Goal: Information Seeking & Learning: Learn about a topic

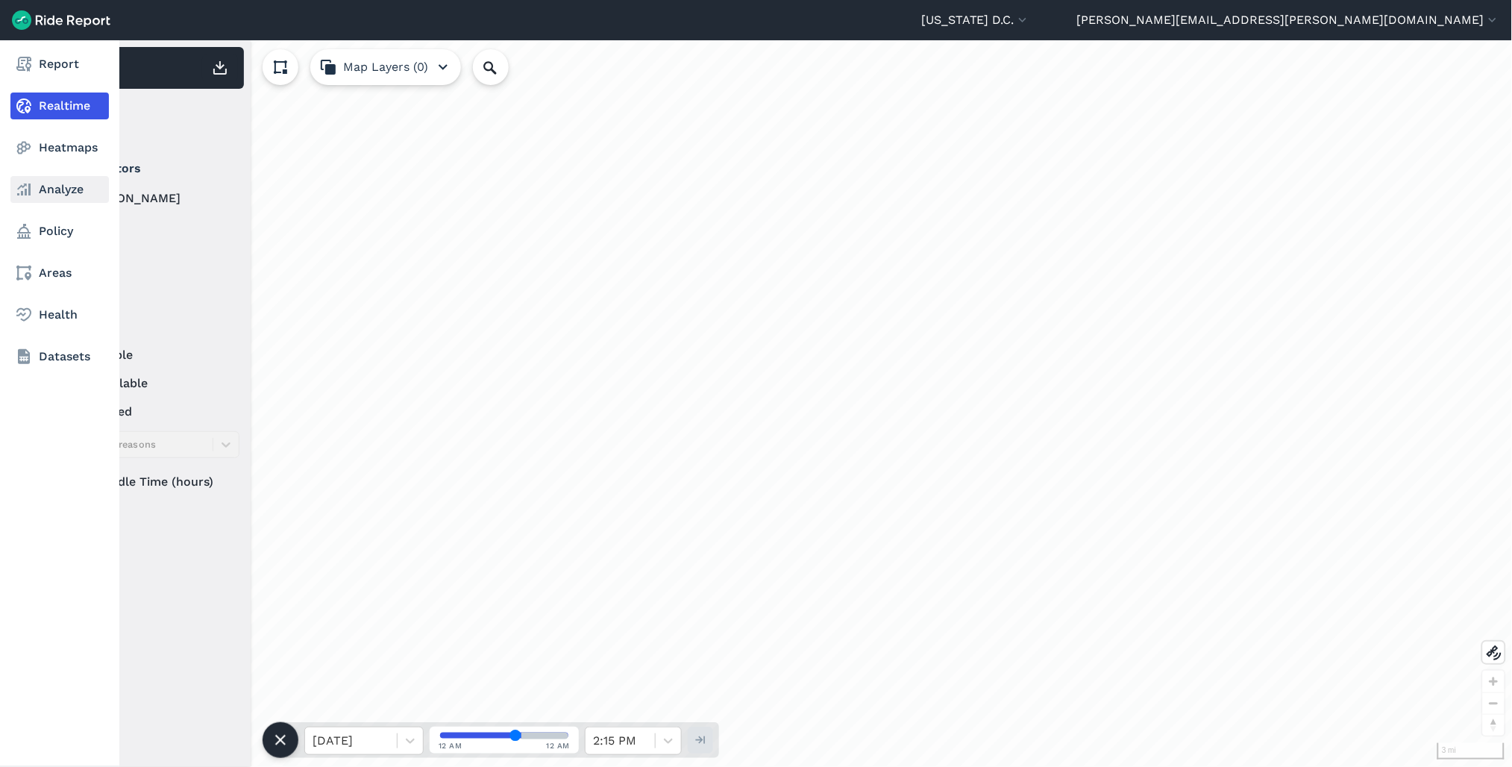
click at [69, 195] on link "Analyze" at bounding box center [59, 189] width 98 height 27
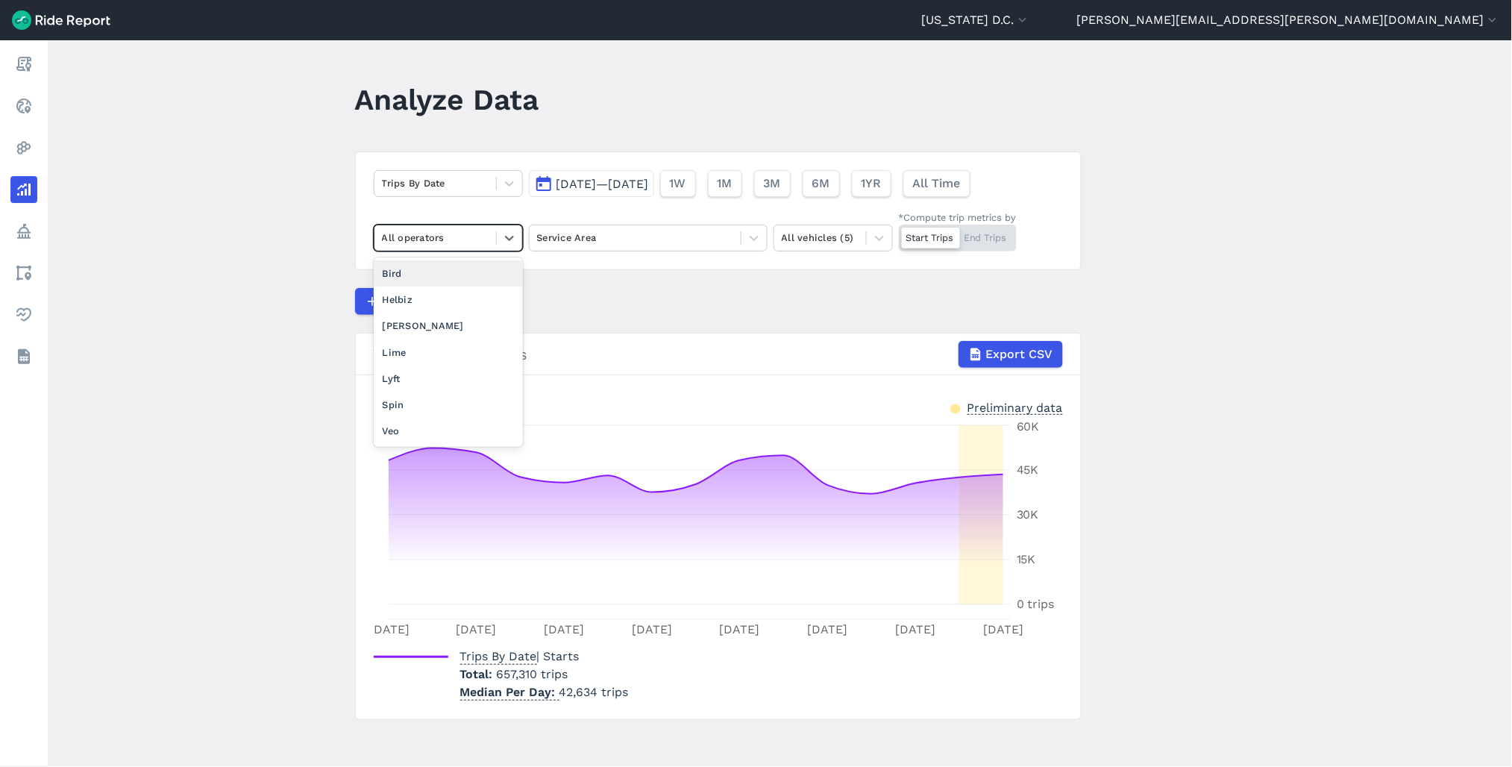
click at [472, 234] on div at bounding box center [435, 237] width 107 height 17
click at [611, 192] on button "Aug 7, 2025—Aug 21, 2025" at bounding box center [591, 183] width 125 height 27
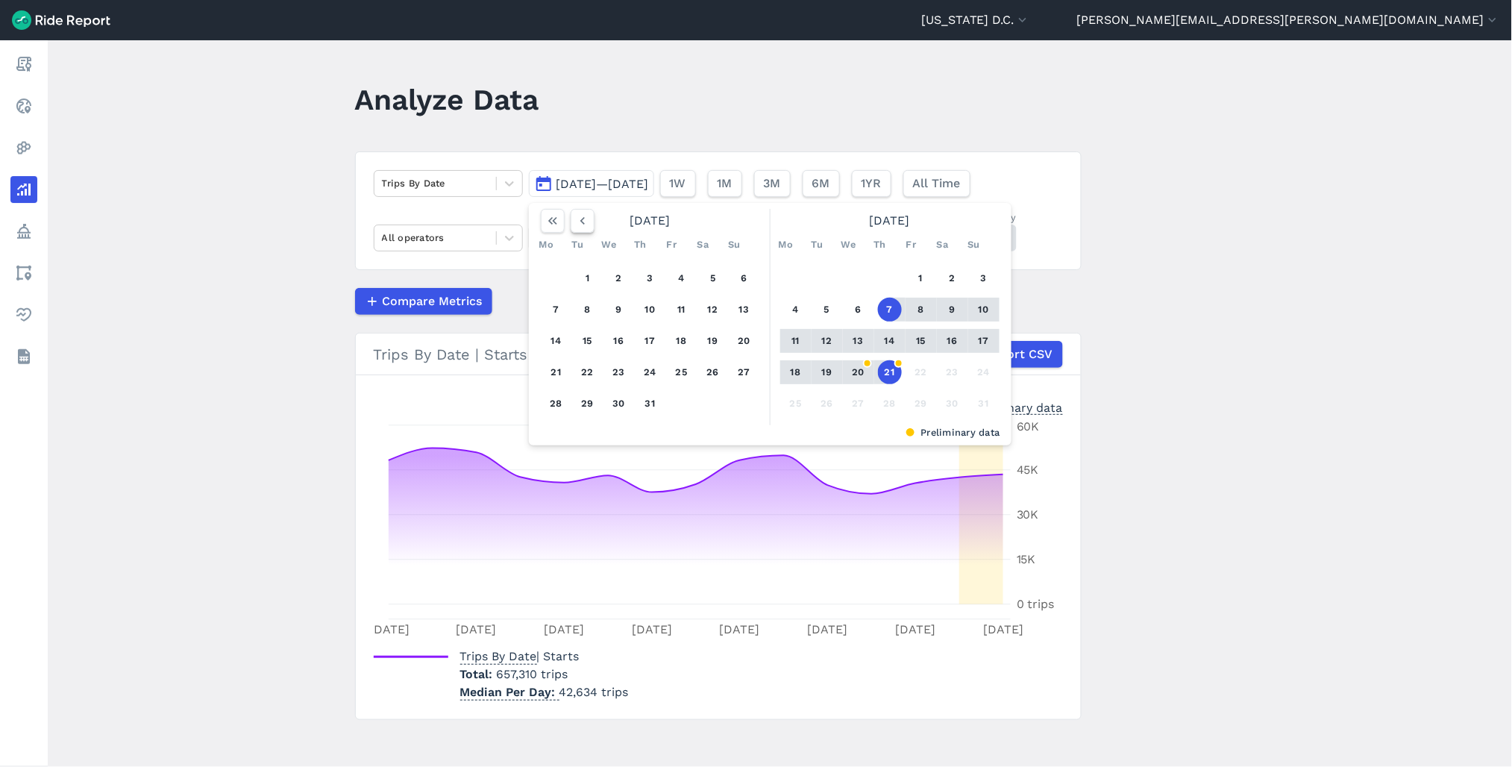
click at [594, 220] on div "[DATE]" at bounding box center [650, 221] width 231 height 24
click at [589, 221] on button "button" at bounding box center [582, 221] width 24 height 24
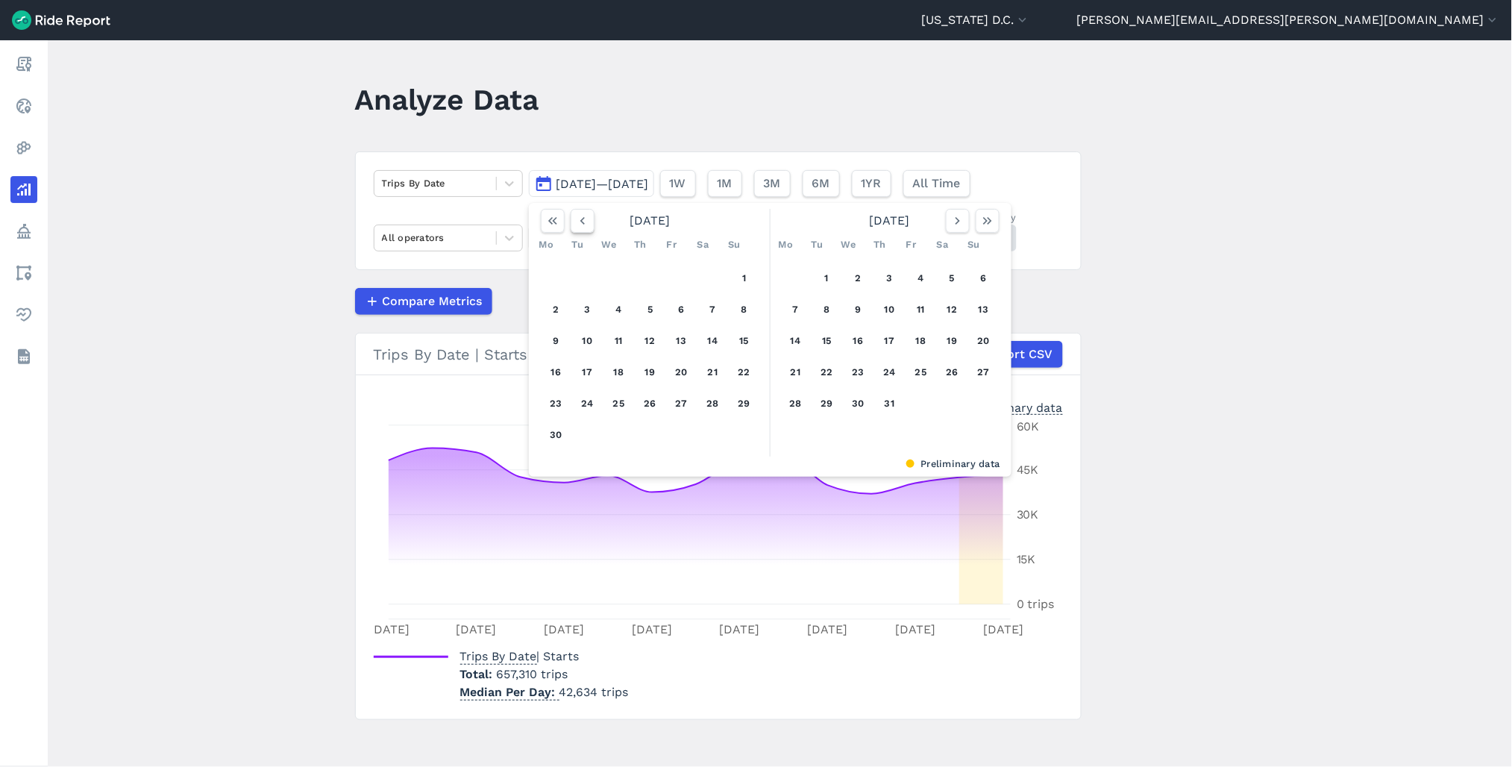
click at [589, 221] on button "button" at bounding box center [582, 221] width 24 height 24
click at [588, 274] on button "1" at bounding box center [588, 278] width 24 height 24
click at [953, 226] on icon "button" at bounding box center [957, 220] width 15 height 15
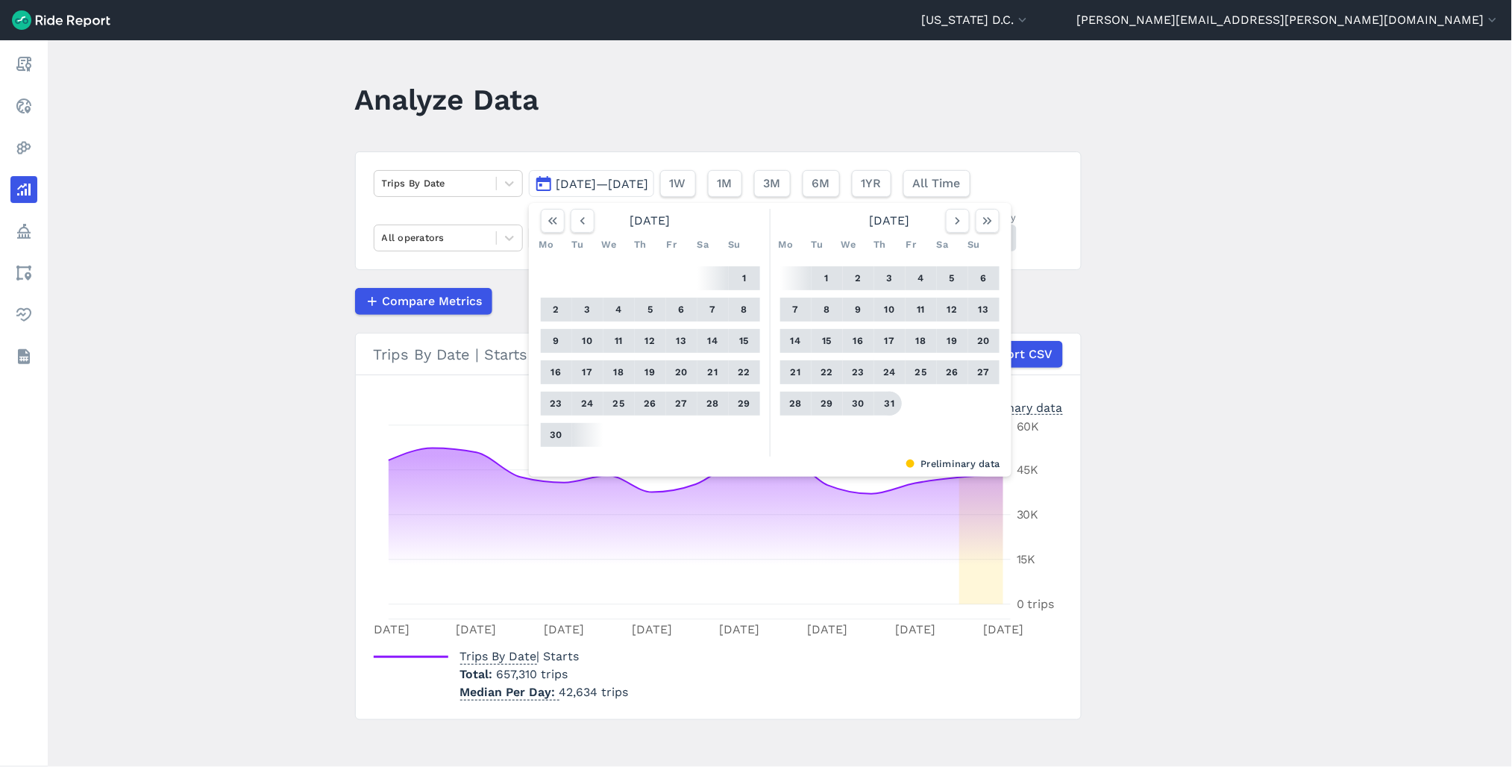
click at [886, 397] on button "31" at bounding box center [890, 404] width 24 height 24
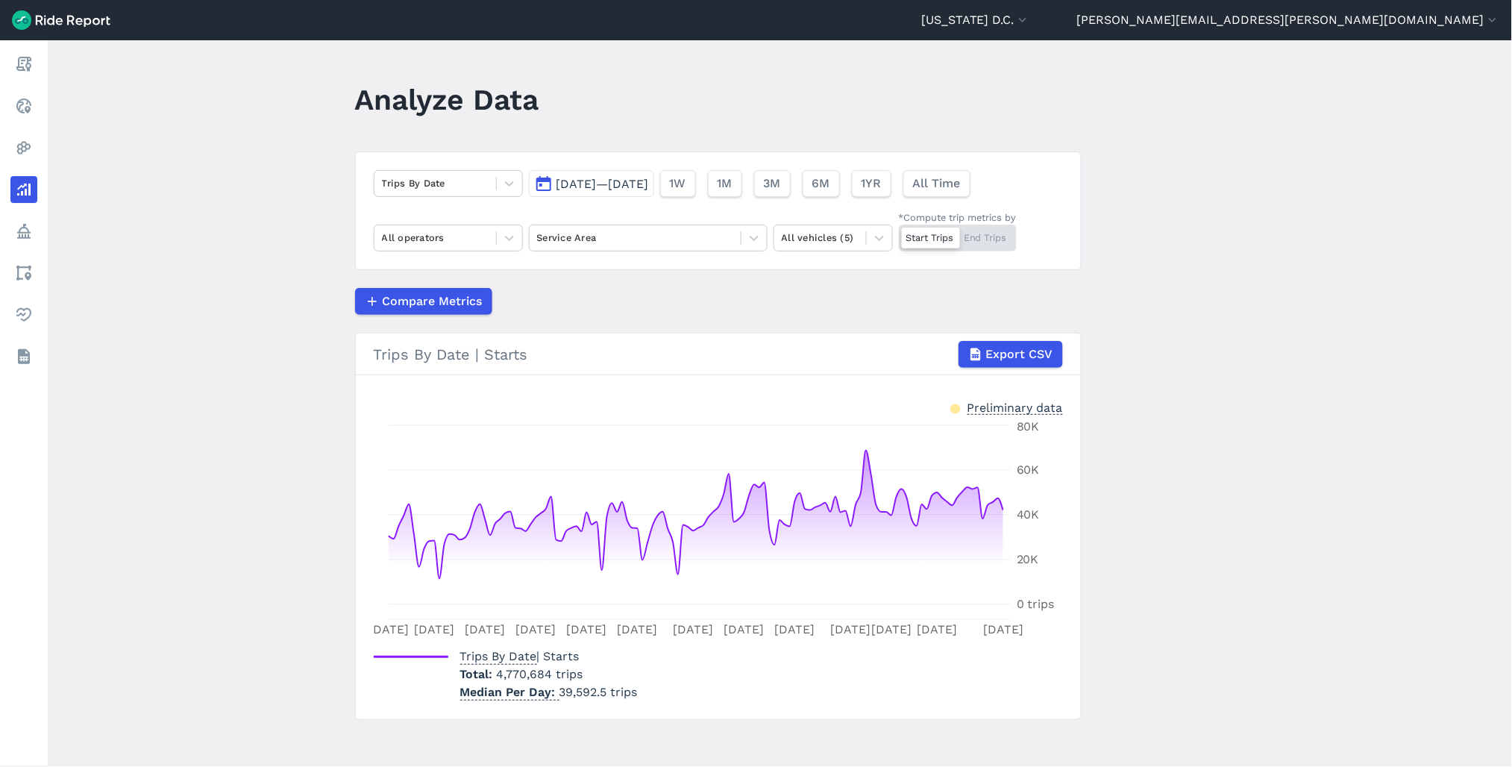
scroll to position [6, 0]
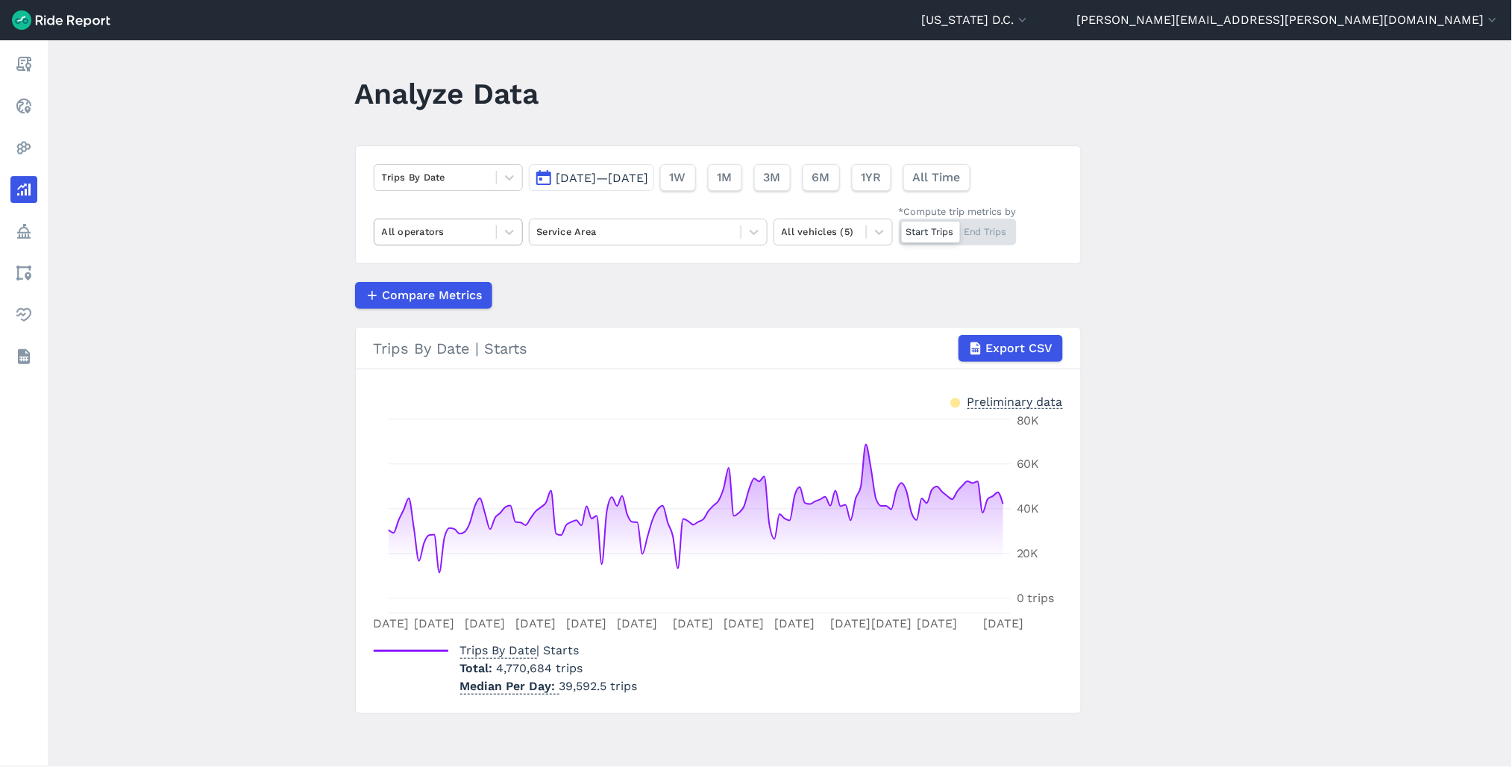
click at [477, 223] on div at bounding box center [435, 231] width 107 height 17
click at [453, 348] on div "Lime" at bounding box center [448, 346] width 149 height 26
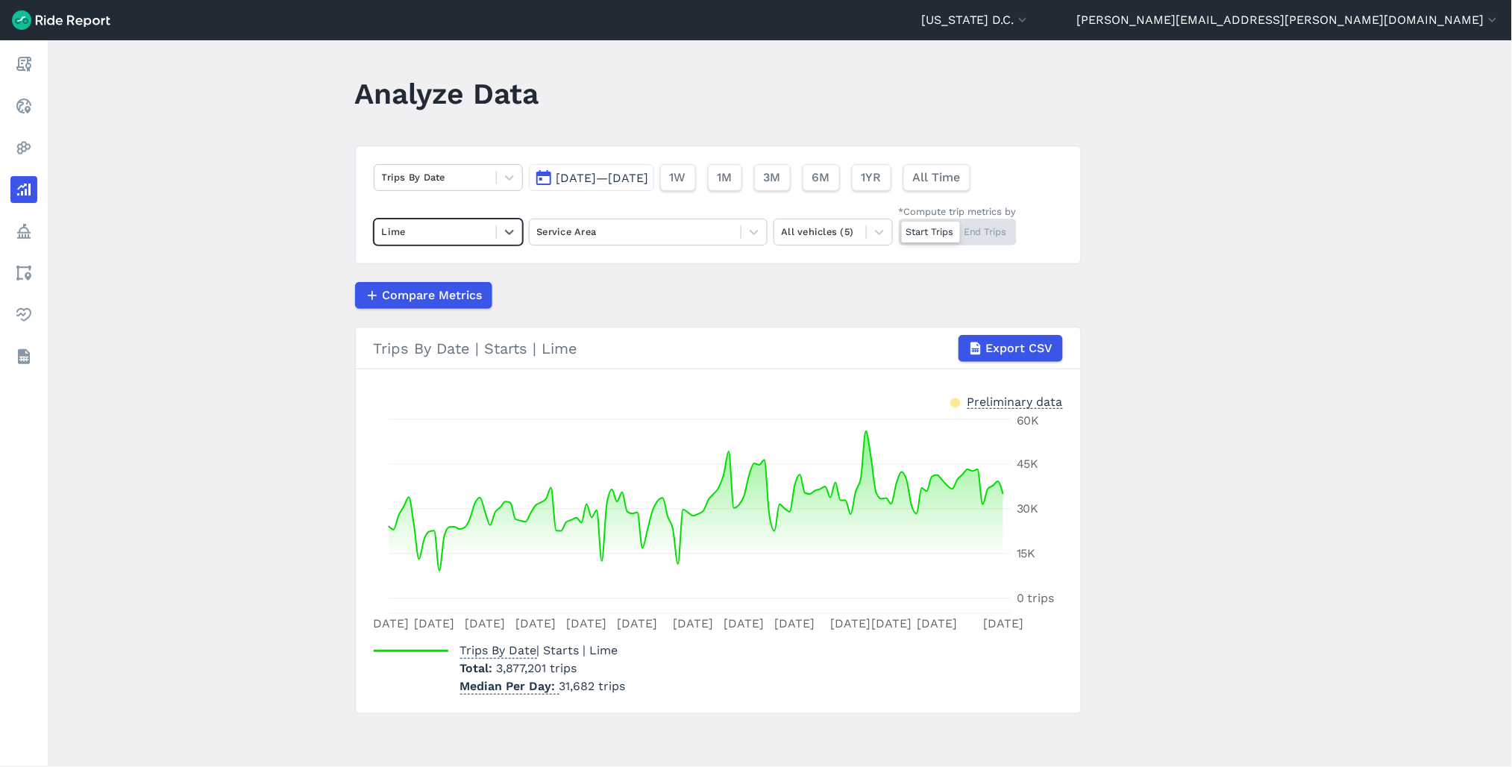
click at [590, 177] on span "Apr 1, 2025—Jul 31, 2025" at bounding box center [602, 178] width 92 height 14
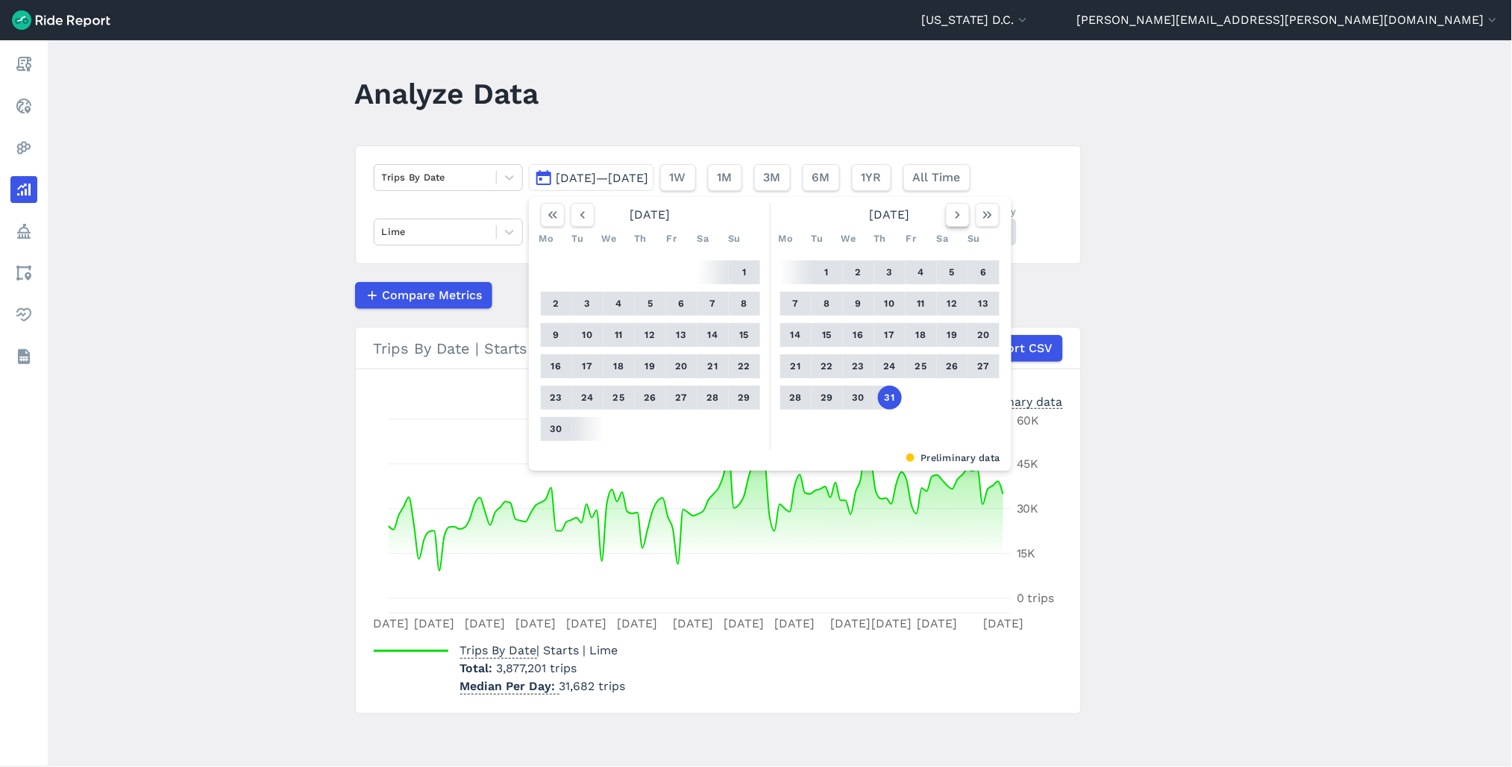
click at [952, 216] on icon "button" at bounding box center [957, 214] width 15 height 15
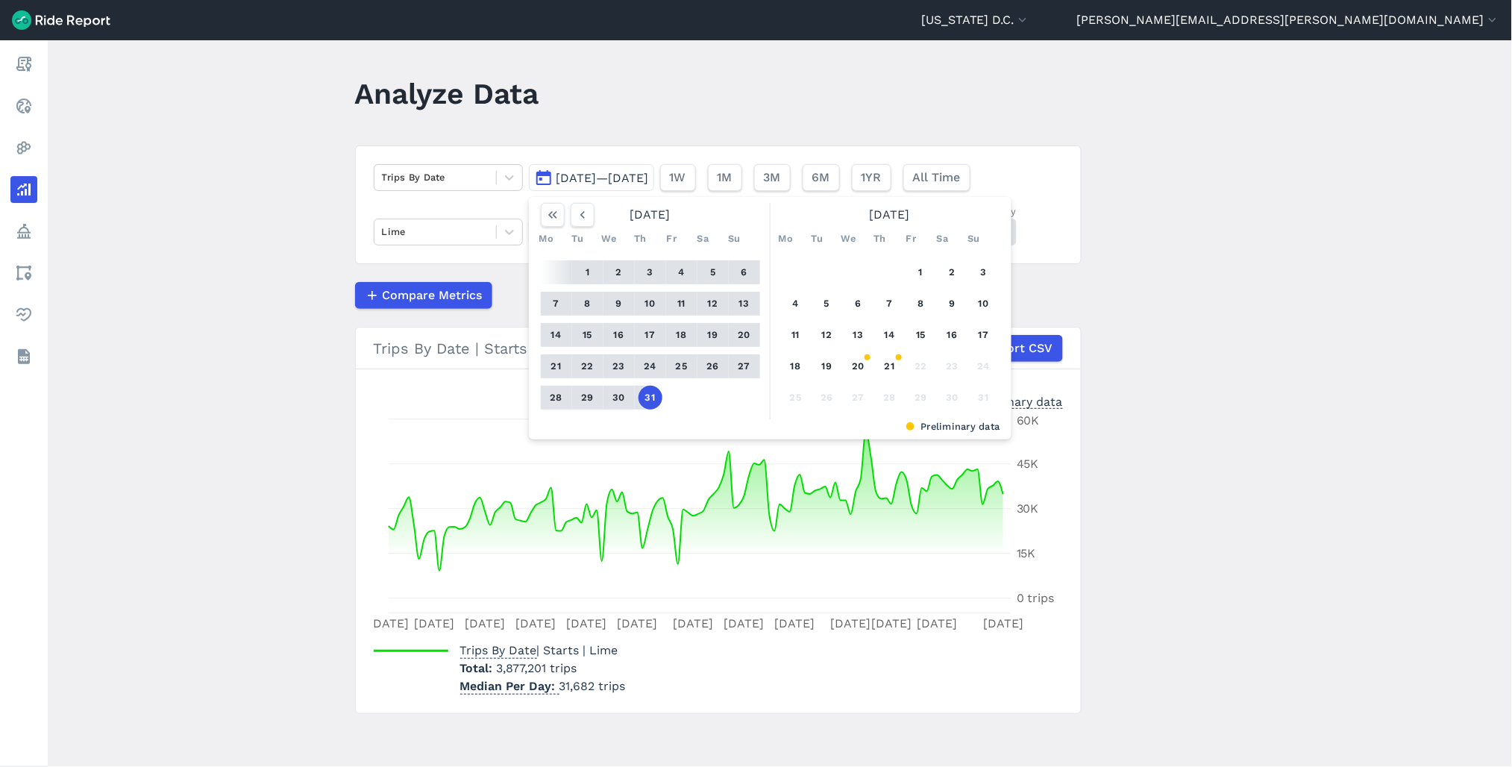
click at [582, 269] on button "1" at bounding box center [588, 272] width 24 height 24
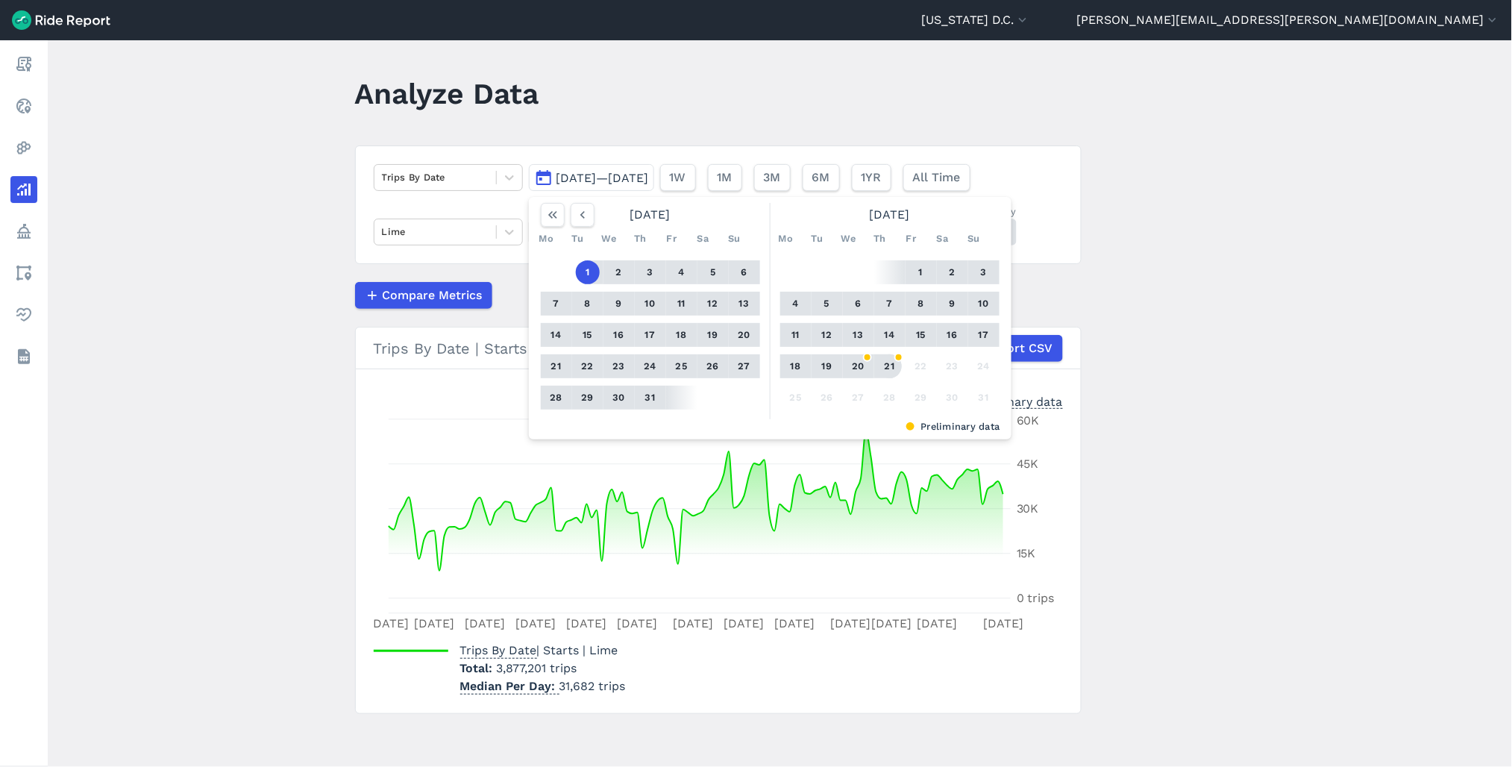
click at [890, 362] on button "21" at bounding box center [890, 366] width 24 height 24
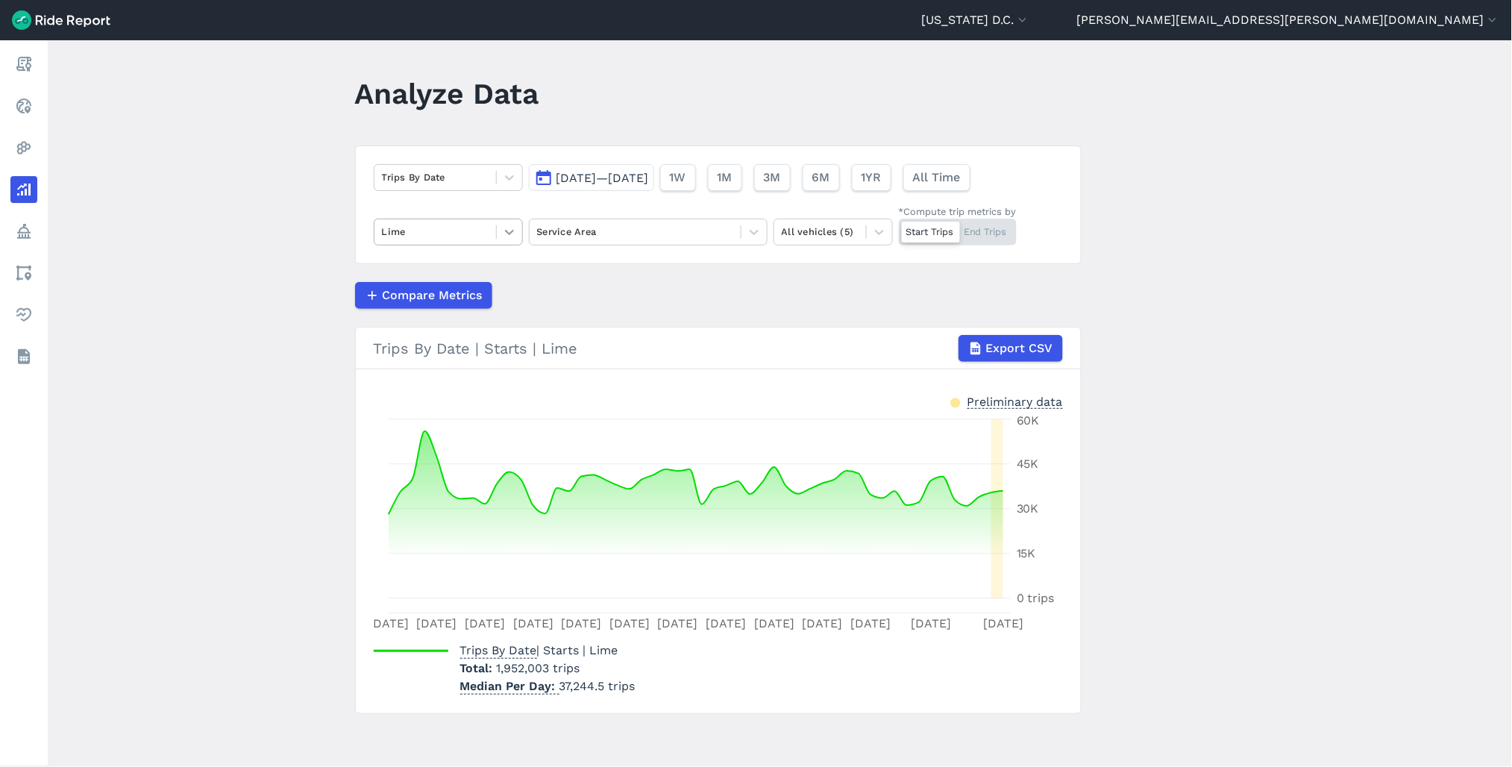
click at [505, 231] on icon at bounding box center [509, 232] width 9 height 5
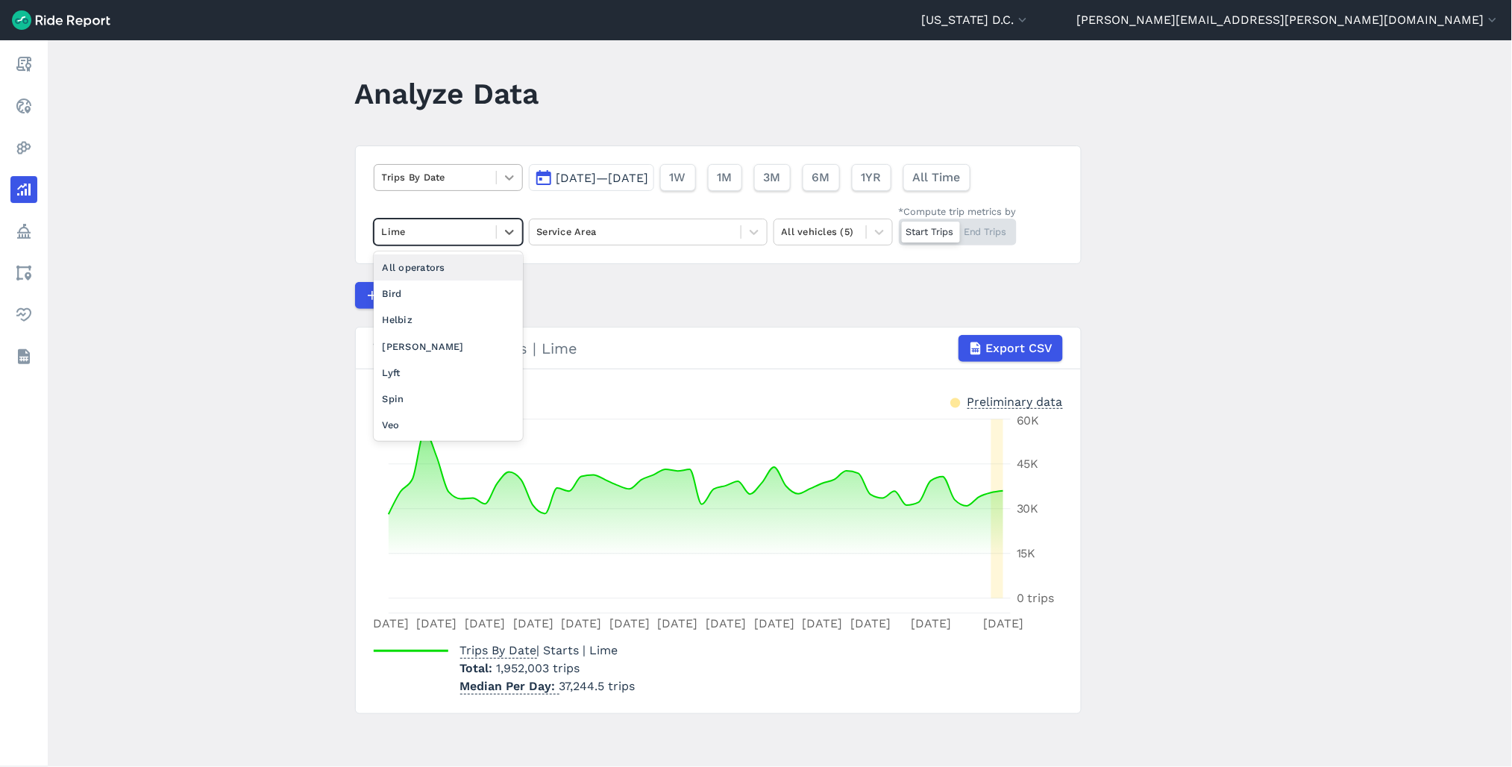
click at [502, 177] on icon at bounding box center [509, 177] width 15 height 15
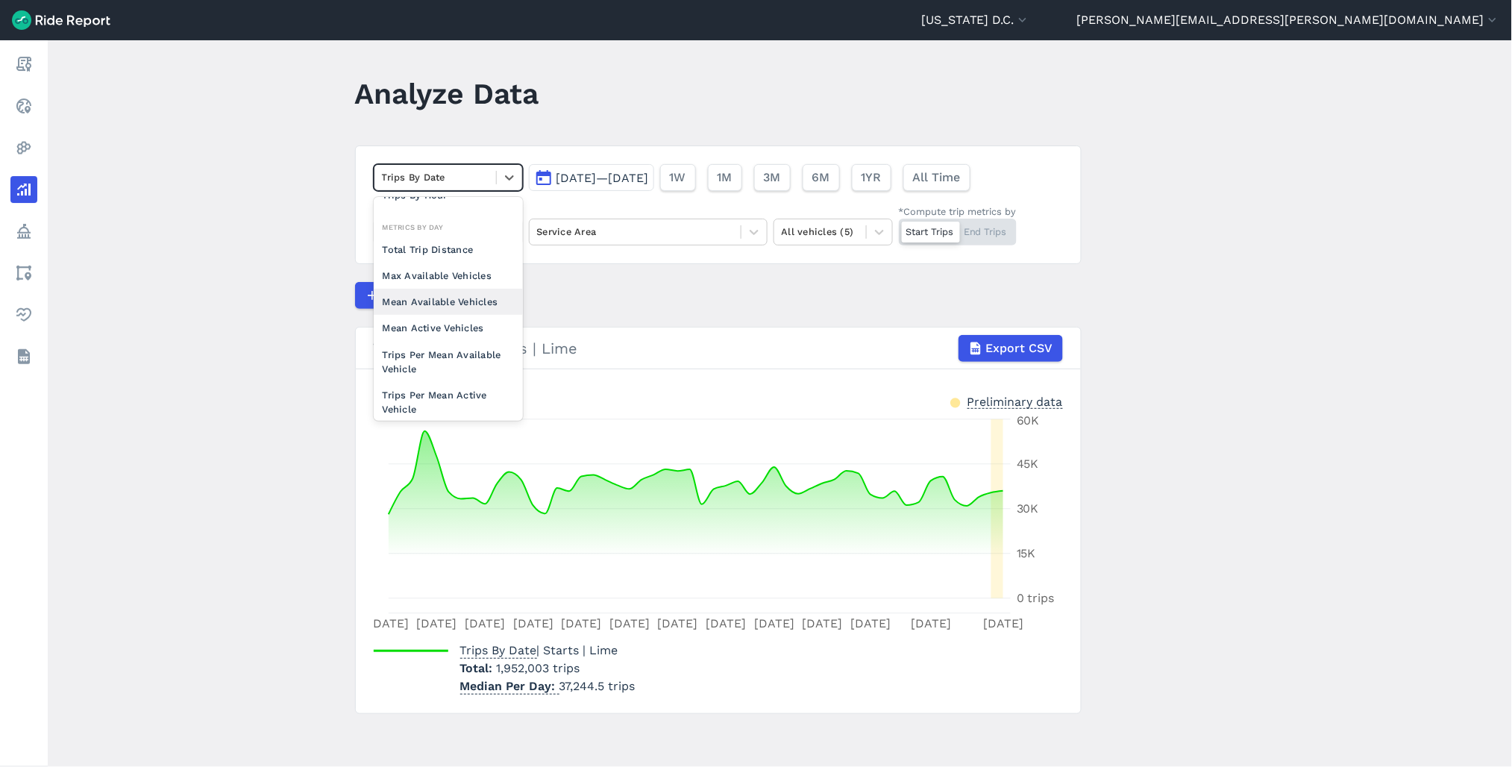
scroll to position [129, 0]
click at [450, 295] on div "Mean Active Vehicles" at bounding box center [448, 291] width 149 height 26
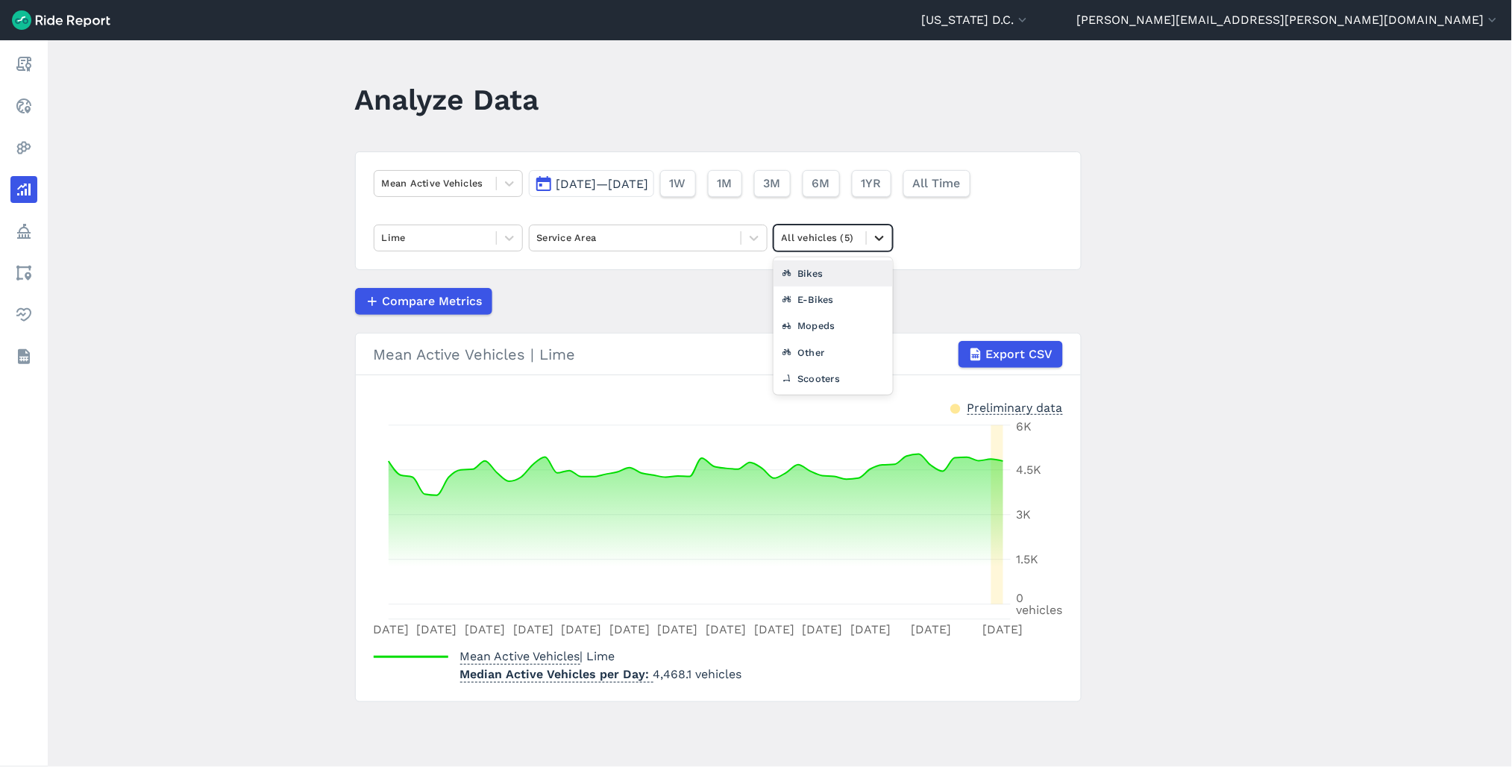
click at [880, 246] on div at bounding box center [879, 237] width 25 height 25
click at [843, 304] on div "E-Bikes" at bounding box center [832, 299] width 119 height 26
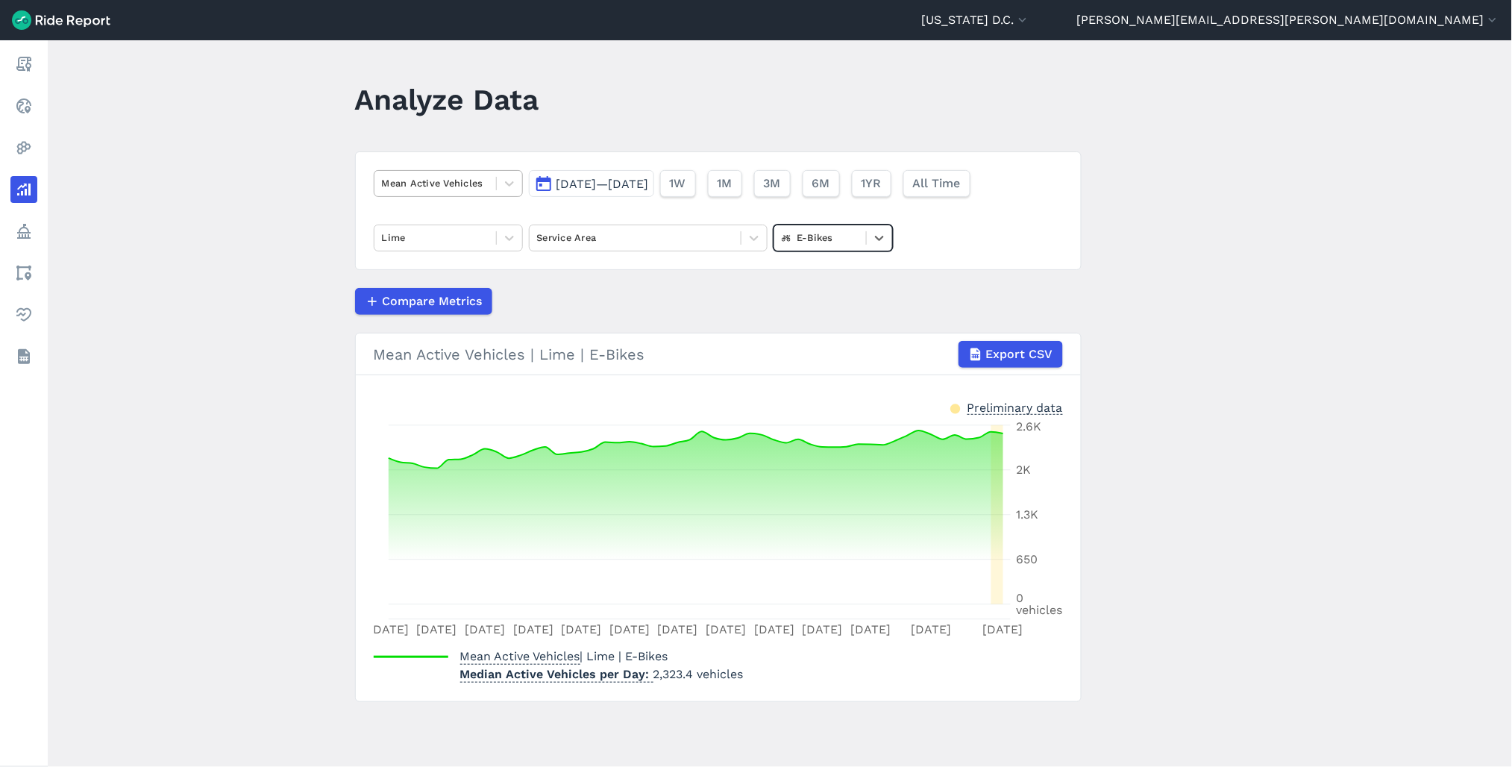
click at [461, 192] on div "Mean Active Vehicles" at bounding box center [435, 183] width 122 height 23
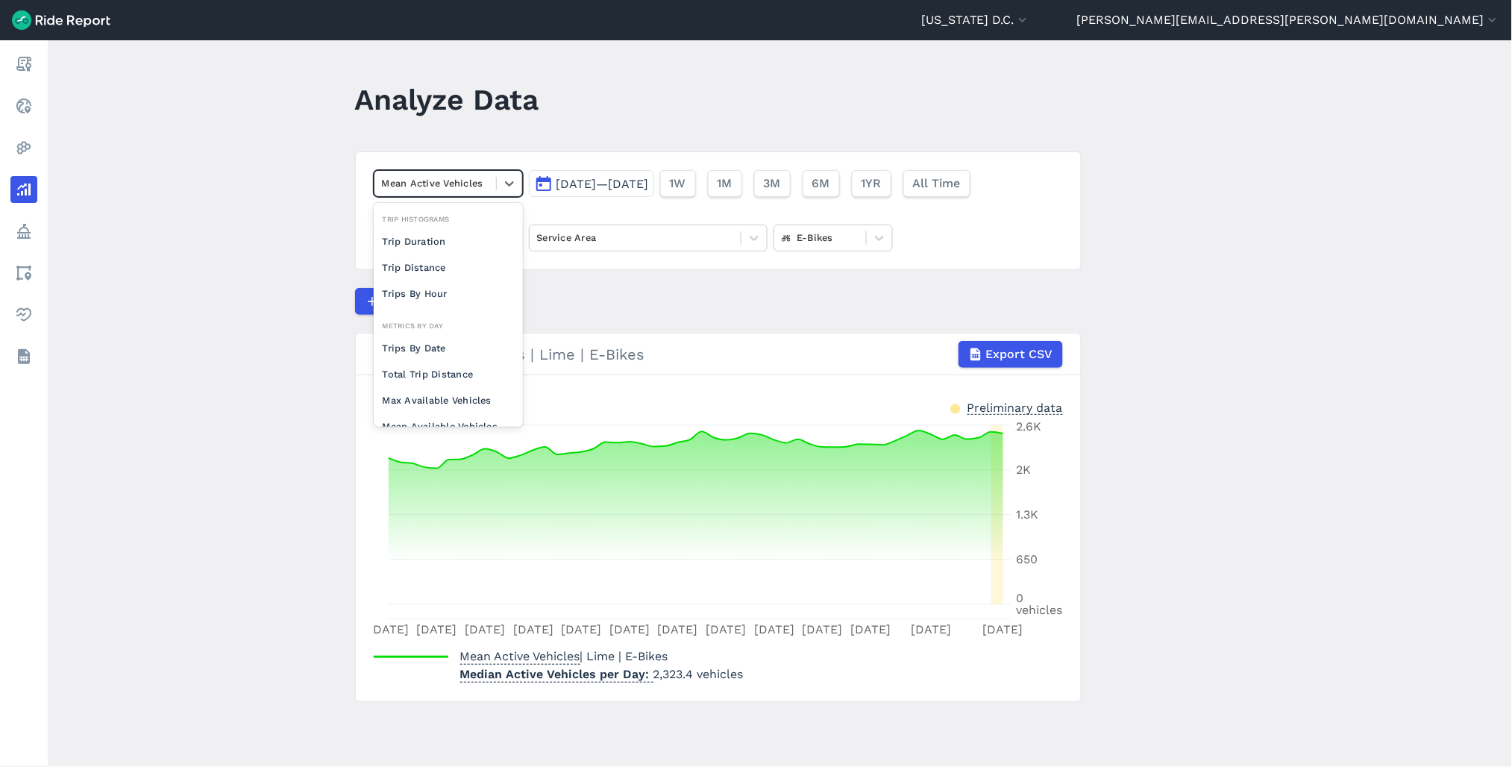
scroll to position [129, 0]
click at [436, 301] on div "Mean Available Vehicles" at bounding box center [448, 297] width 149 height 26
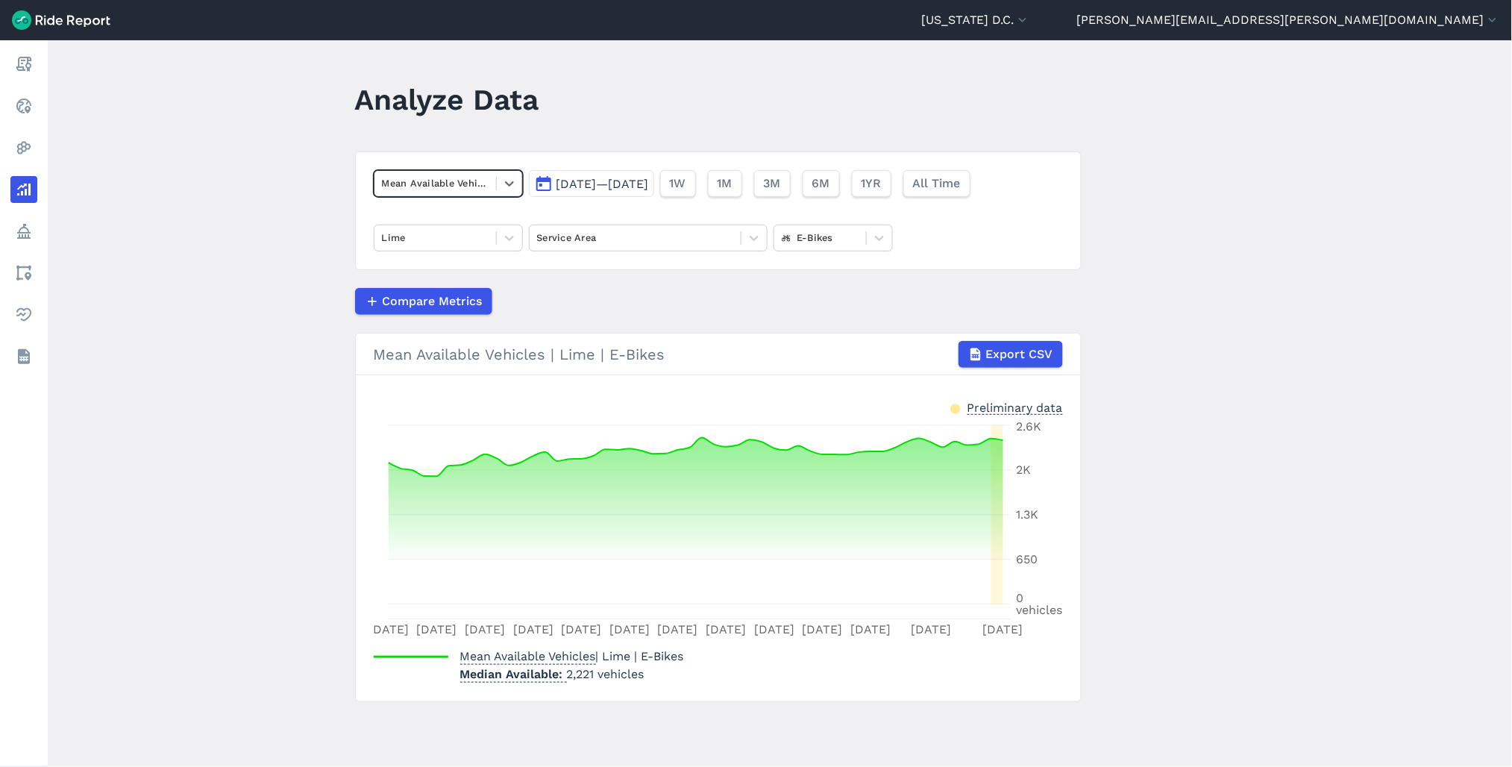
click at [490, 189] on div "Mean Available Vehicles" at bounding box center [435, 183] width 122 height 23
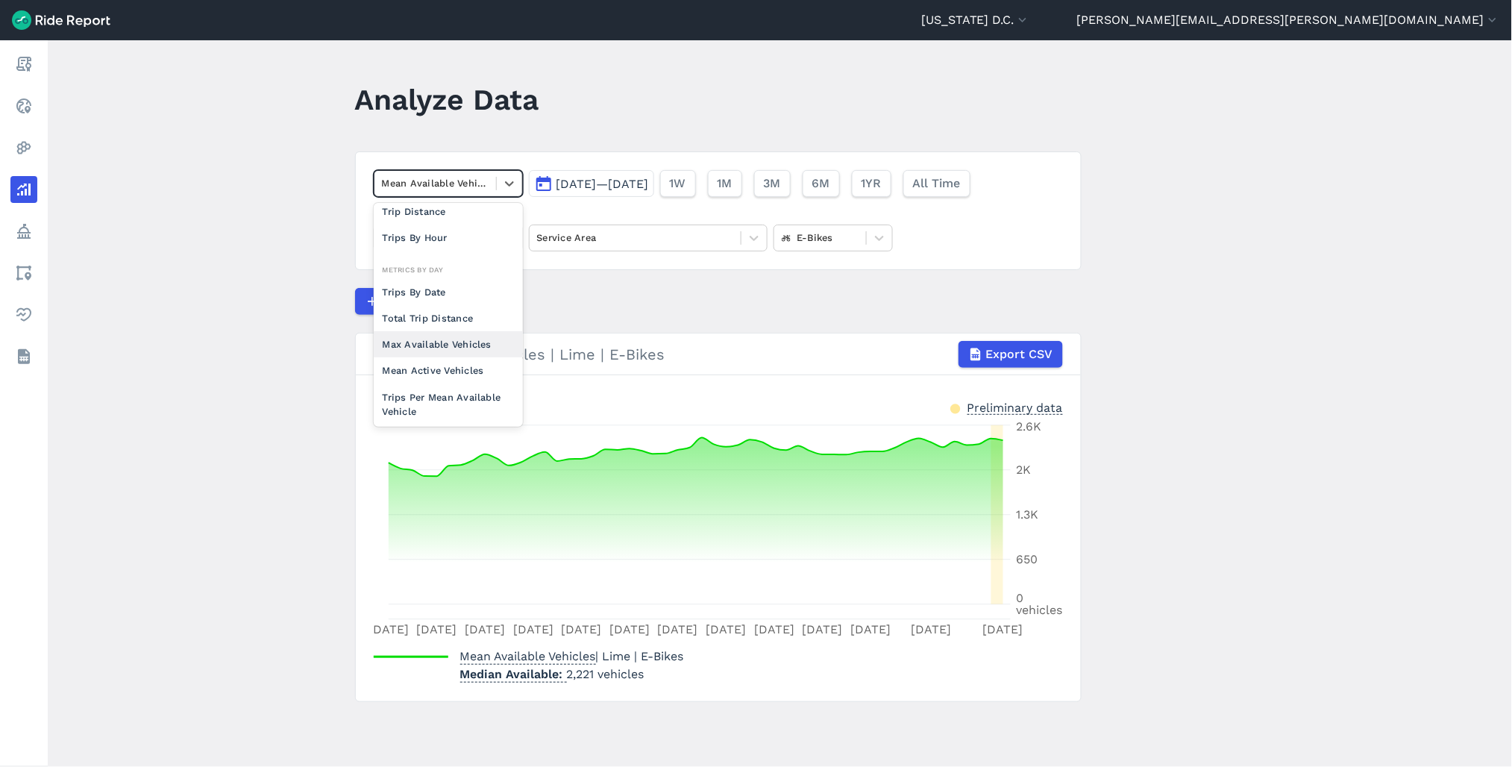
scroll to position [129, 0]
click at [437, 302] on div "Mean Active Vehicles" at bounding box center [448, 297] width 149 height 26
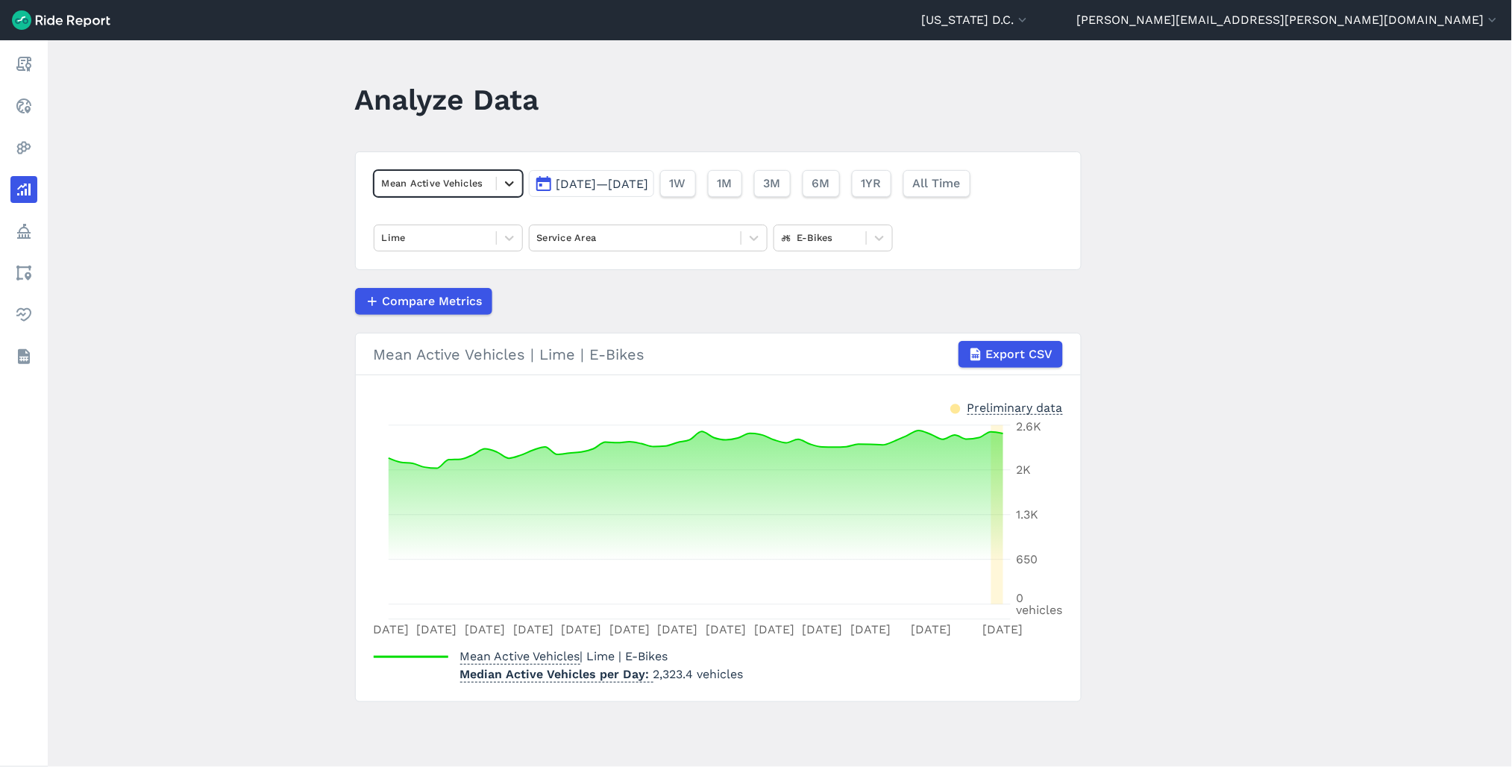
click at [507, 184] on icon at bounding box center [509, 183] width 9 height 5
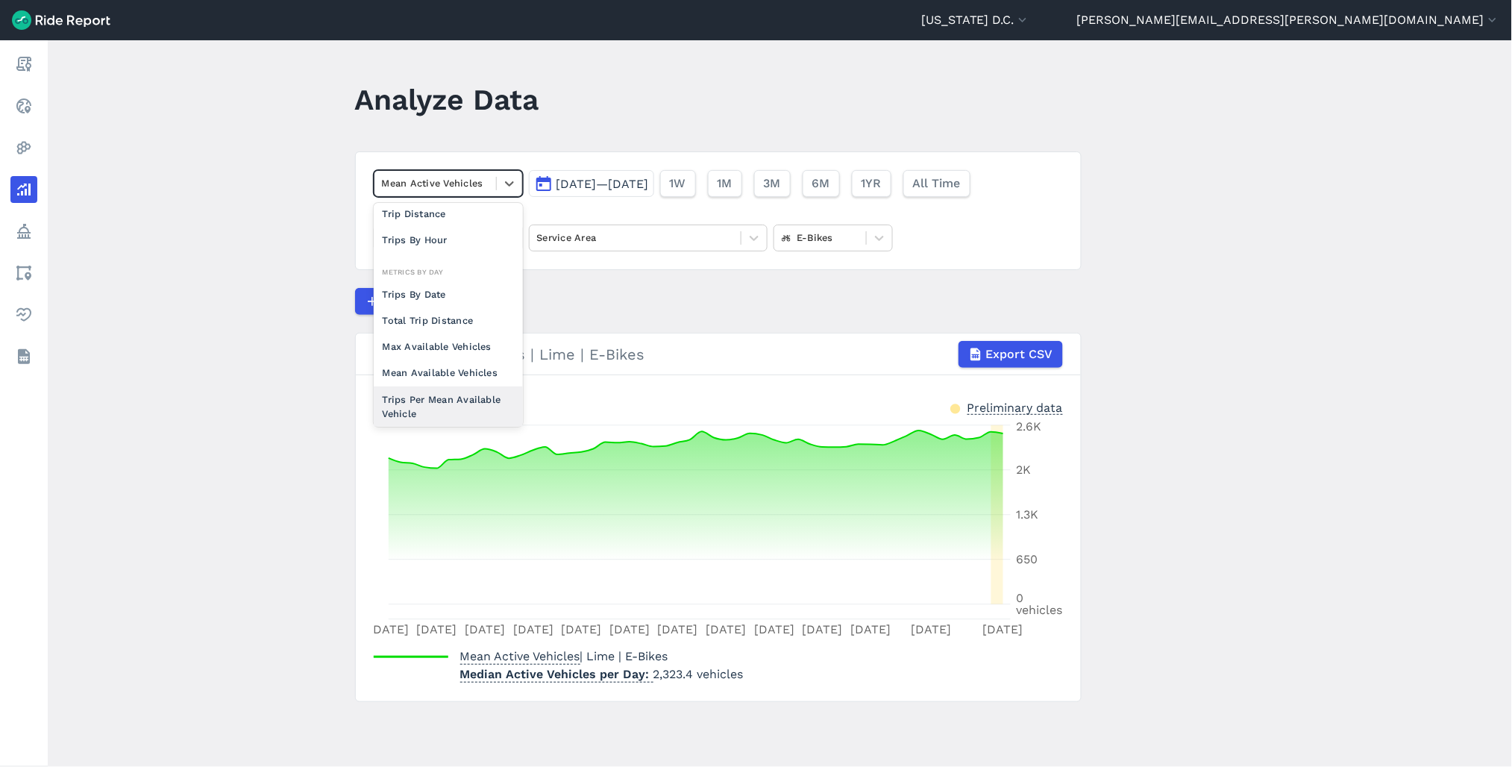
scroll to position [83, 0]
click at [447, 324] on div "Max Available Vehicles" at bounding box center [448, 317] width 149 height 26
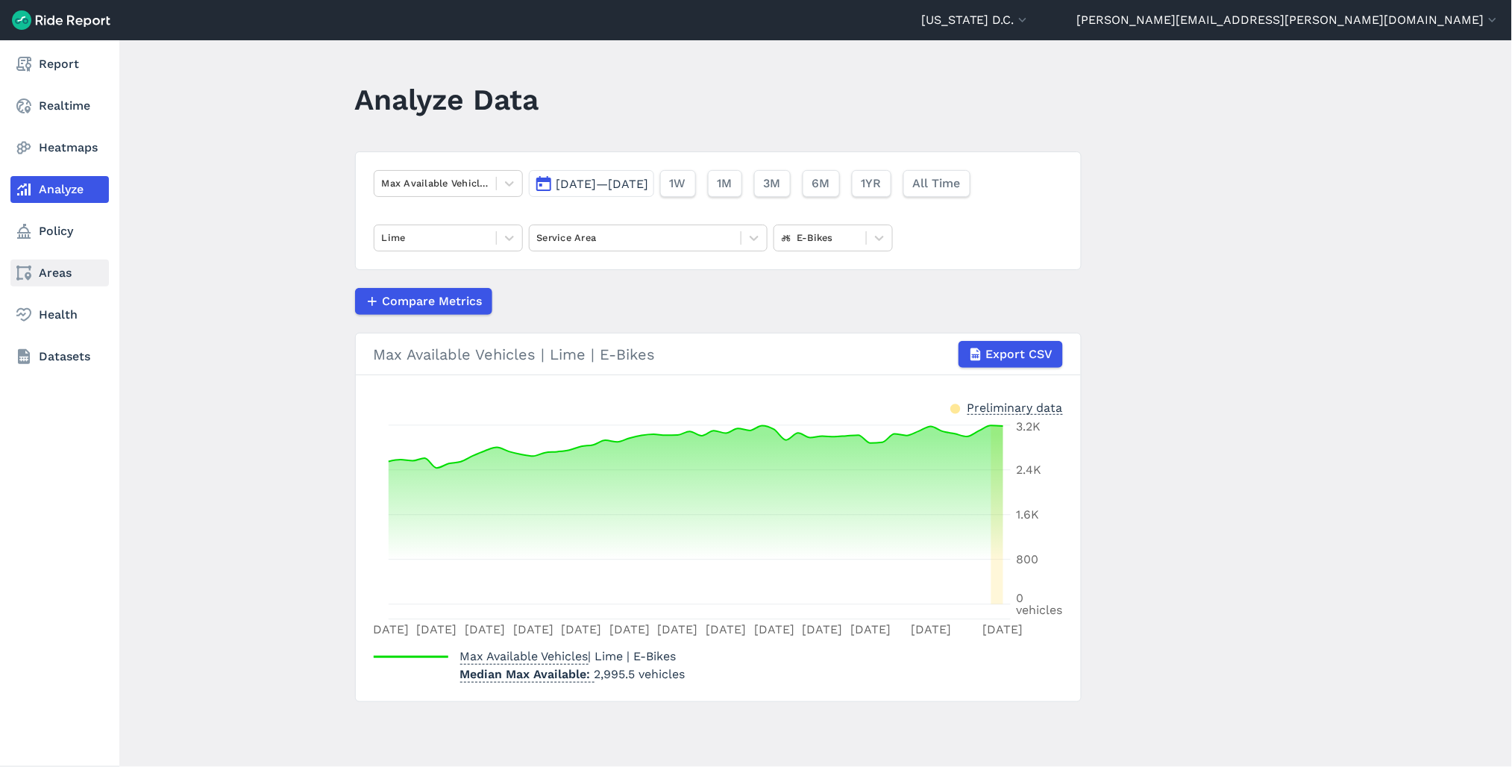
click at [32, 277] on icon at bounding box center [24, 273] width 18 height 18
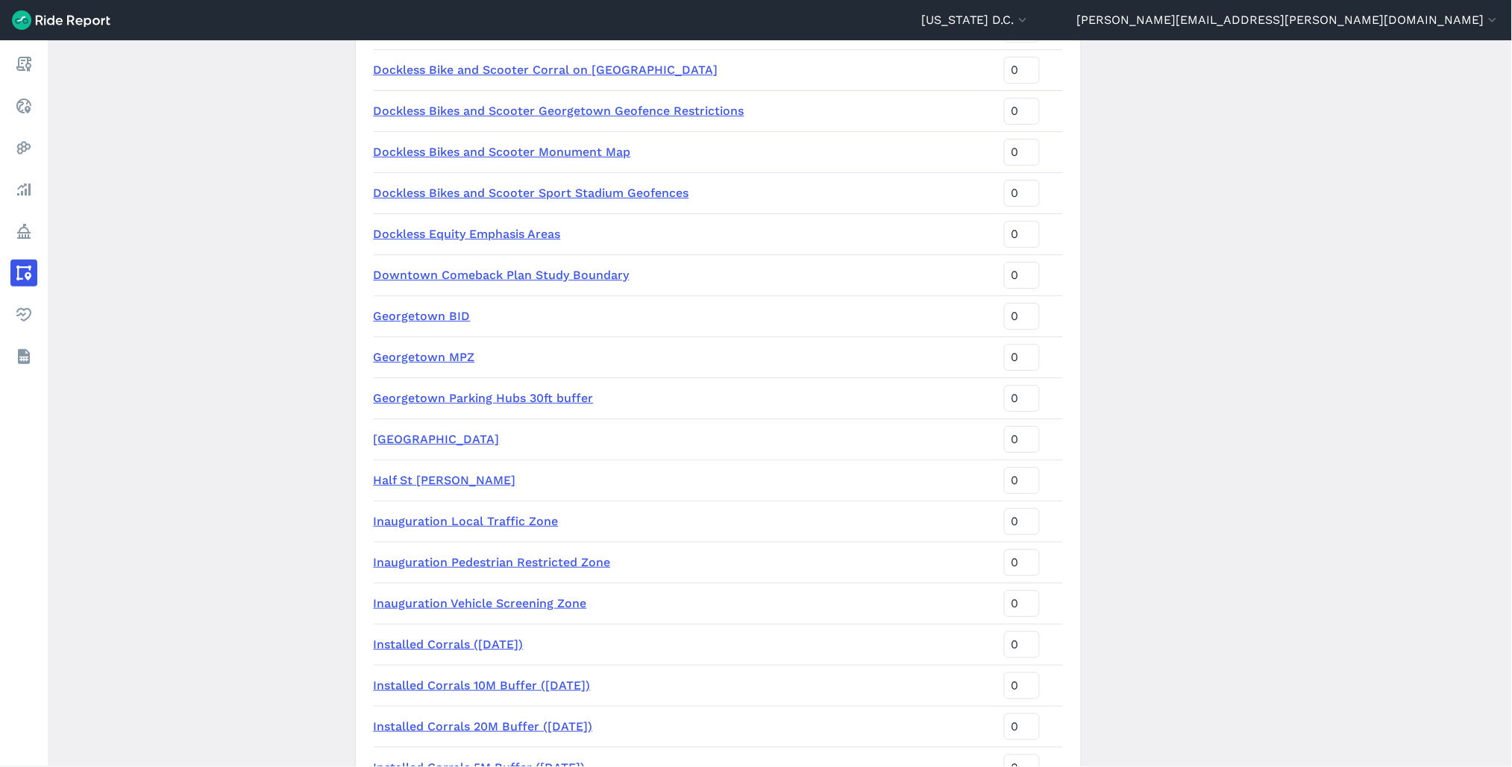
scroll to position [828, 0]
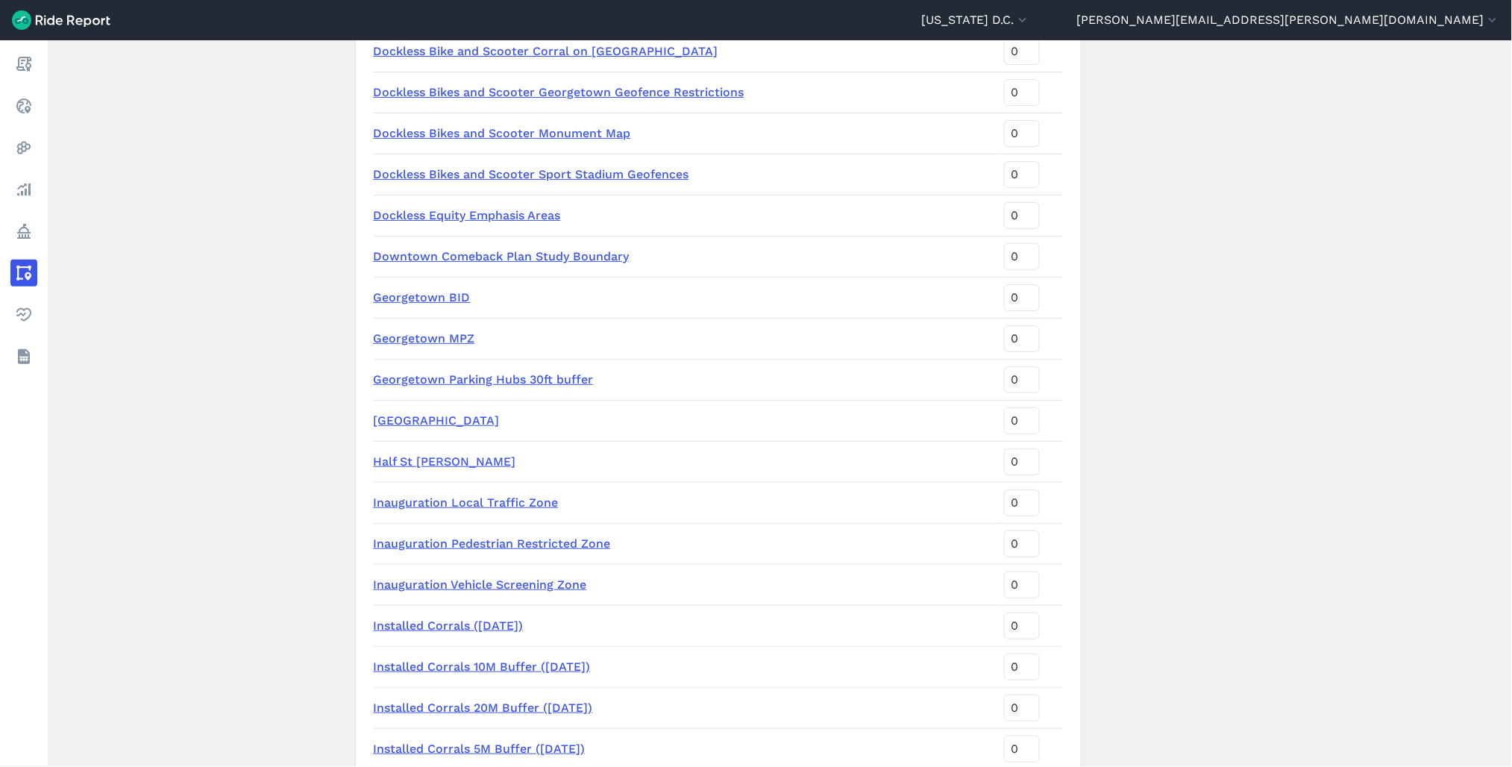
click at [182, 480] on main "Areas of Interest New Area Name Sort Priority CaBi Stations (5ft Buffer) 1 9th …" at bounding box center [780, 403] width 1464 height 726
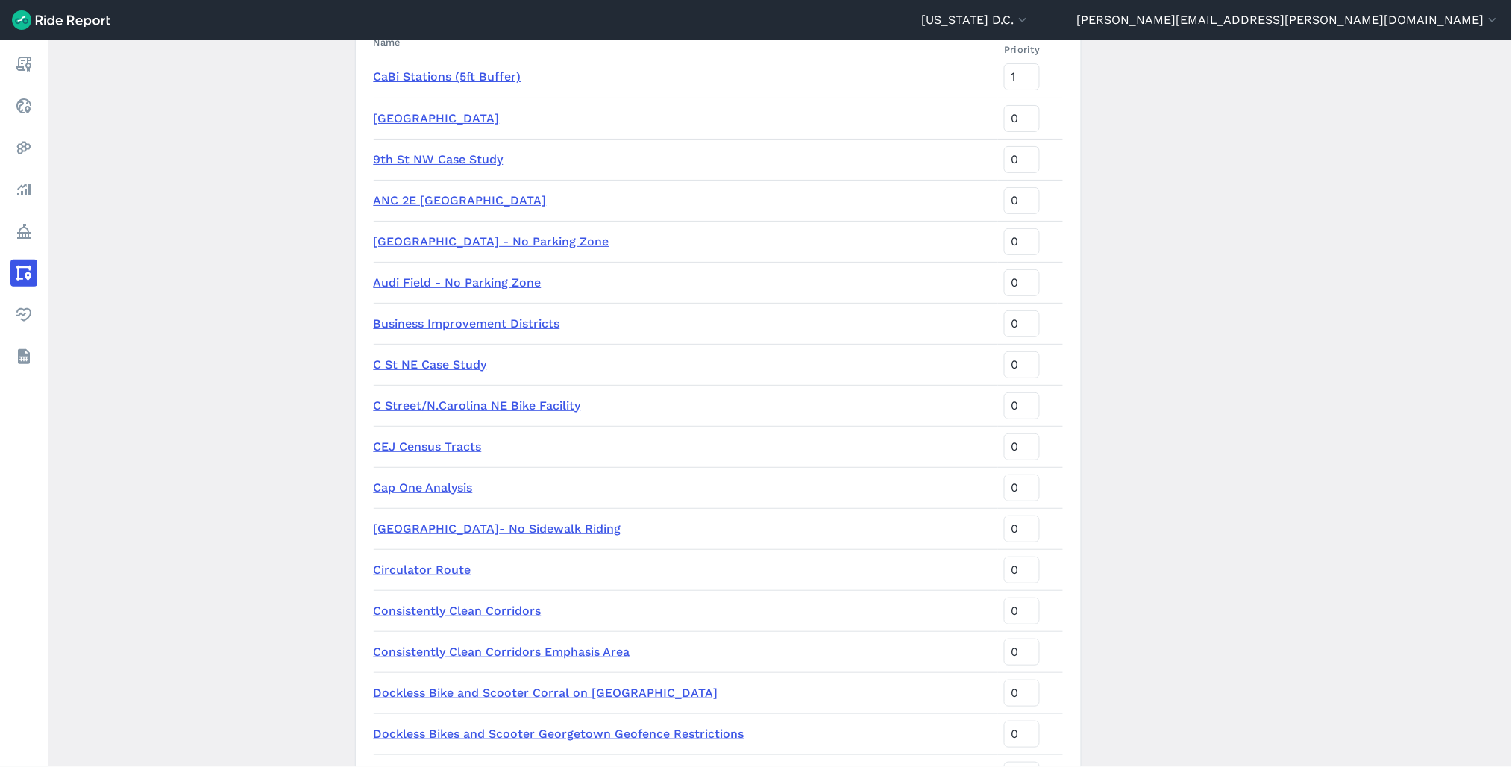
scroll to position [0, 0]
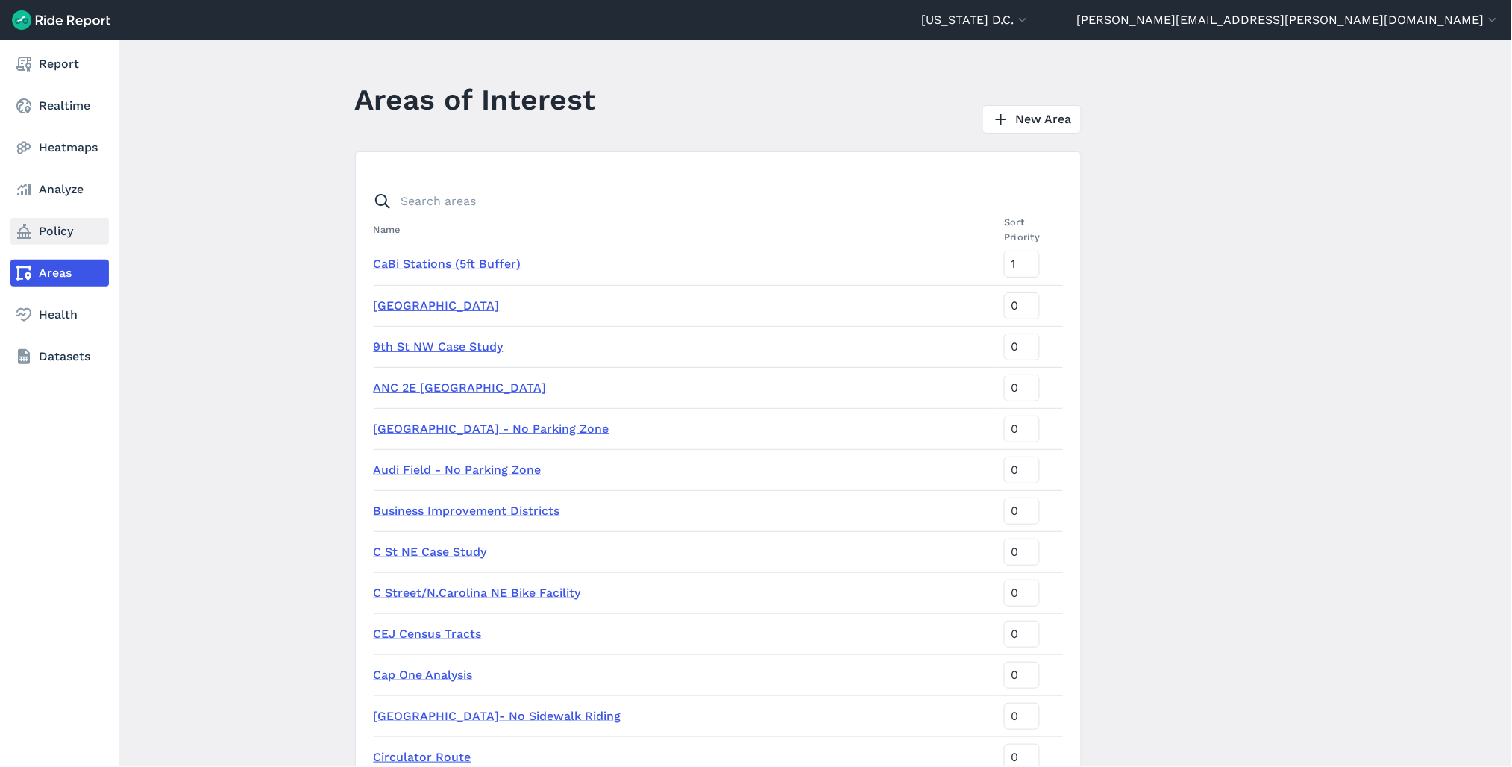
click at [56, 219] on link "Policy" at bounding box center [59, 231] width 98 height 27
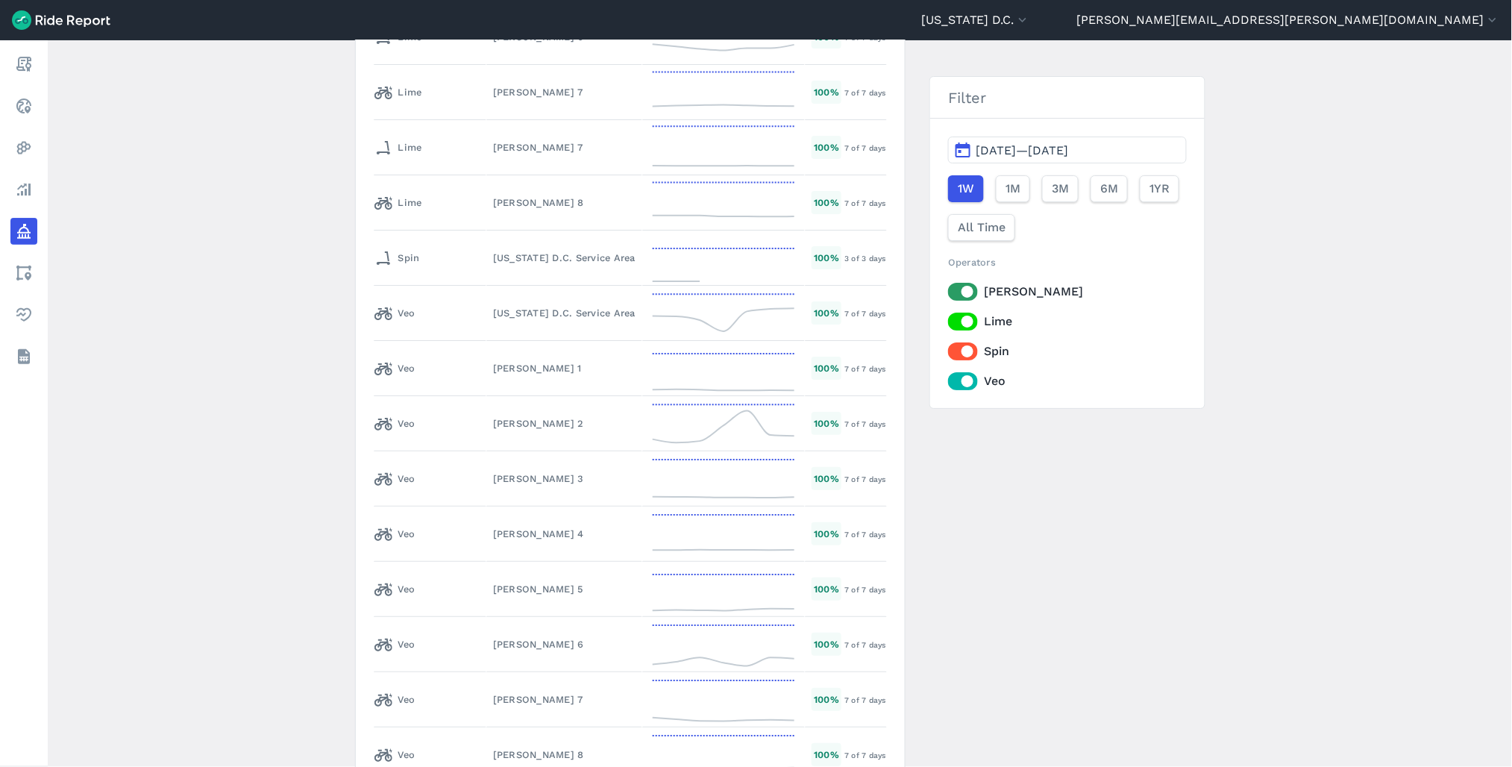
scroll to position [7702, 0]
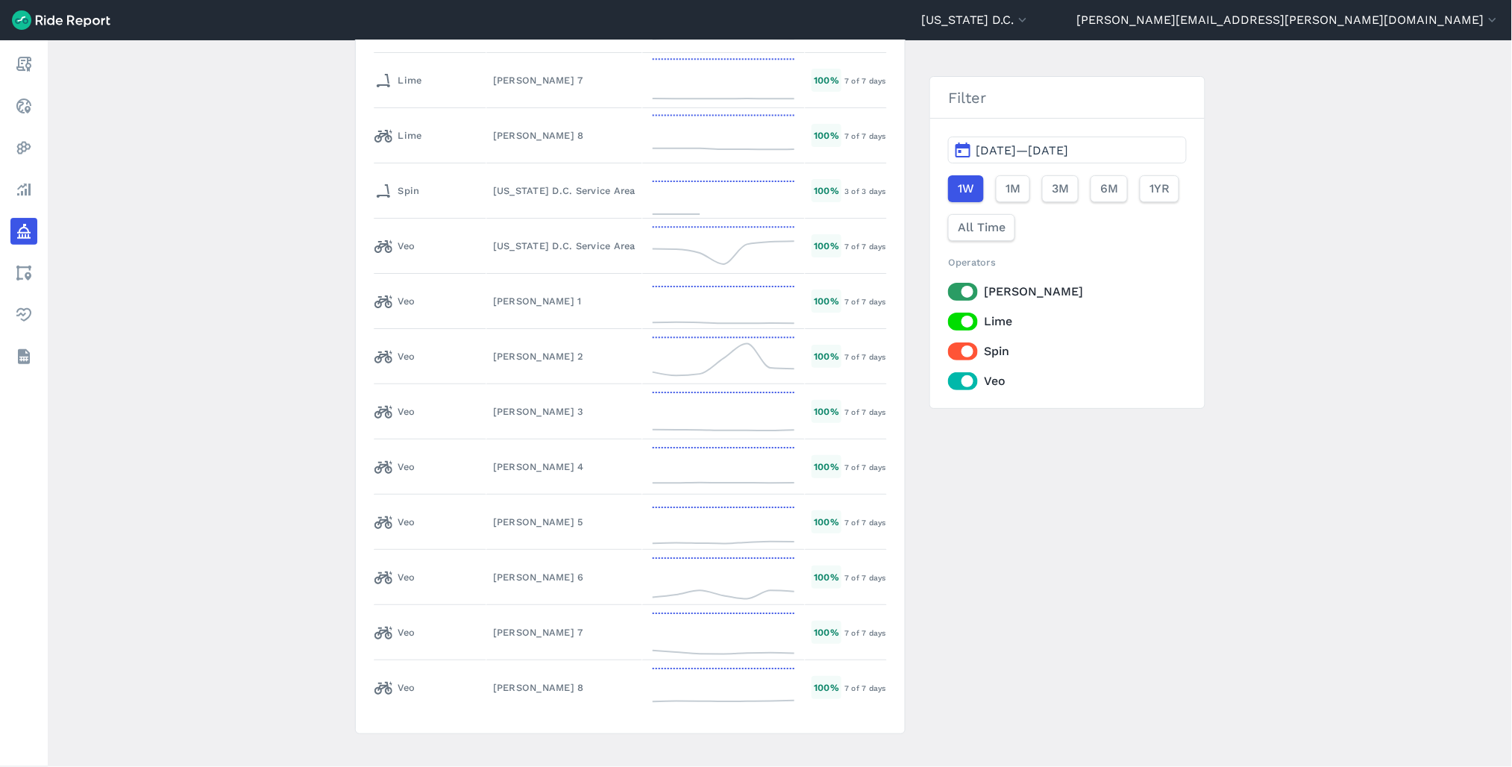
click at [1068, 144] on span "Aug 15, 2025—Aug 21, 2025" at bounding box center [1021, 150] width 92 height 14
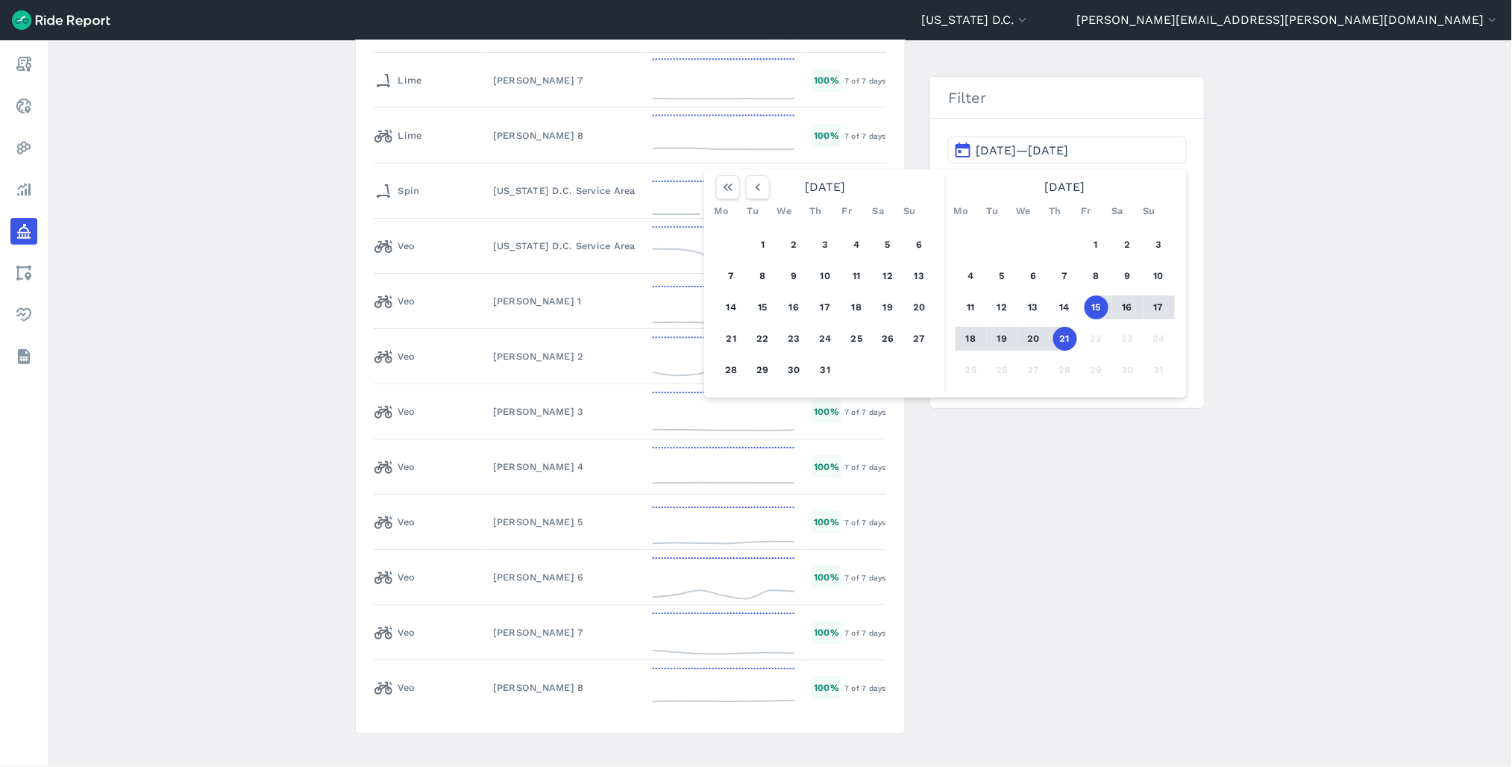
click at [1062, 341] on button "21" at bounding box center [1065, 339] width 24 height 24
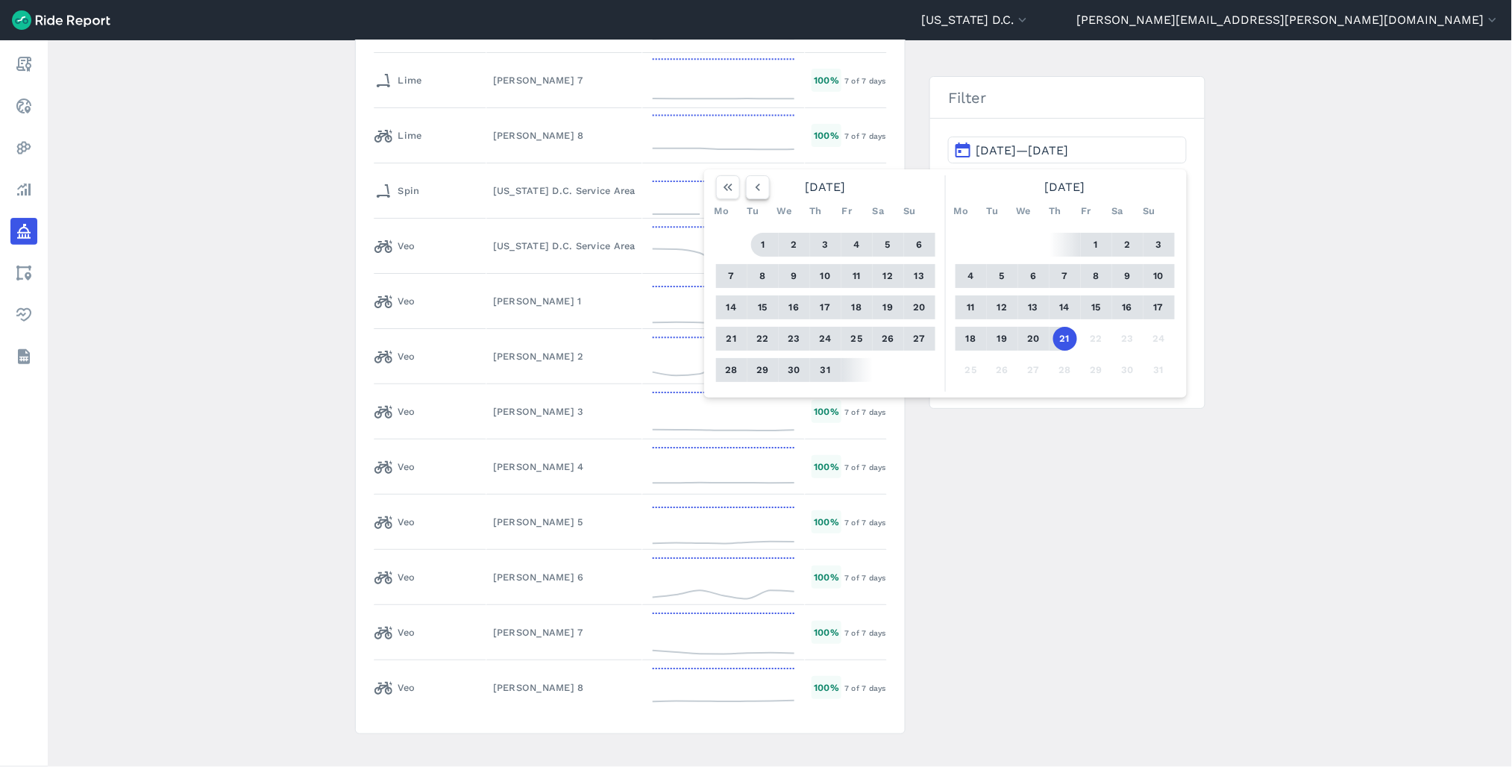
click at [755, 192] on icon "button" at bounding box center [757, 187] width 15 height 15
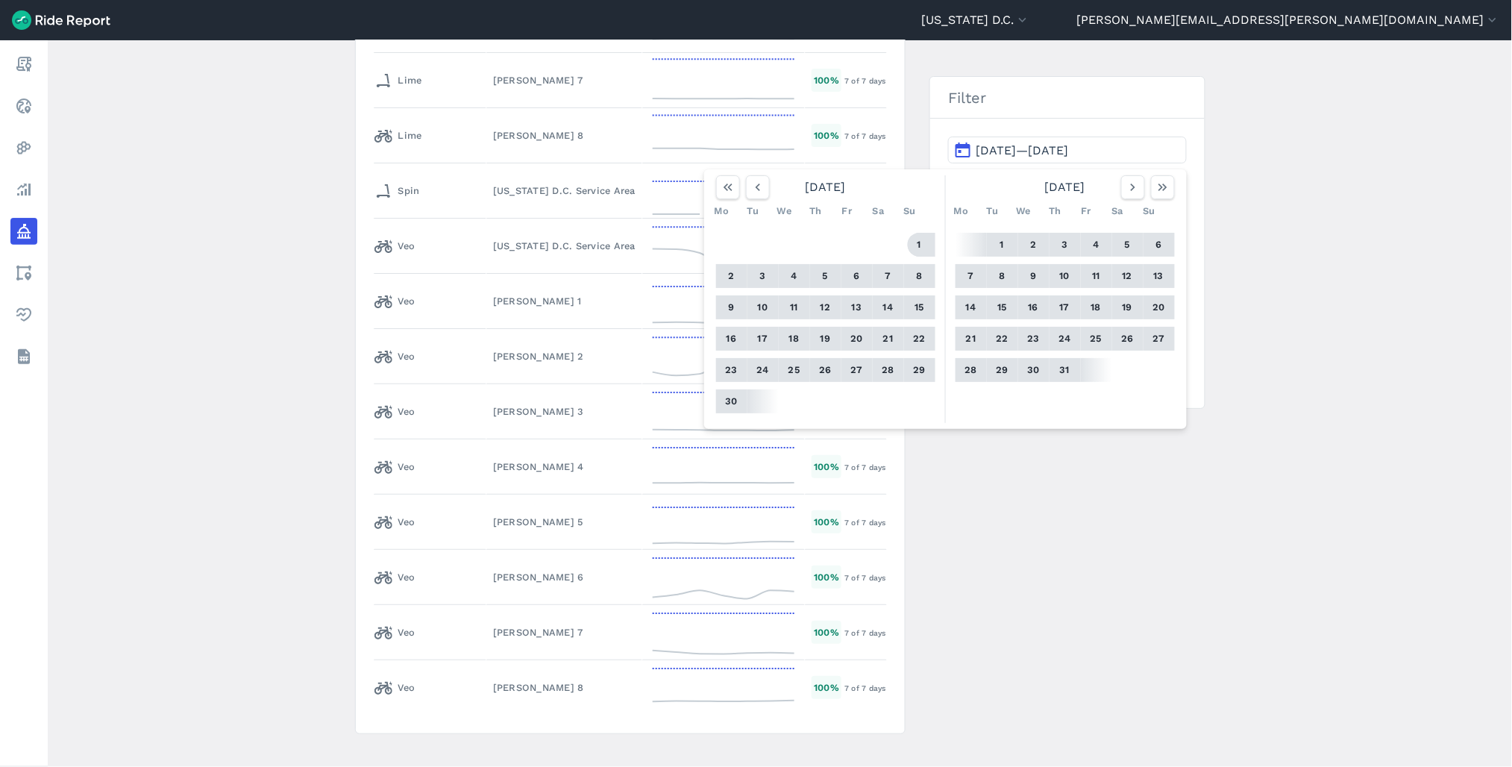
click at [923, 247] on button "1" at bounding box center [920, 245] width 24 height 24
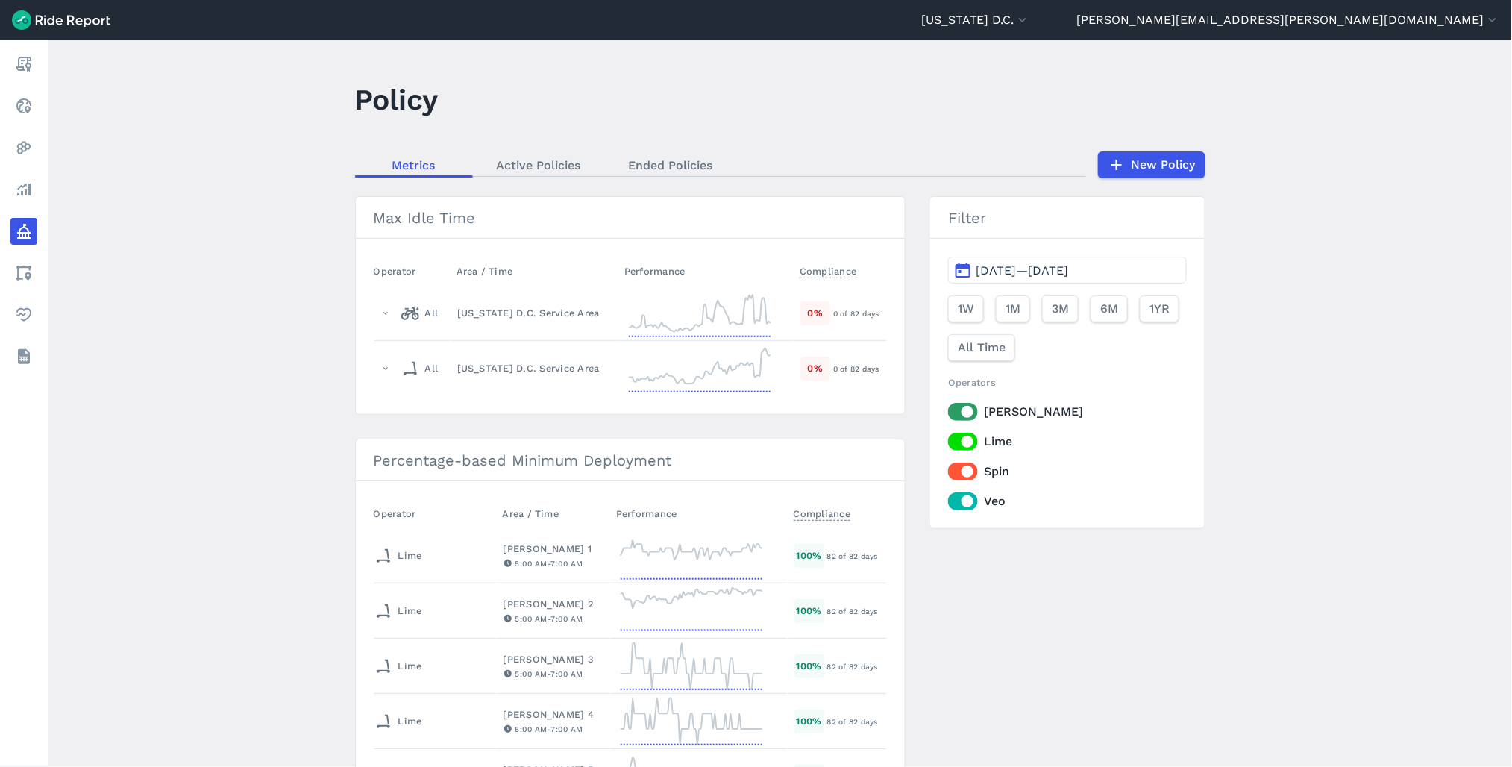
click at [994, 272] on span "[DATE]—[DATE]" at bounding box center [1021, 270] width 92 height 14
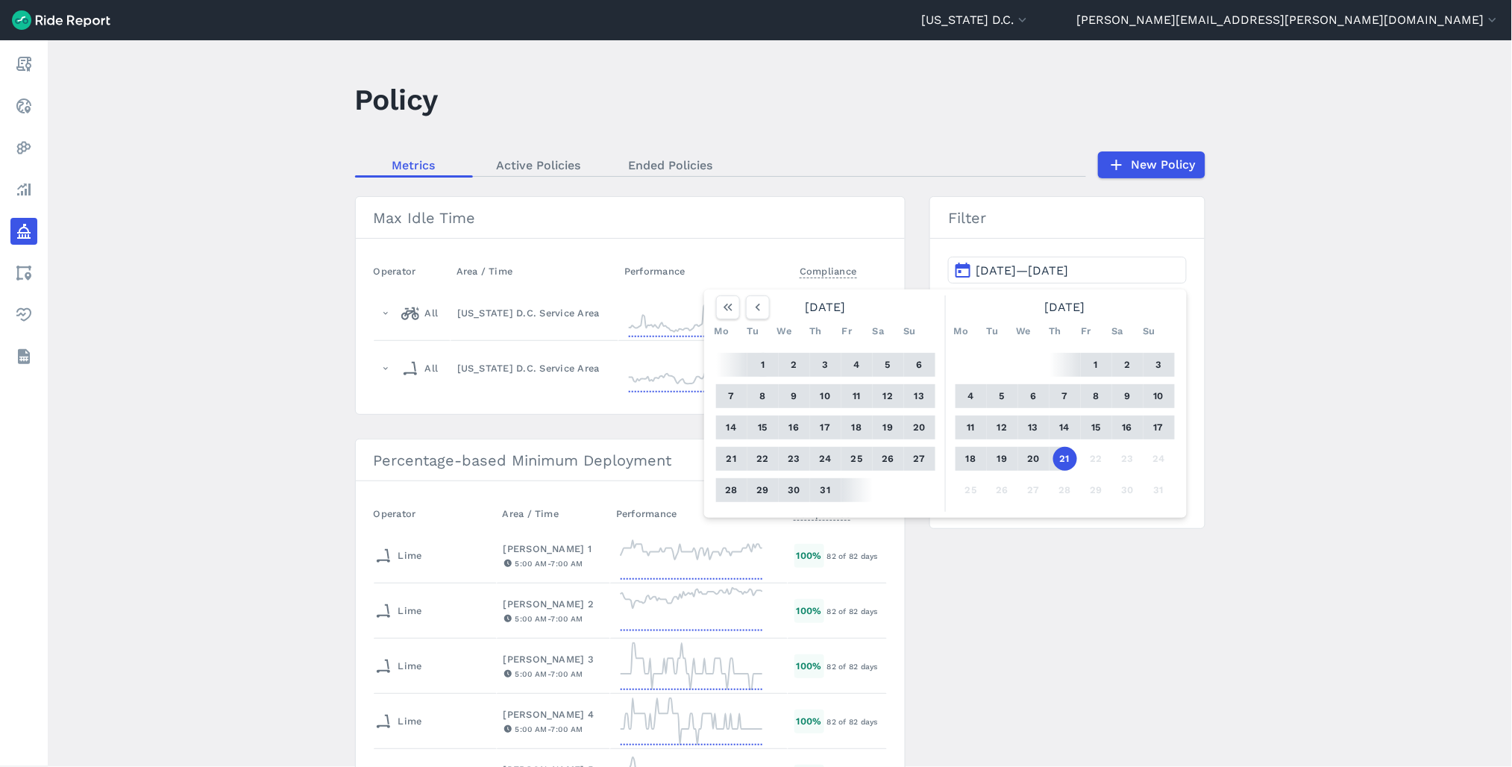
click at [763, 356] on button "1" at bounding box center [763, 365] width 24 height 24
click at [1063, 464] on button "21" at bounding box center [1065, 459] width 24 height 24
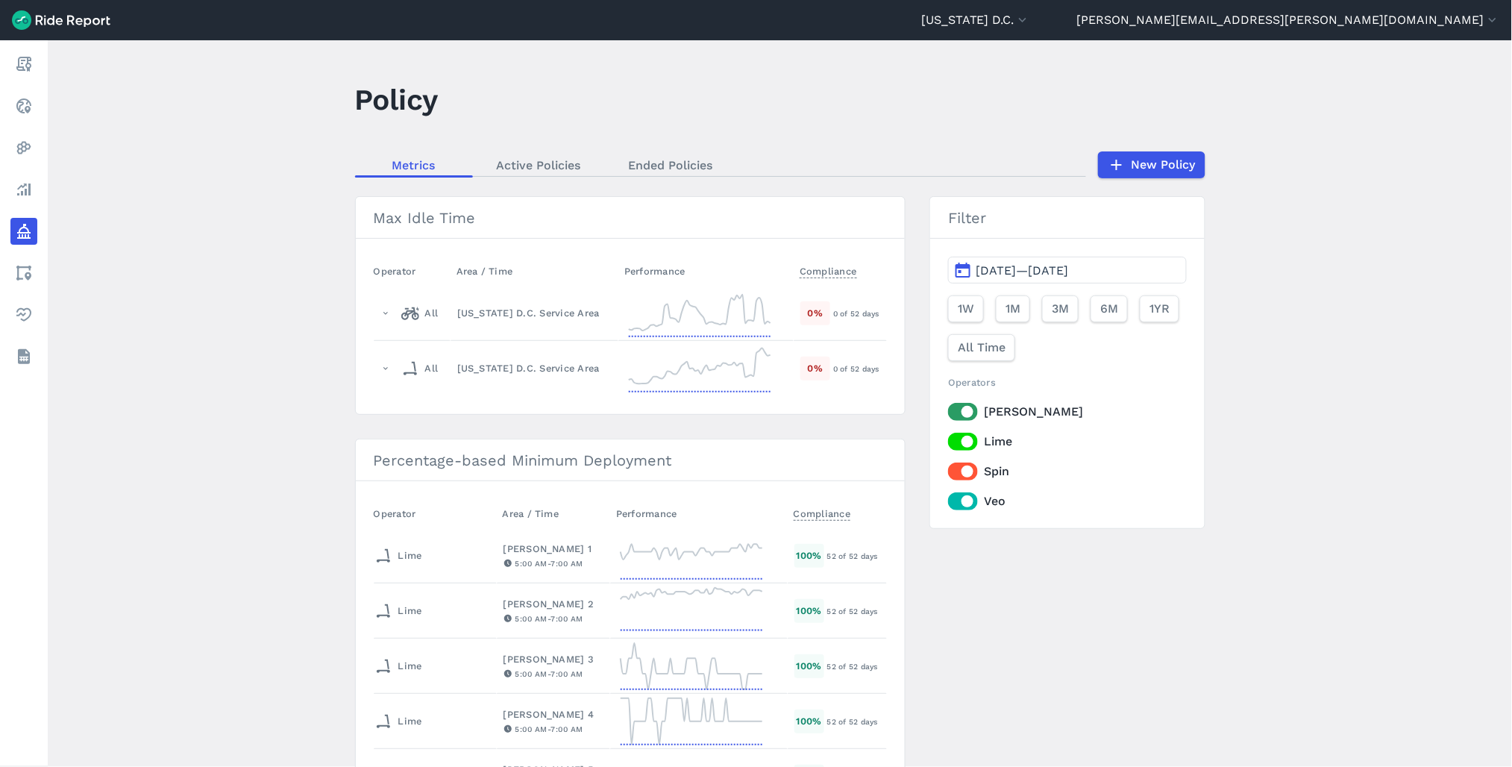
click at [960, 412] on label "[PERSON_NAME]" at bounding box center [1067, 412] width 238 height 18
click at [948, 412] on input "[PERSON_NAME]" at bounding box center [948, 408] width 0 height 10
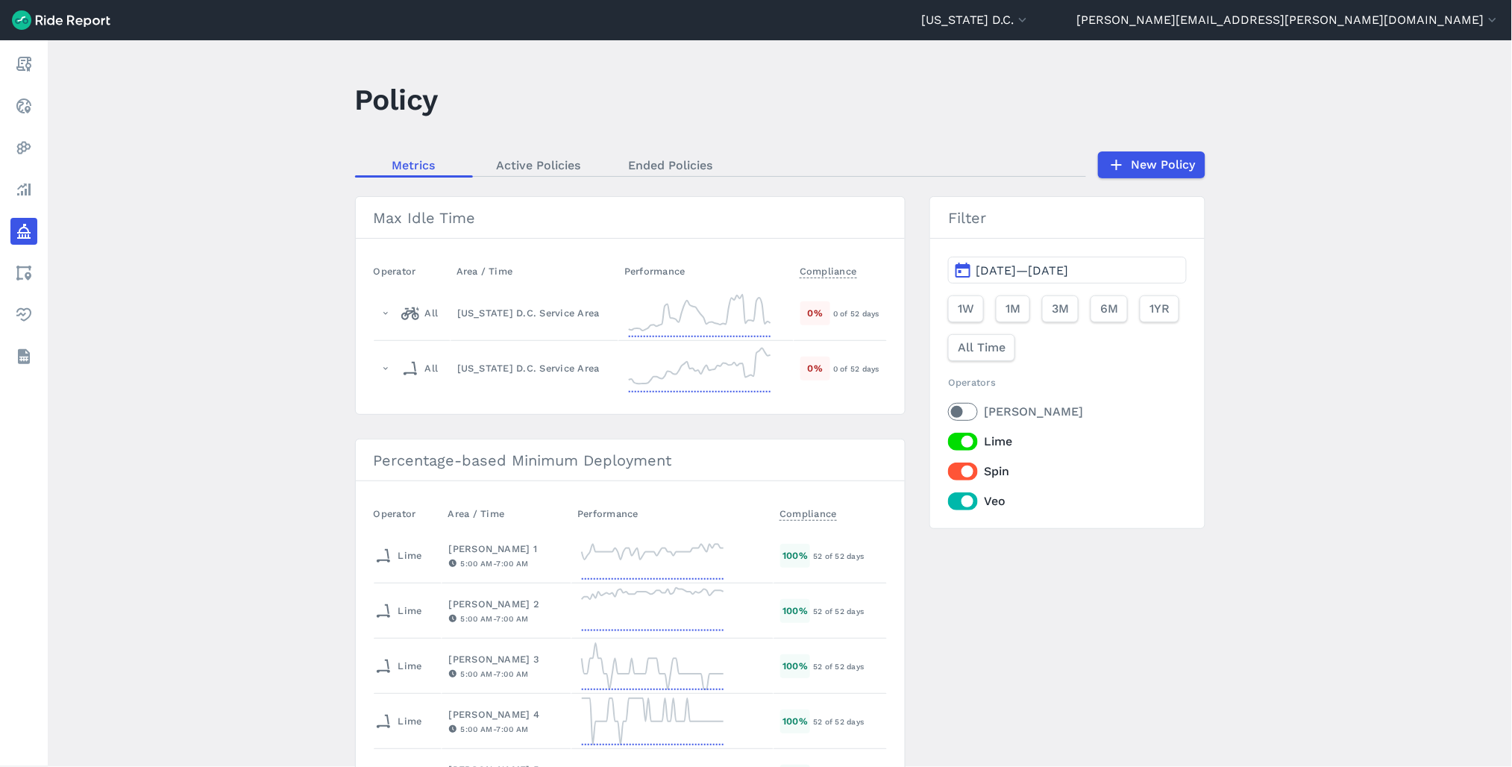
click at [970, 477] on label "Spin" at bounding box center [1067, 471] width 238 height 18
click at [948, 472] on input "Spin" at bounding box center [948, 467] width 0 height 10
click at [966, 497] on label "Veo" at bounding box center [1067, 501] width 238 height 18
click at [948, 497] on input "Veo" at bounding box center [948, 497] width 0 height 10
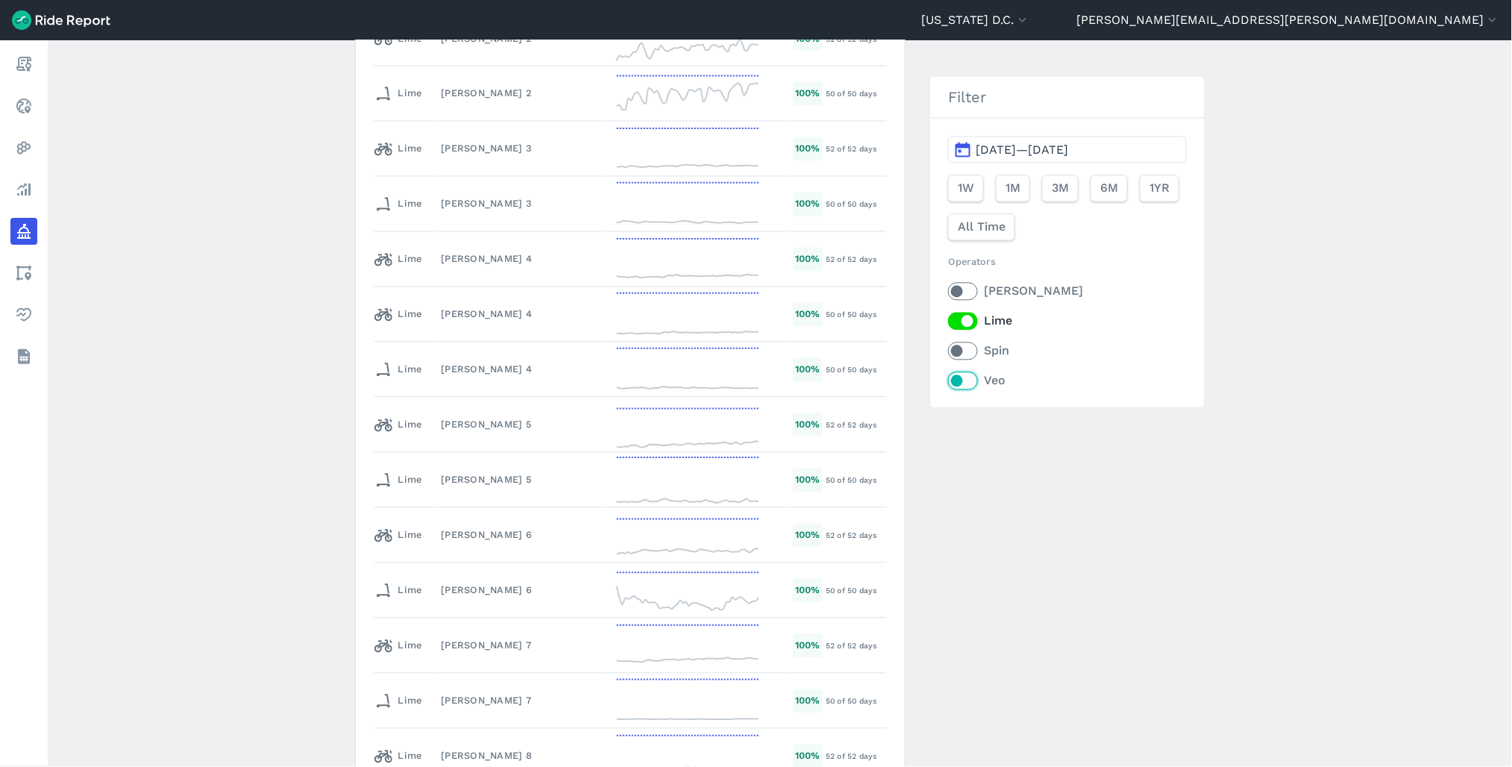
scroll to position [2320, 0]
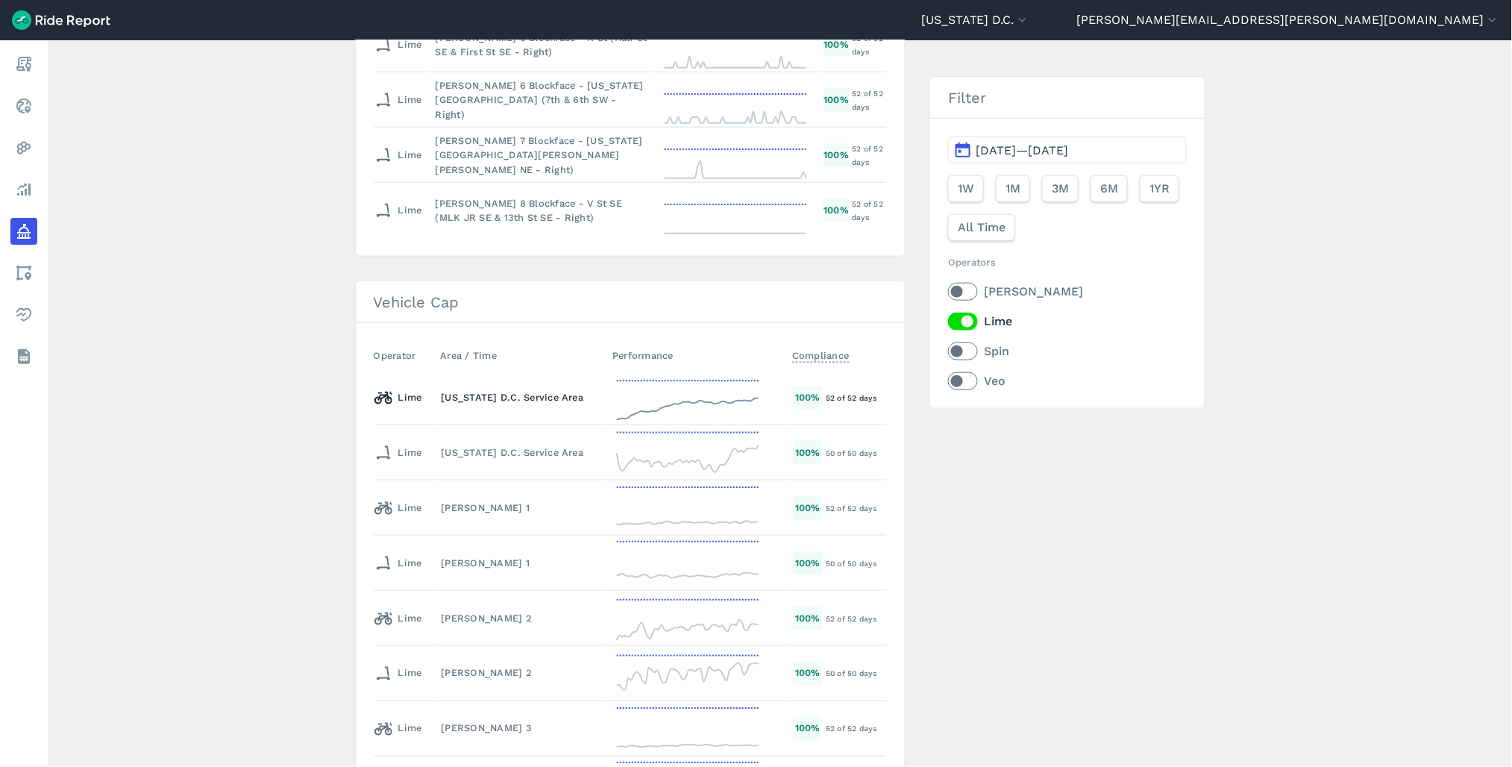
click at [582, 403] on div "[US_STATE] D.C. Service Area" at bounding box center [520, 397] width 159 height 14
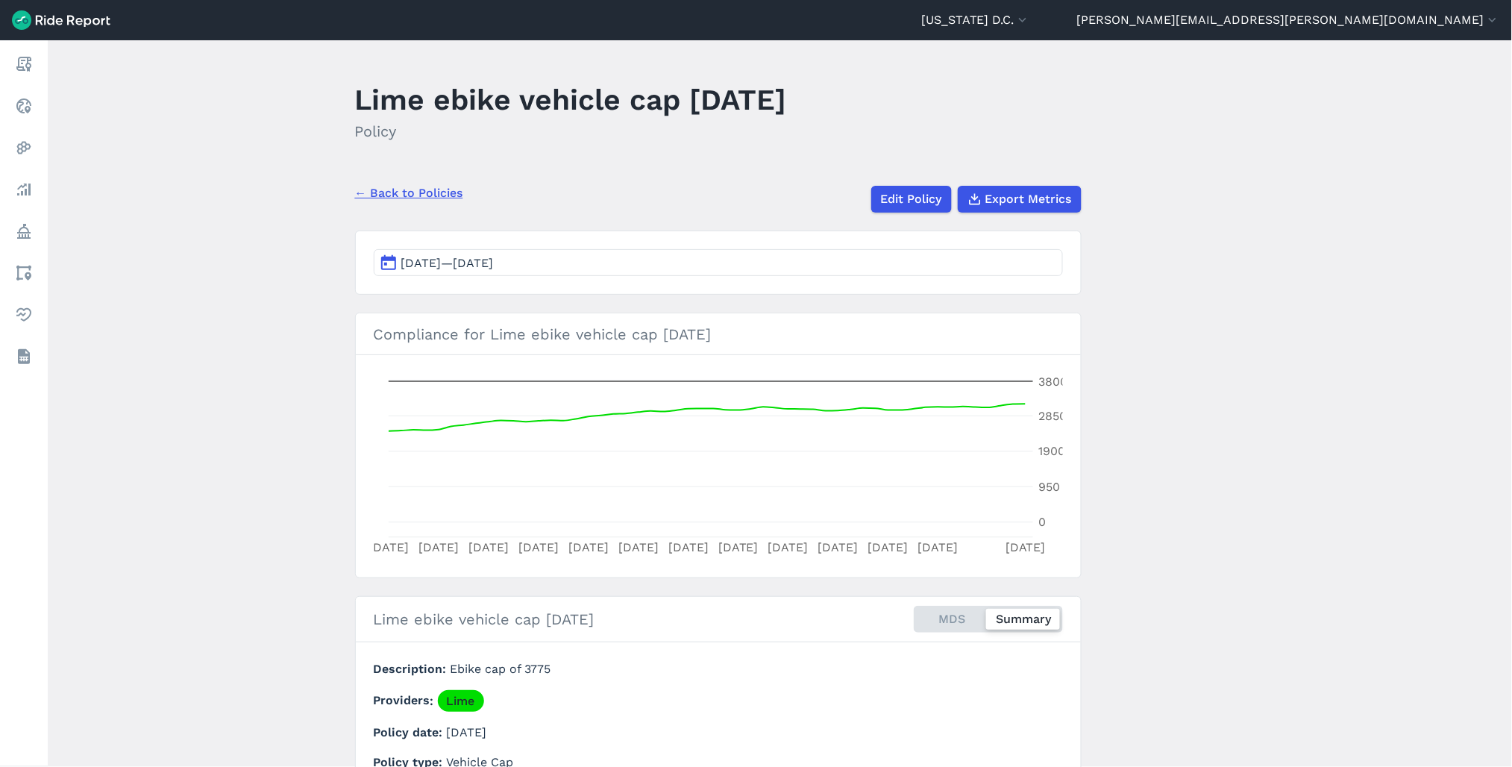
click at [423, 196] on link "← Back to Policies" at bounding box center [409, 193] width 108 height 18
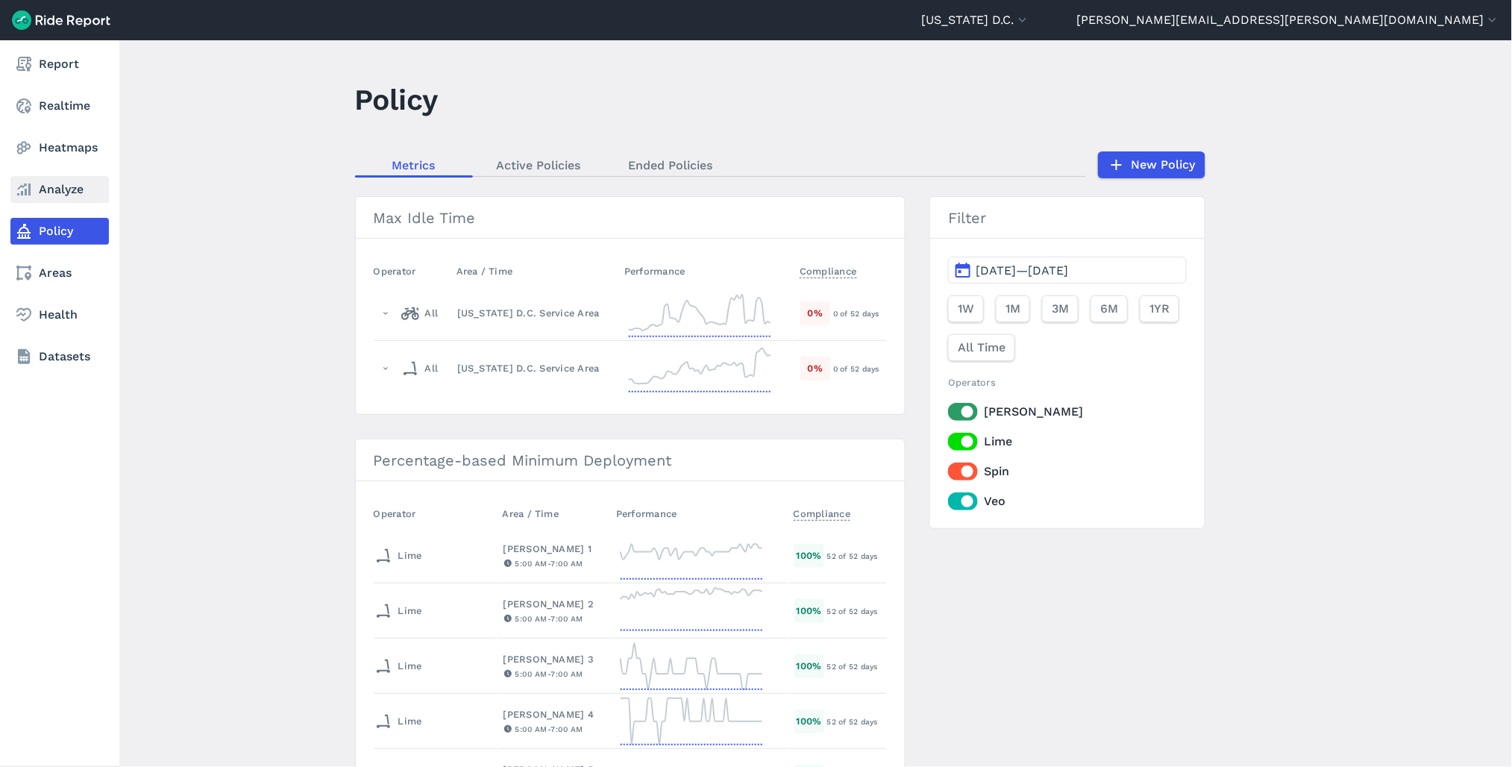
click at [76, 186] on link "Analyze" at bounding box center [59, 189] width 98 height 27
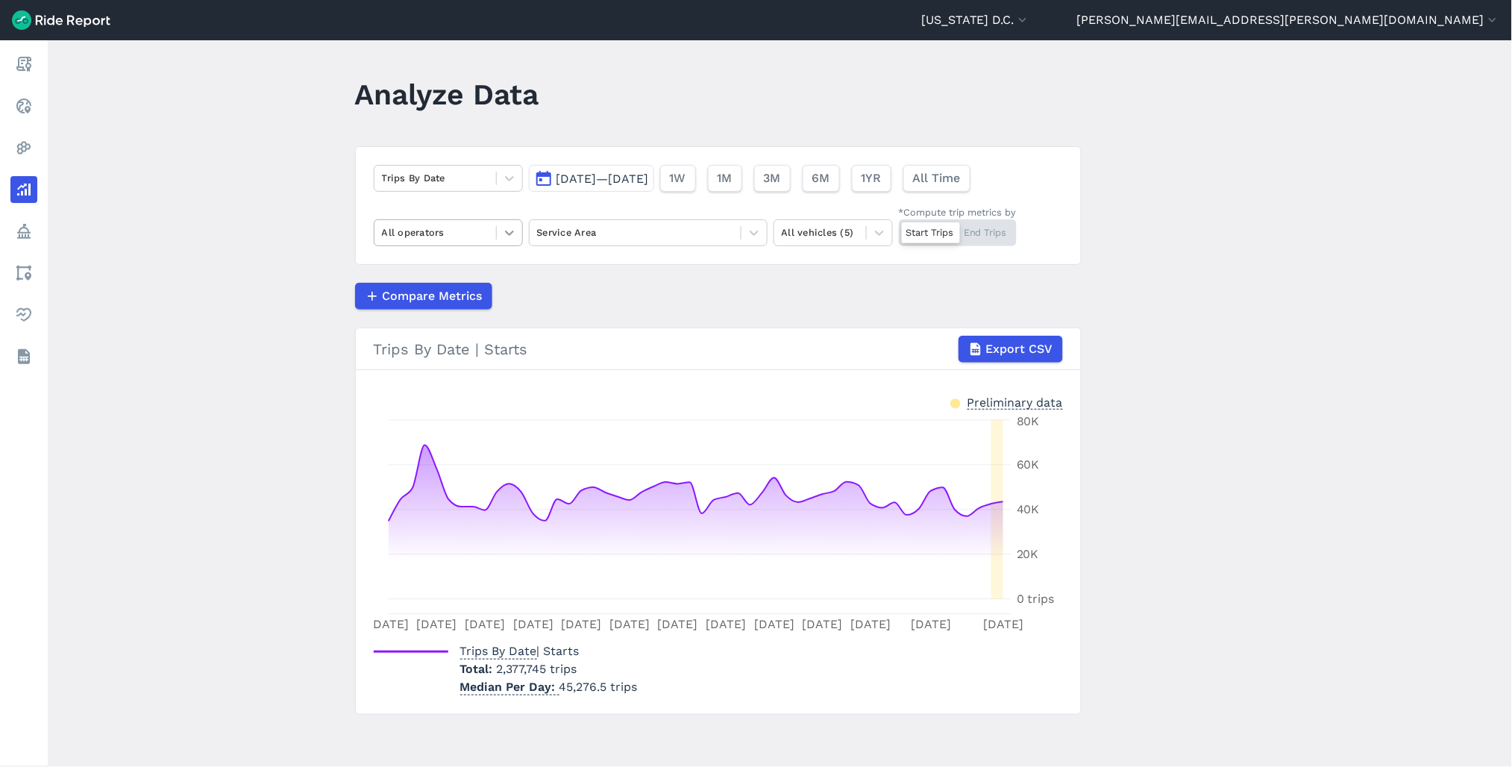
scroll to position [6, 0]
click at [453, 226] on div at bounding box center [435, 231] width 107 height 17
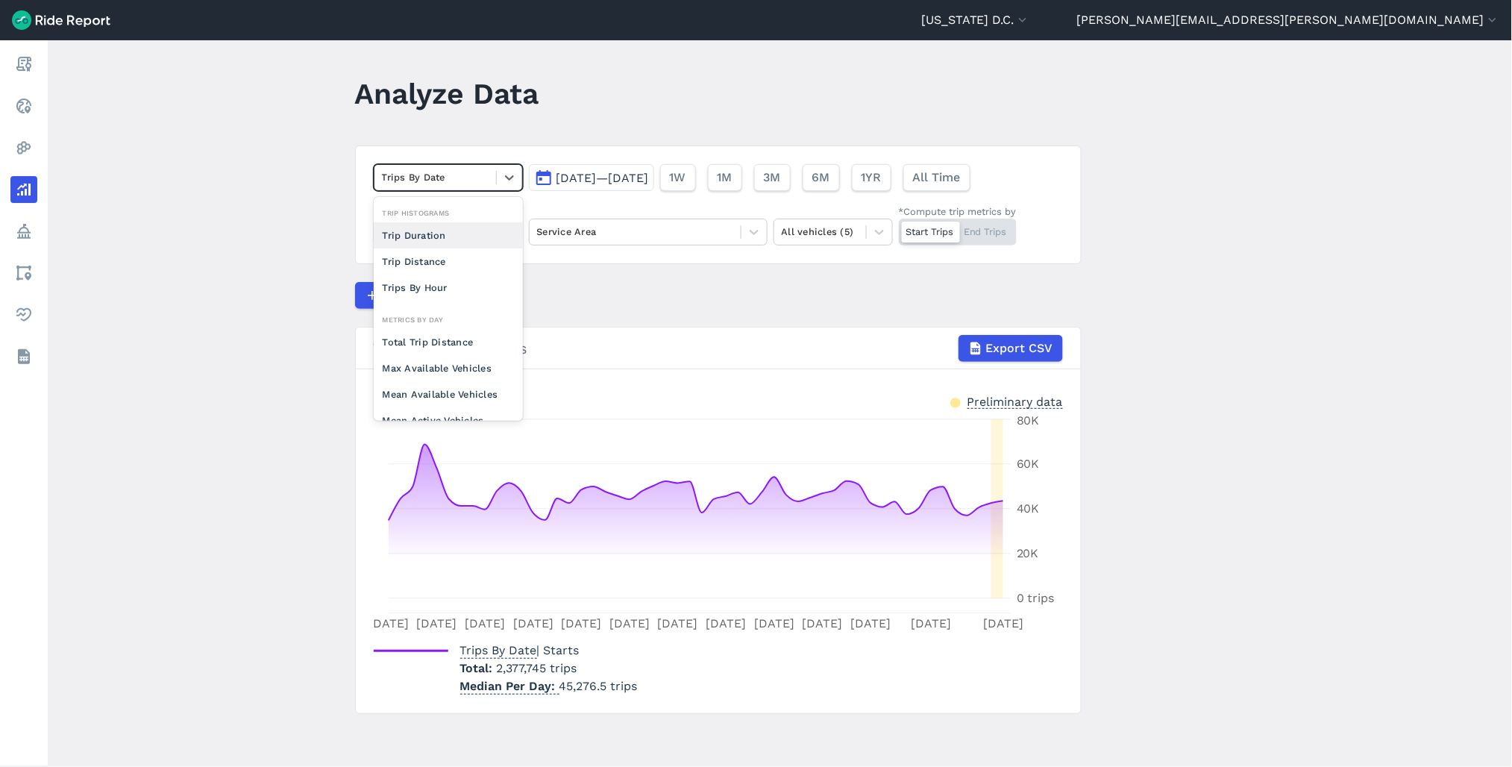
click at [452, 183] on div at bounding box center [435, 177] width 107 height 17
click at [455, 292] on div "Mean Active Vehicles" at bounding box center [448, 291] width 149 height 26
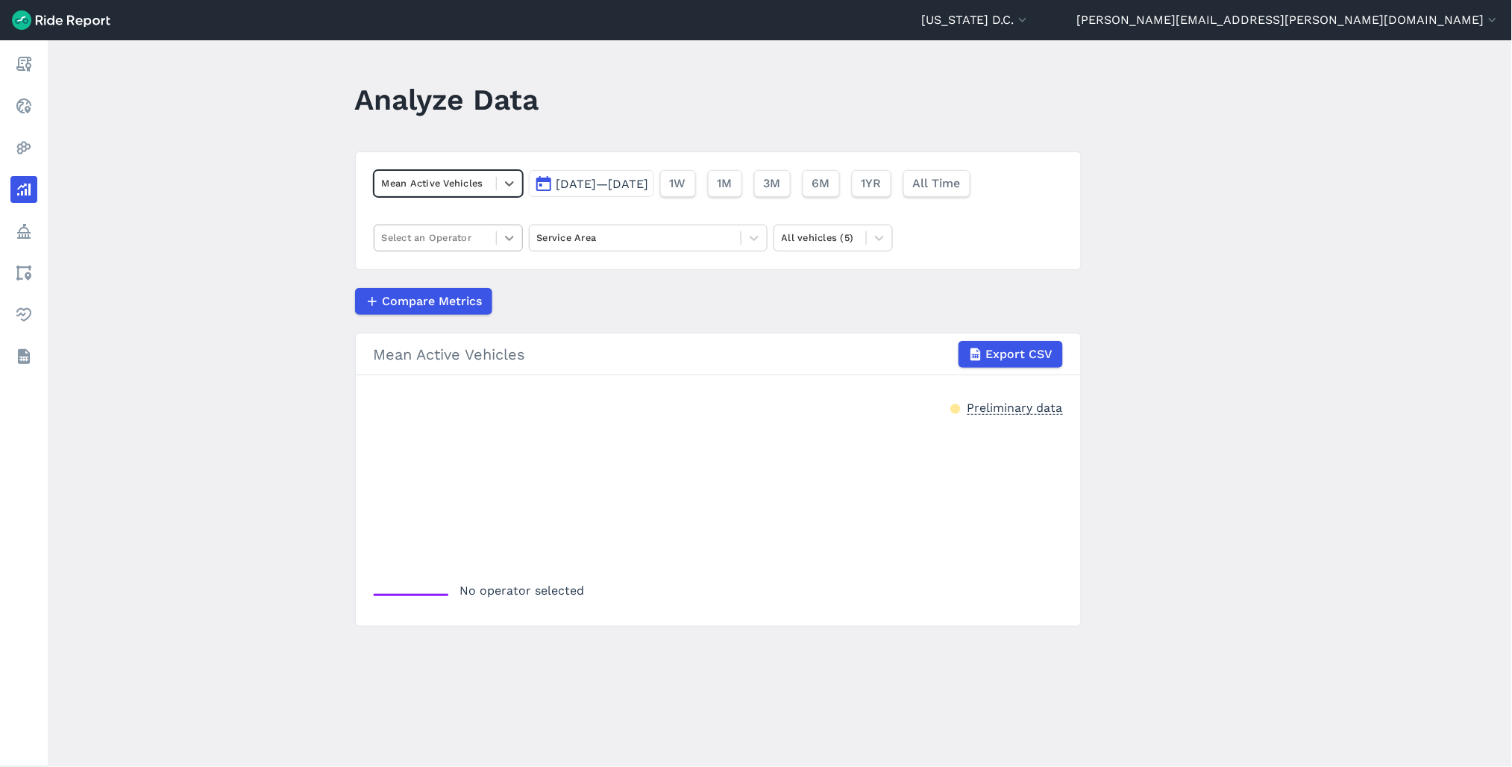
click at [502, 236] on icon at bounding box center [509, 237] width 15 height 15
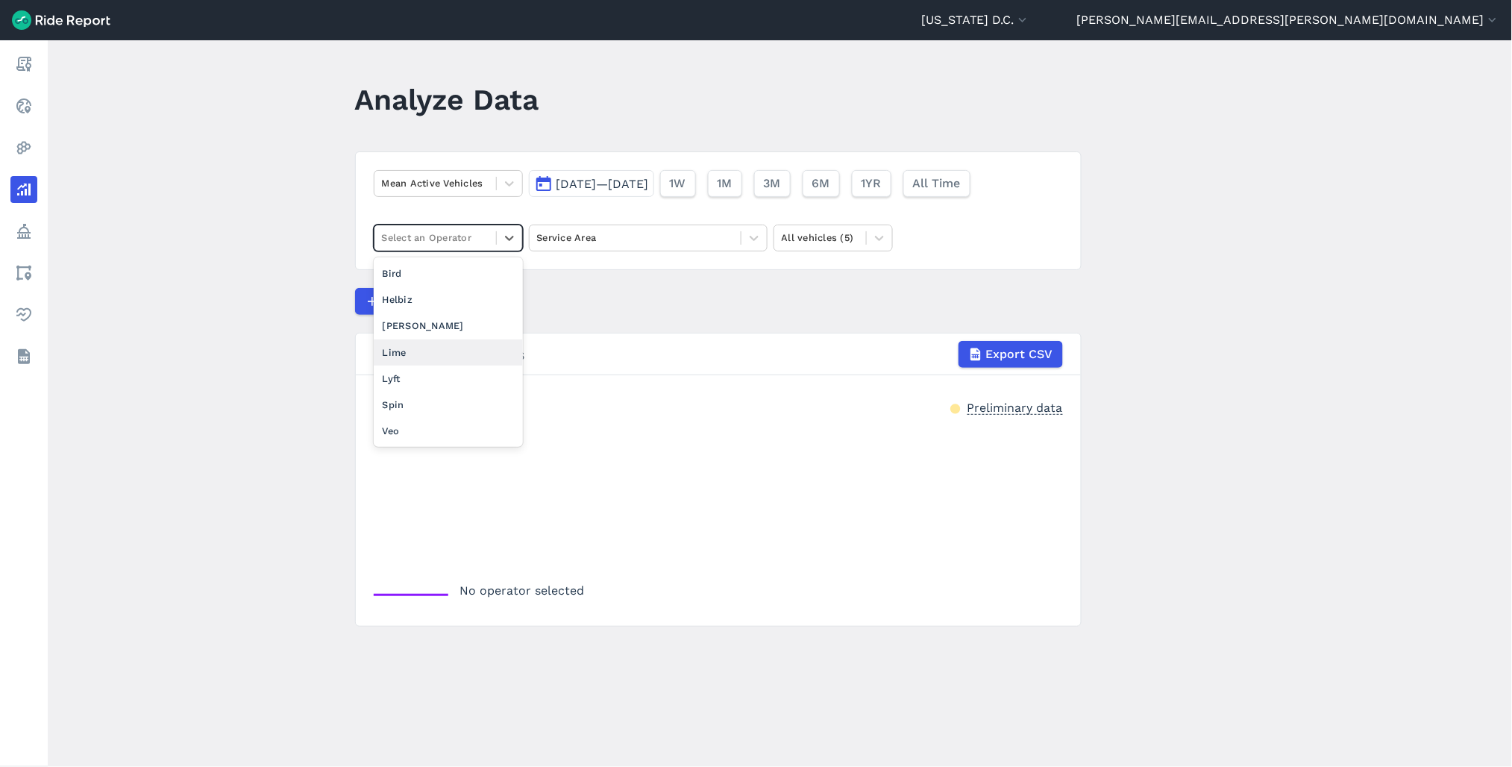
click at [430, 354] on div "Lime" at bounding box center [448, 352] width 149 height 26
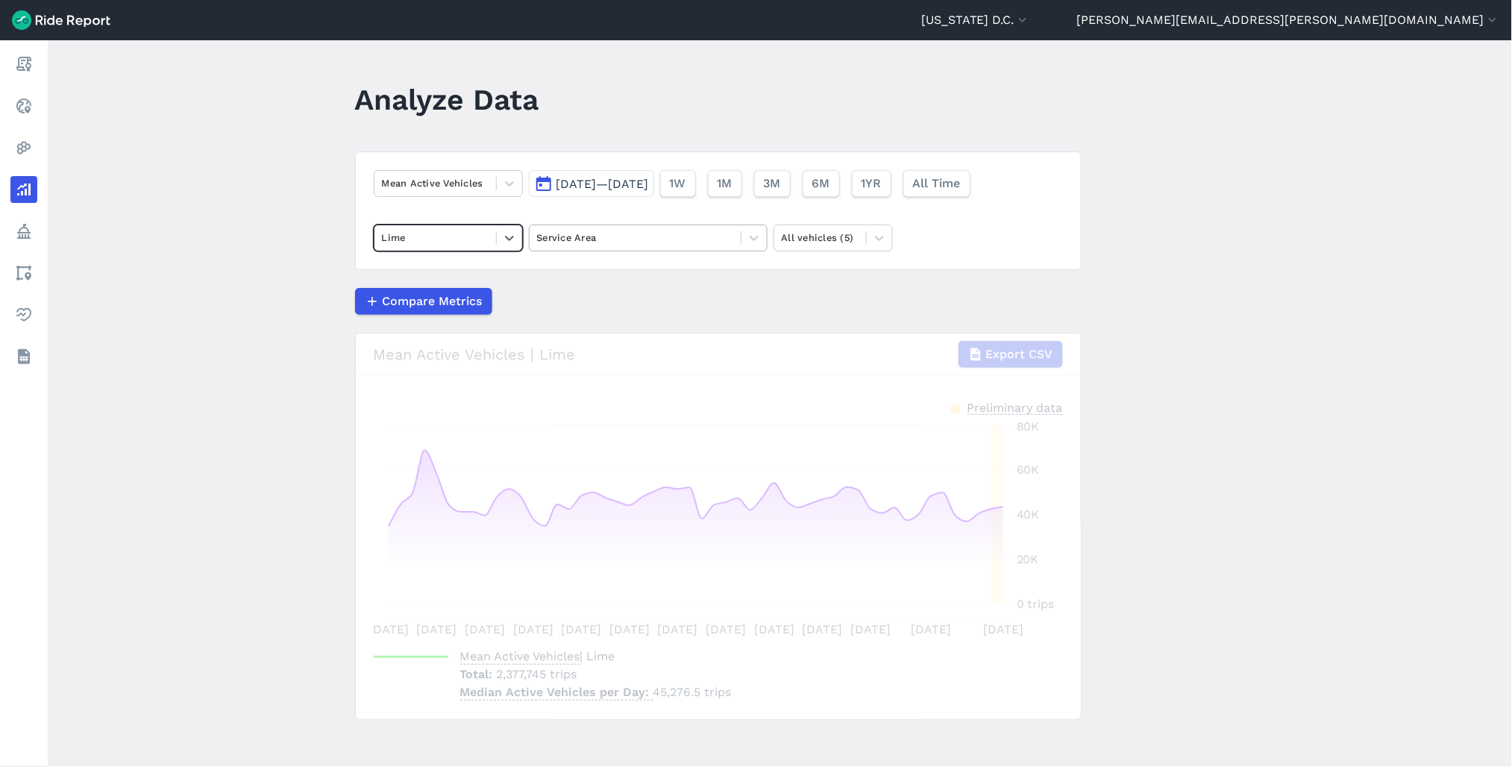
click at [673, 240] on div at bounding box center [635, 237] width 196 height 17
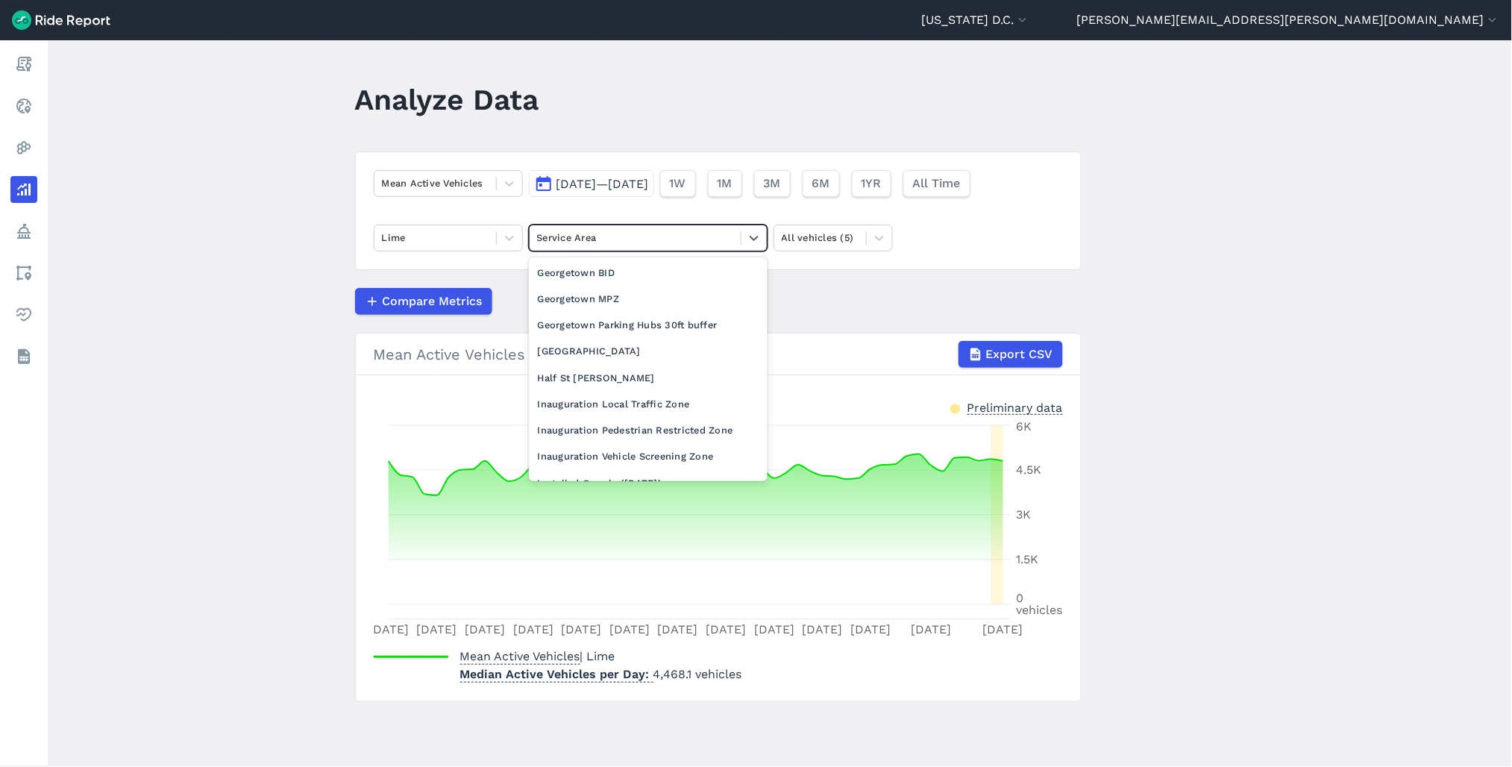
scroll to position [476, 0]
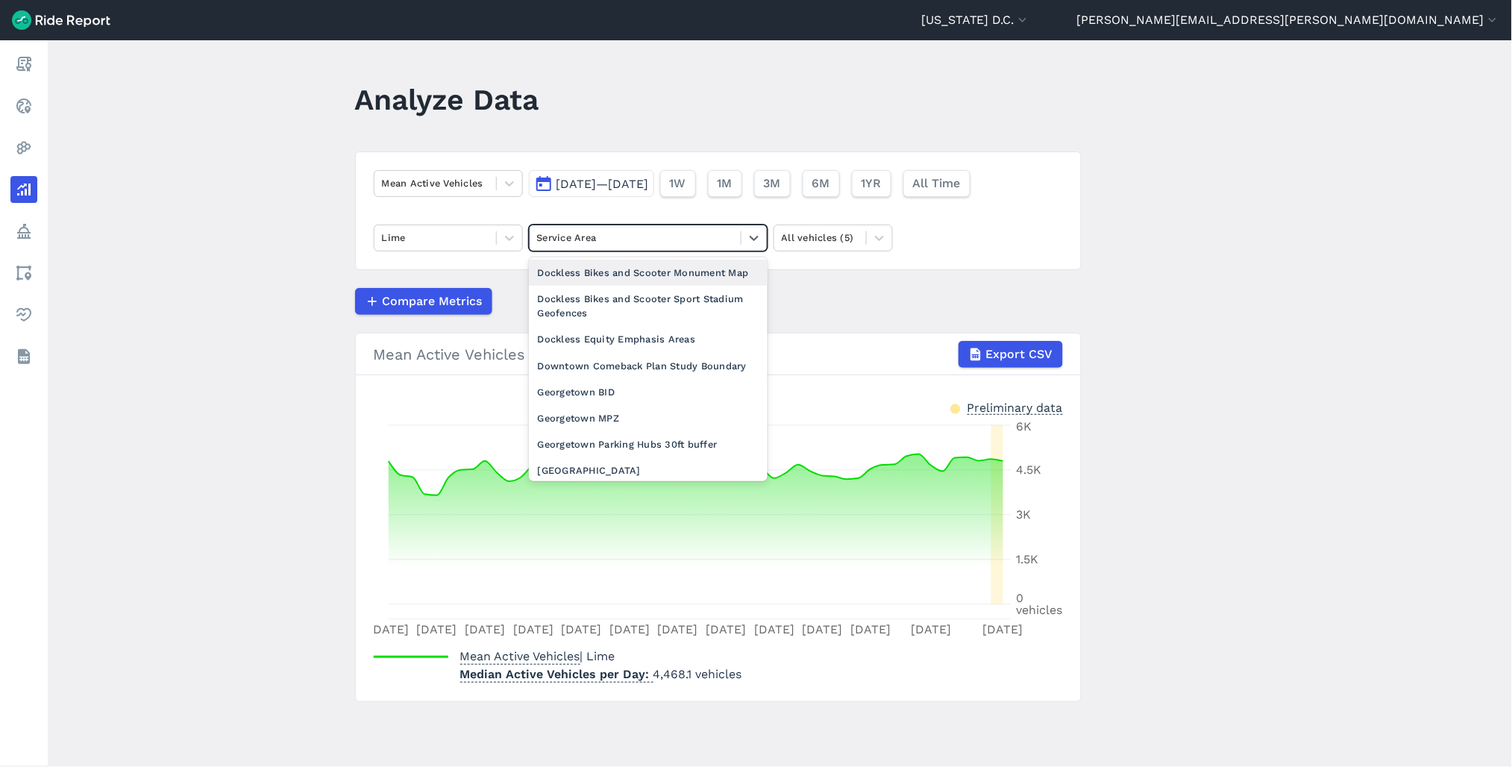
click at [121, 246] on main "Analyze Data Mean Active Vehicles [DATE]—[DATE] 1W 1M 3M 6M 1YR All Time Lime o…" at bounding box center [780, 403] width 1464 height 726
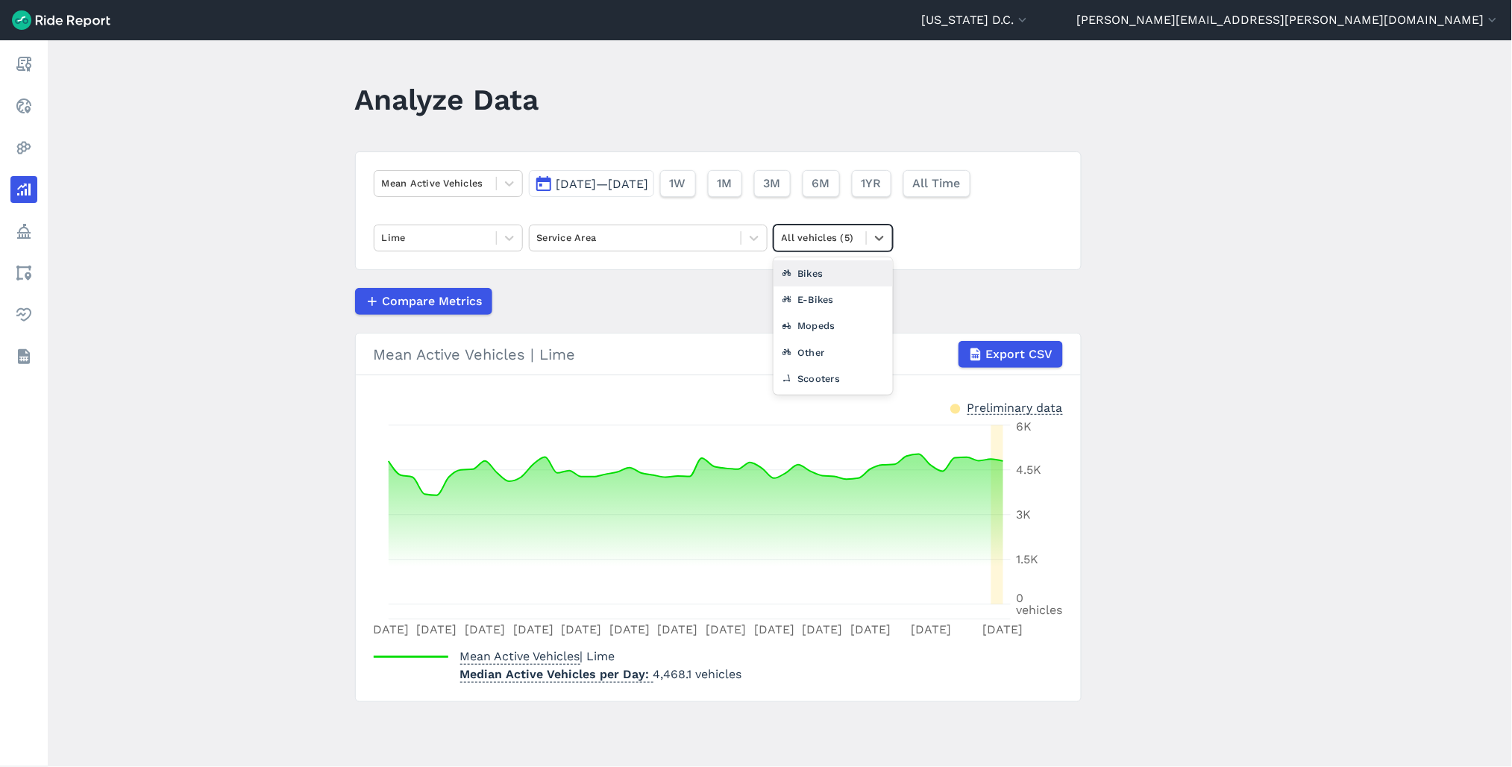
click at [840, 248] on div "All vehicles (5)" at bounding box center [820, 237] width 92 height 23
click at [828, 297] on div "E-Bikes" at bounding box center [832, 299] width 119 height 26
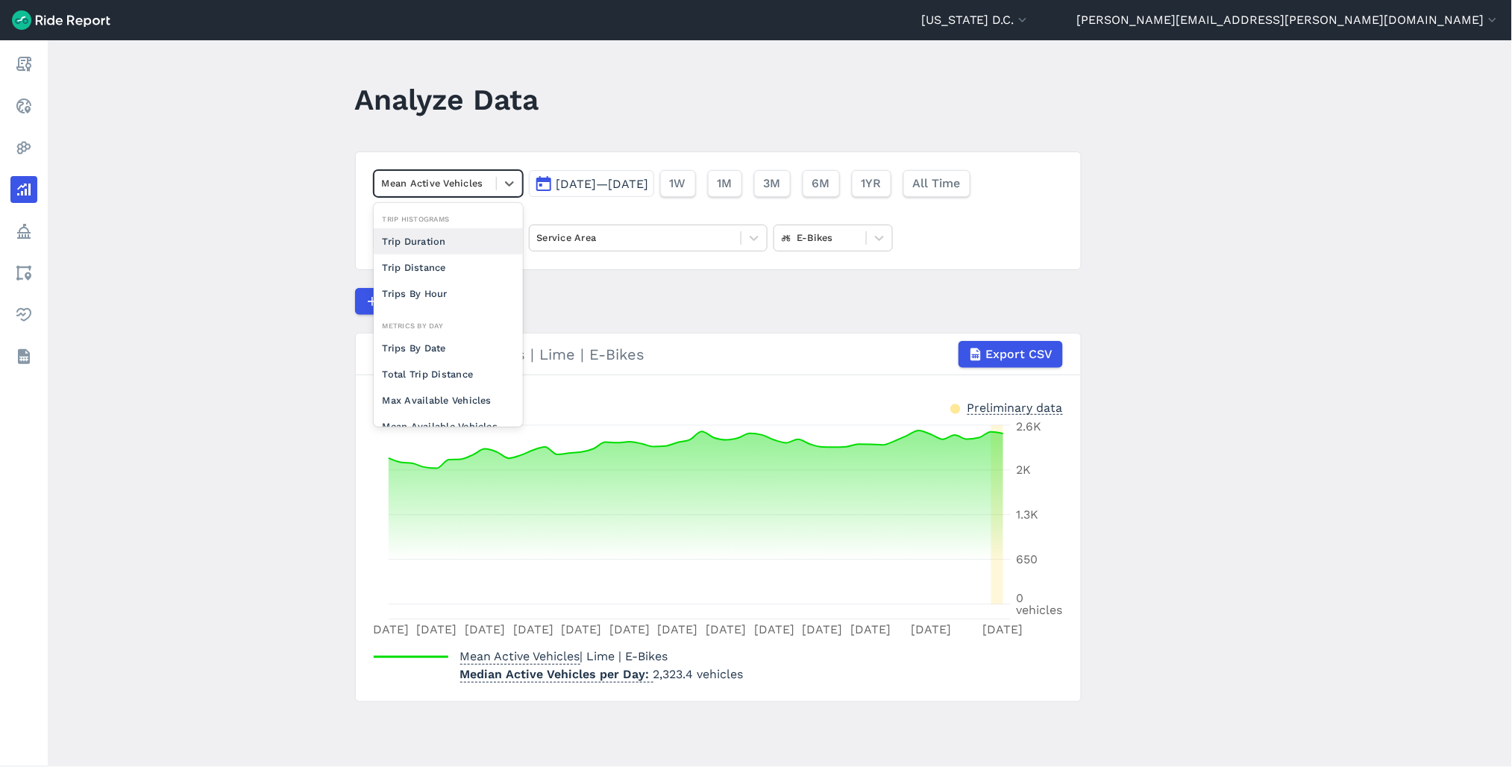
click at [482, 182] on div at bounding box center [435, 182] width 107 height 17
click at [462, 280] on div "Max Available Vehicles" at bounding box center [448, 271] width 149 height 26
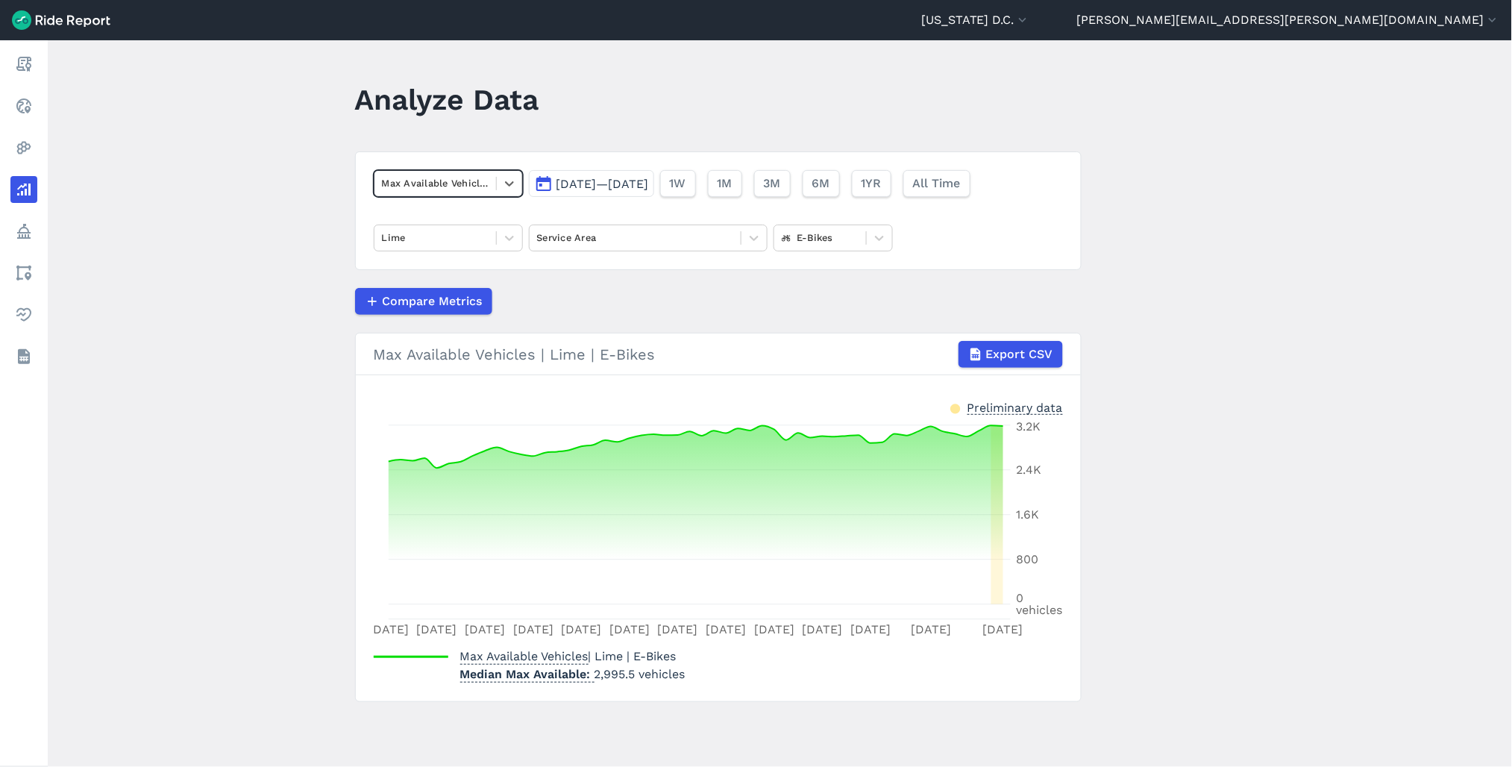
click at [458, 195] on div "Max Available Vehicles" at bounding box center [435, 183] width 122 height 23
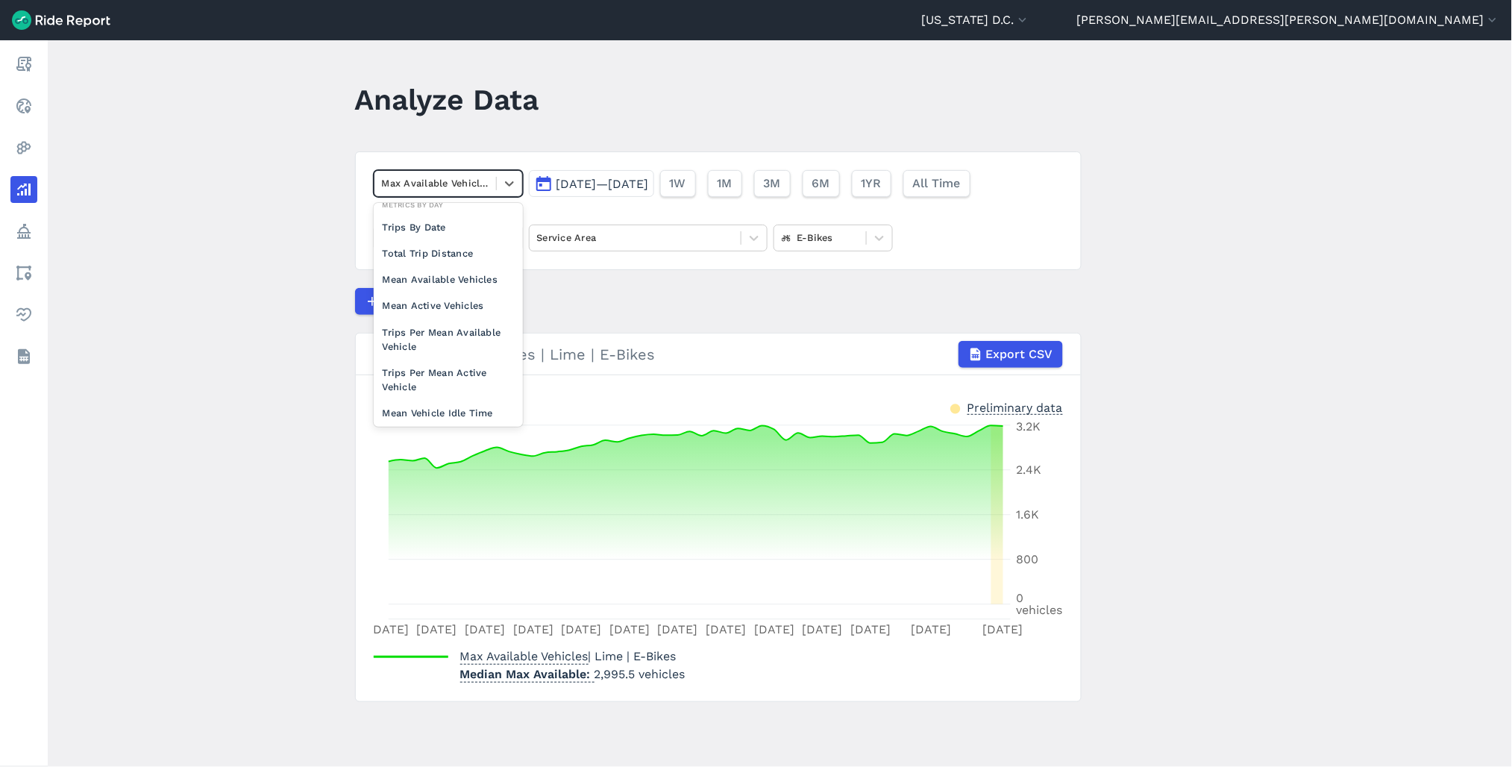
scroll to position [129, 0]
click at [445, 292] on div "Mean Active Vehicles" at bounding box center [448, 297] width 149 height 26
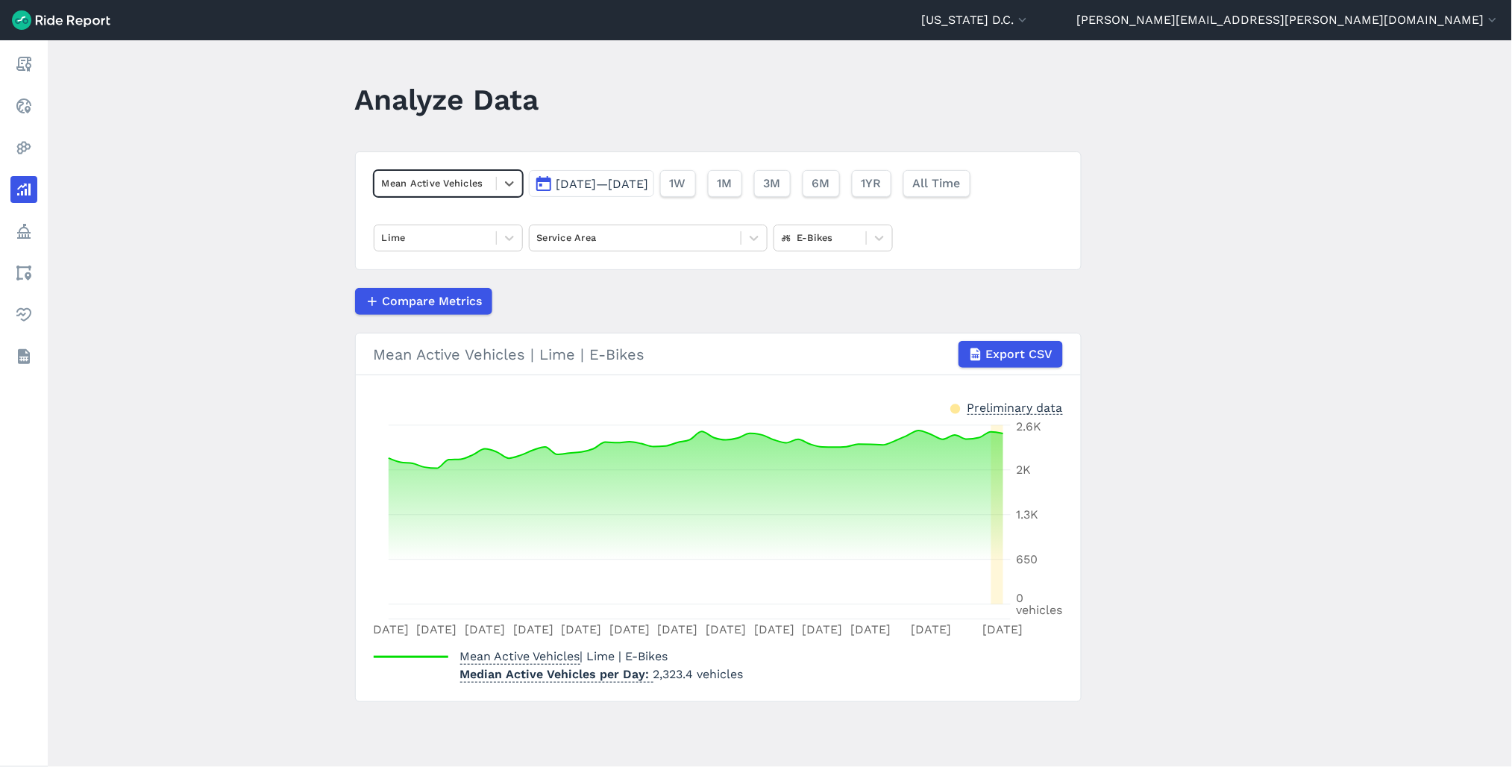
click at [492, 188] on div "Mean Active Vehicles" at bounding box center [435, 183] width 122 height 23
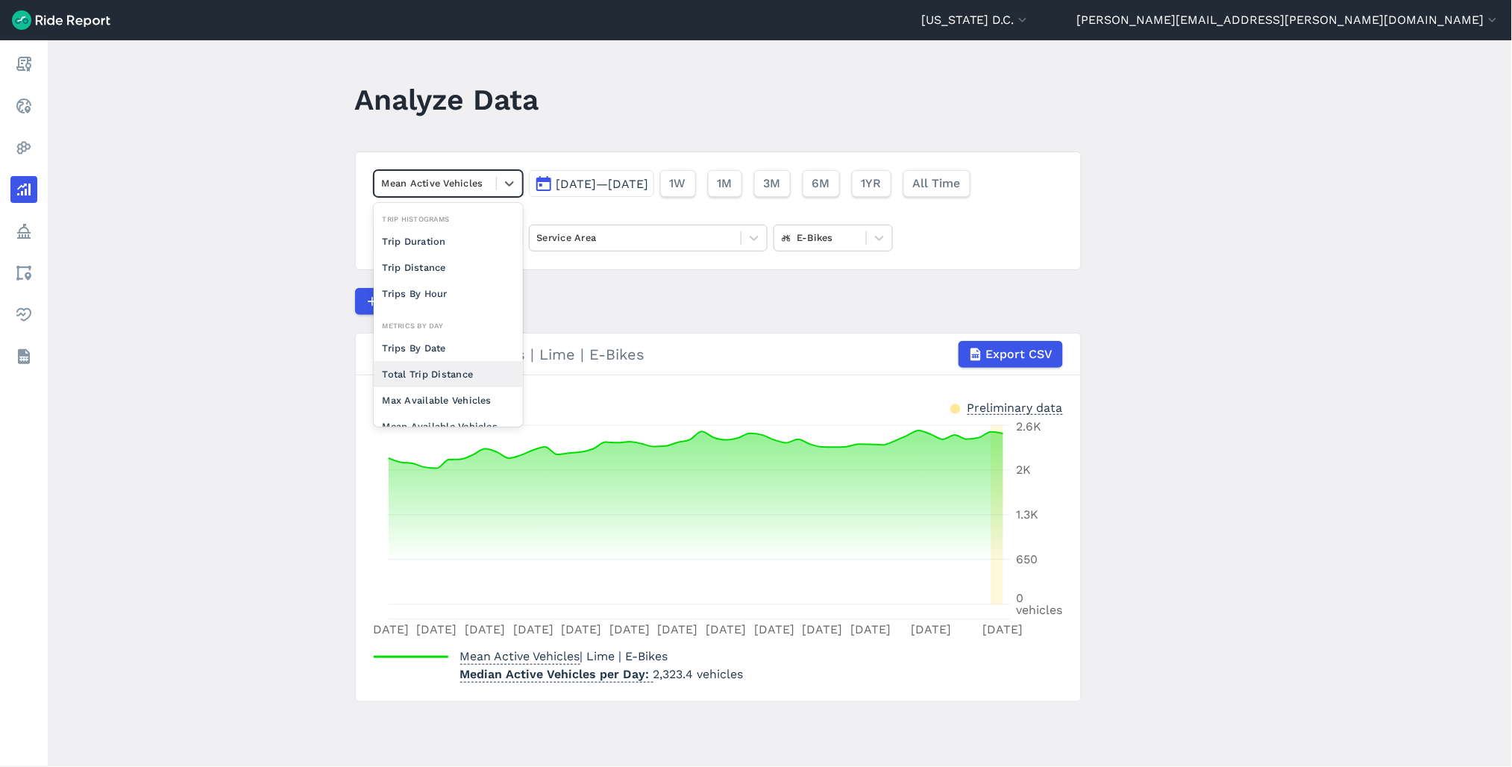
scroll to position [129, 0]
click at [451, 301] on div "Mean Available Vehicles" at bounding box center [448, 297] width 149 height 26
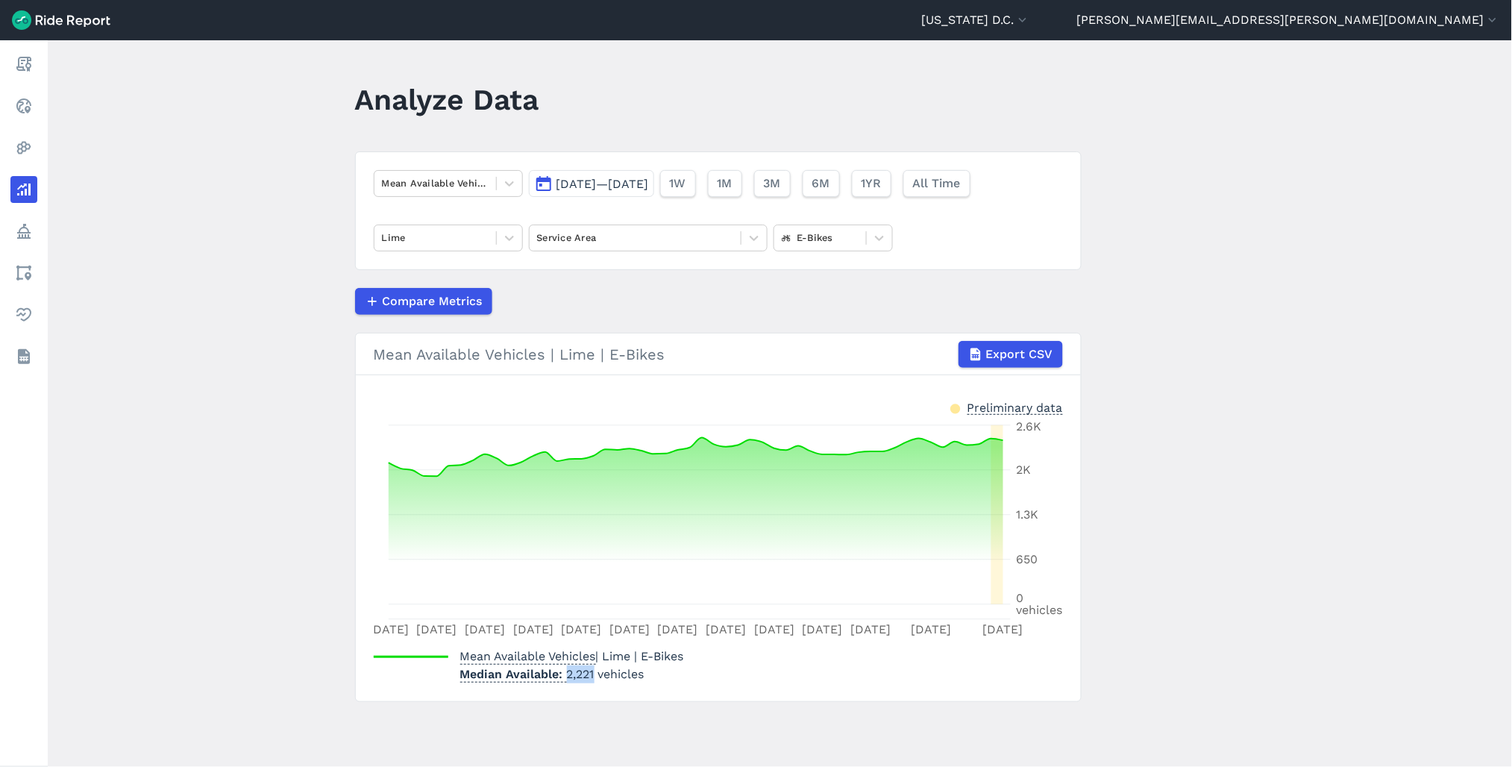
drag, startPoint x: 563, startPoint y: 674, endPoint x: 593, endPoint y: 673, distance: 29.8
click at [593, 673] on p "Median Available 2,221 vehicles" at bounding box center [572, 674] width 224 height 18
click at [837, 701] on section "Mean Available Vehicles | Lime | E-Bikes Export CSV Preliminary data [DATE] [DA…" at bounding box center [718, 517] width 726 height 369
click at [449, 195] on div "Mean Available Vehicles" at bounding box center [435, 183] width 122 height 23
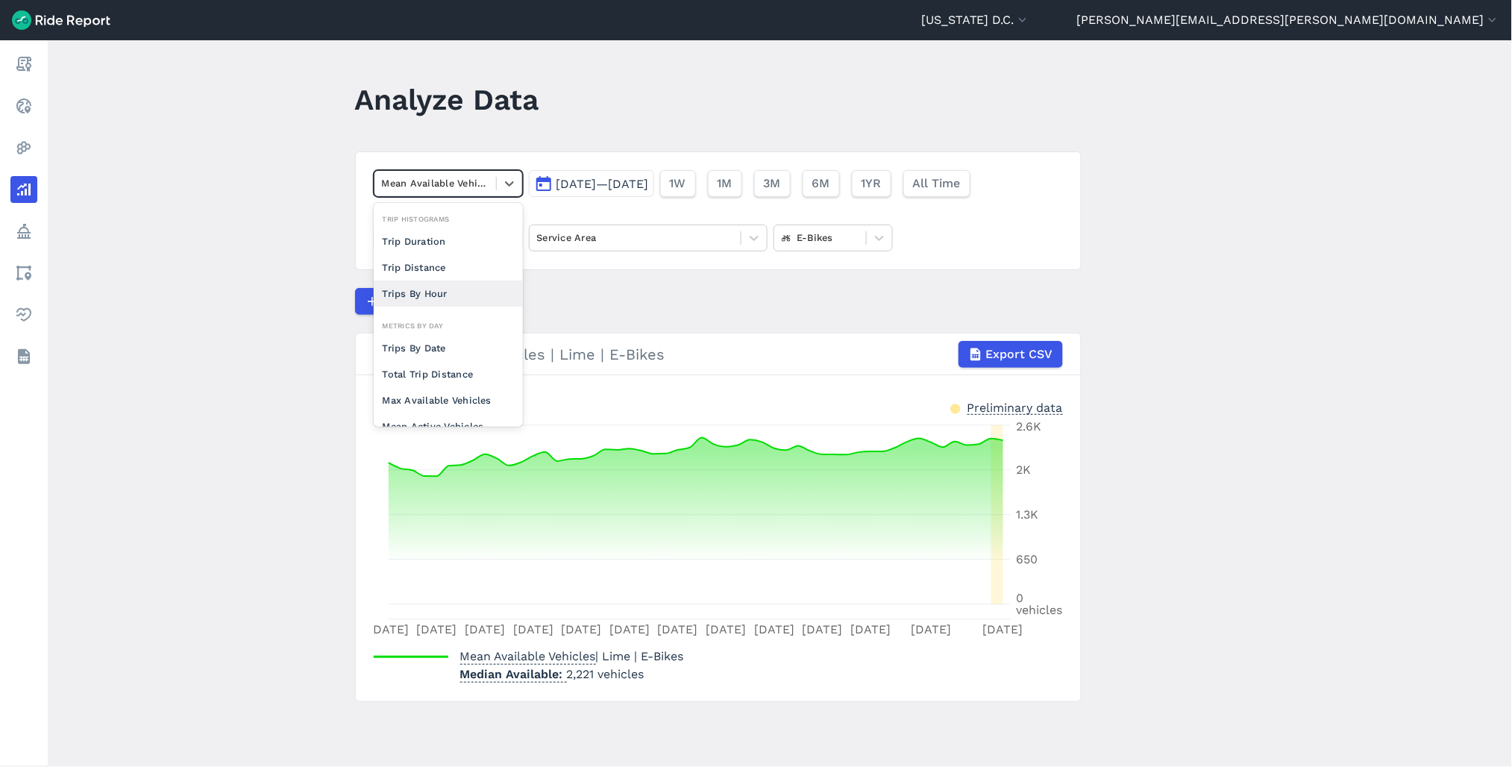
scroll to position [129, 0]
click at [307, 339] on main "Analyze Data option Trips Per Mean Available Vehicle focused, 0 of 2. 10 result…" at bounding box center [780, 403] width 1464 height 726
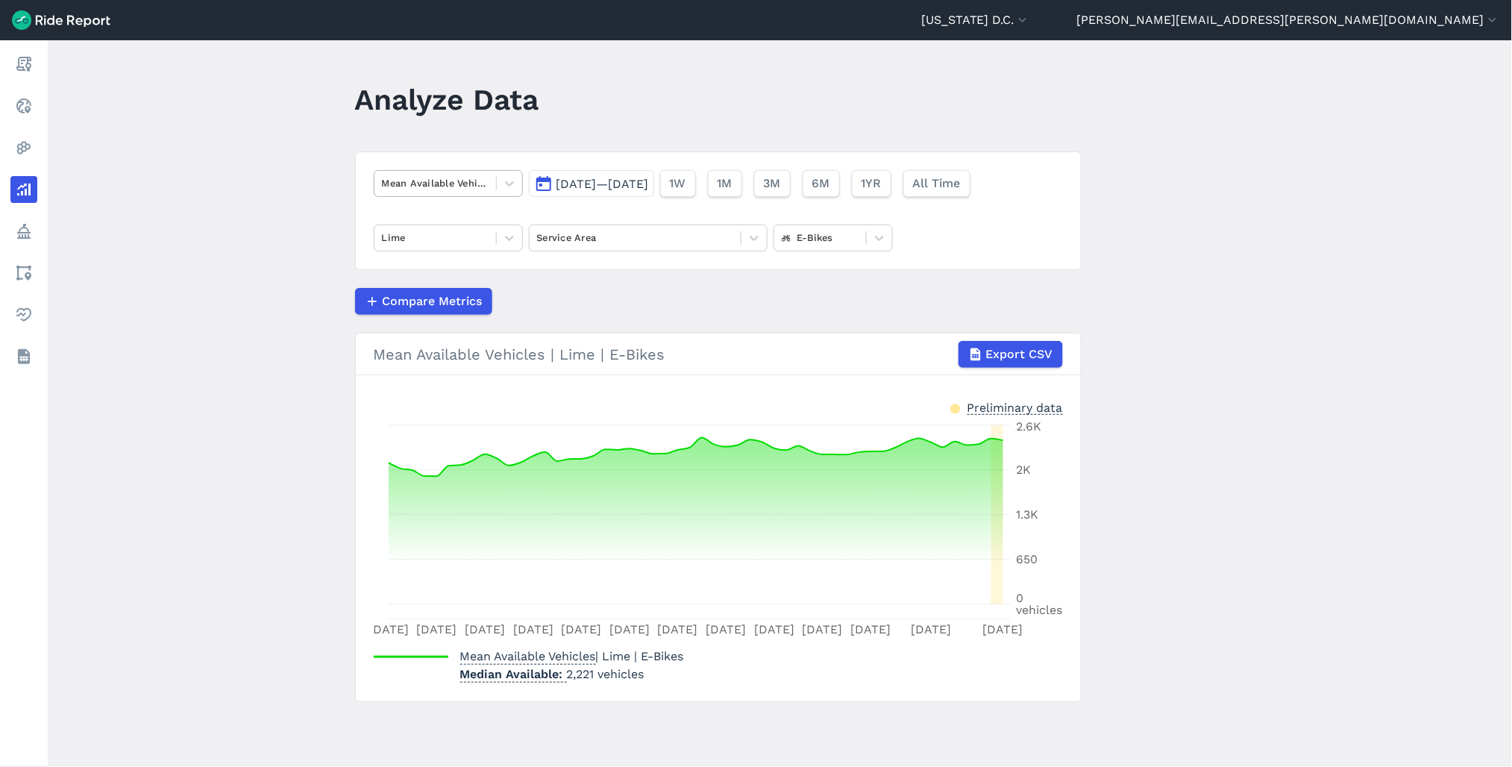
click at [462, 187] on div at bounding box center [435, 182] width 107 height 17
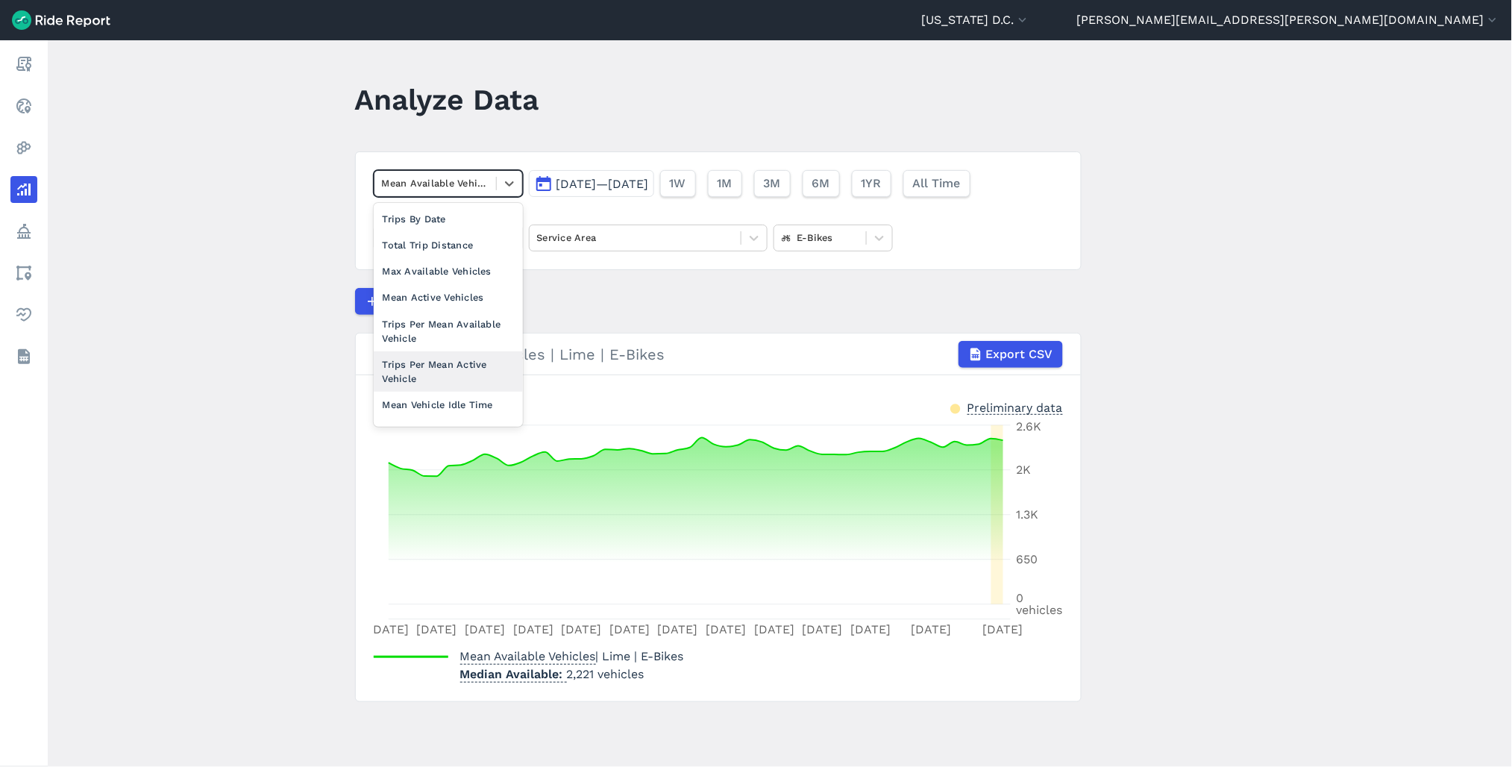
click at [456, 356] on div "Trips Per Mean Active Vehicle" at bounding box center [448, 371] width 149 height 40
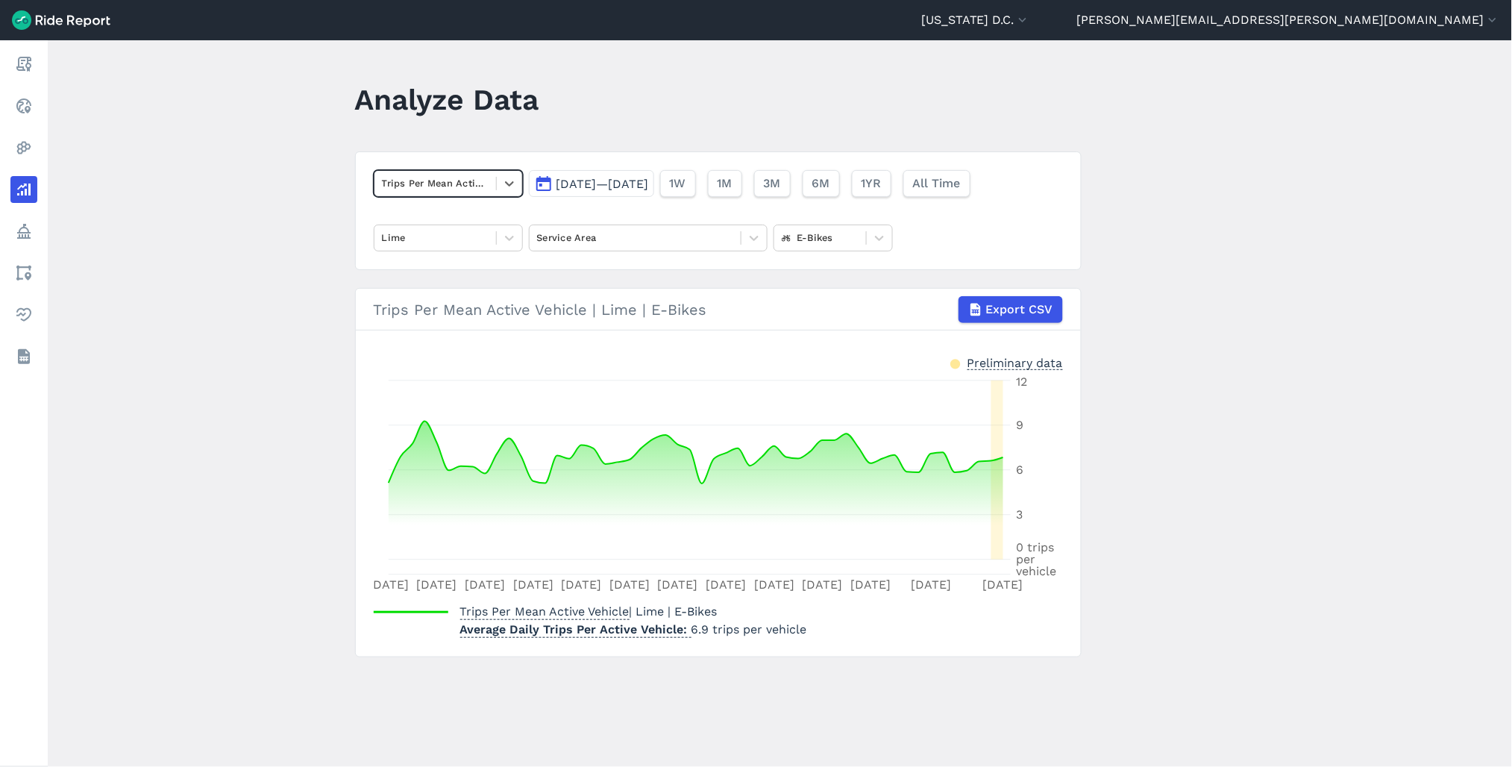
click at [457, 188] on div at bounding box center [435, 182] width 107 height 17
click at [452, 336] on div "Mean Active Vehicles" at bounding box center [448, 338] width 149 height 26
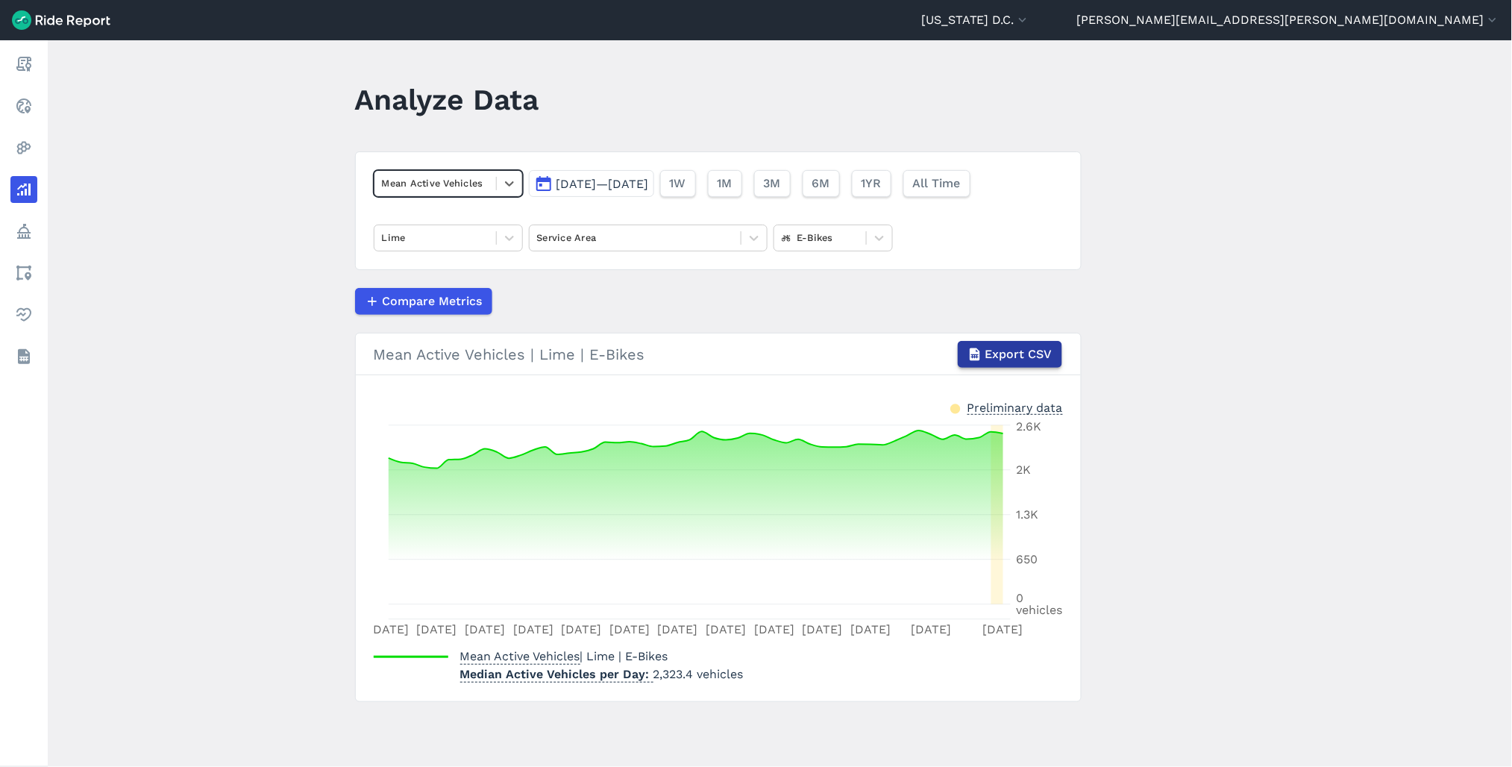
click at [1001, 359] on span "Export CSV" at bounding box center [1018, 354] width 67 height 18
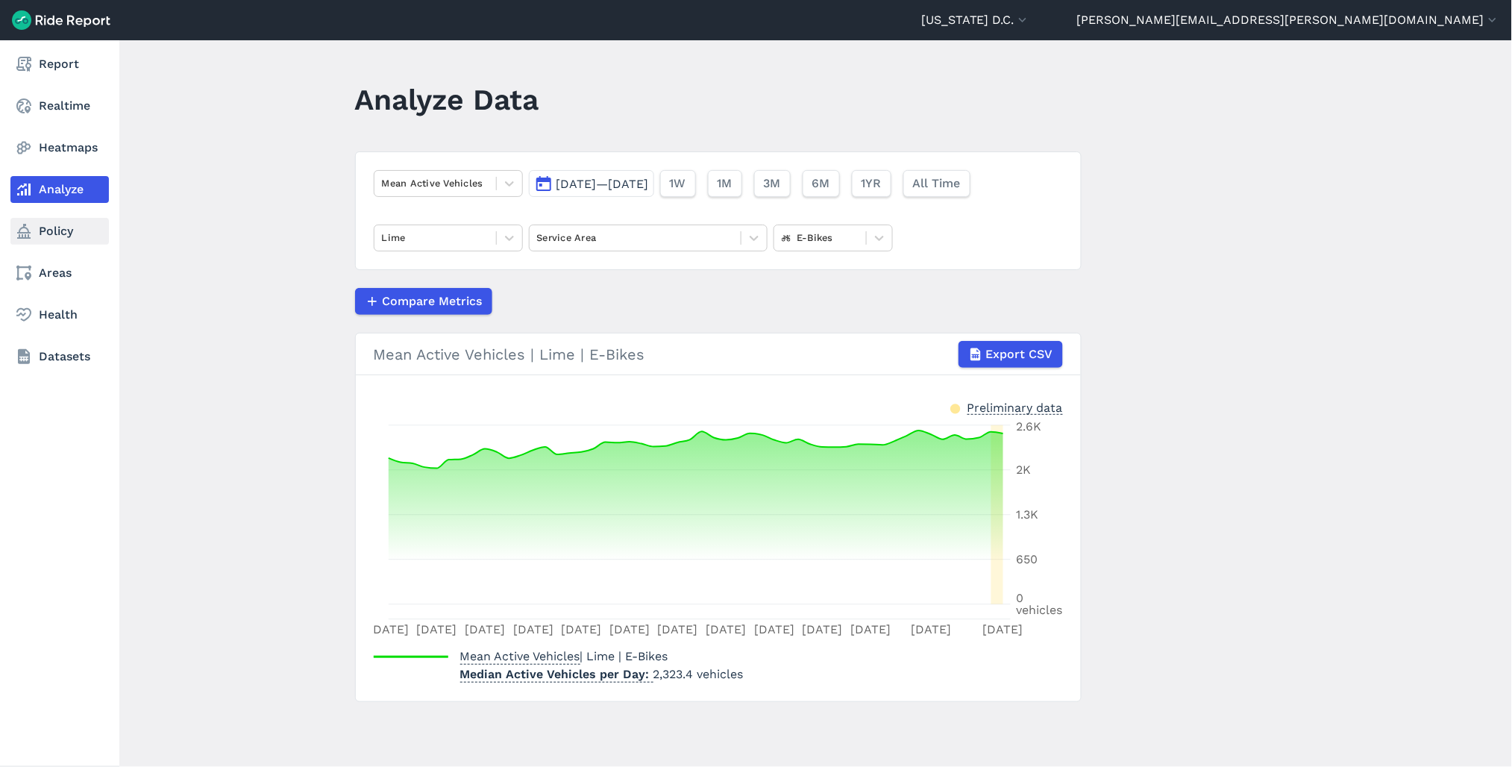
click at [41, 235] on link "Policy" at bounding box center [59, 231] width 98 height 27
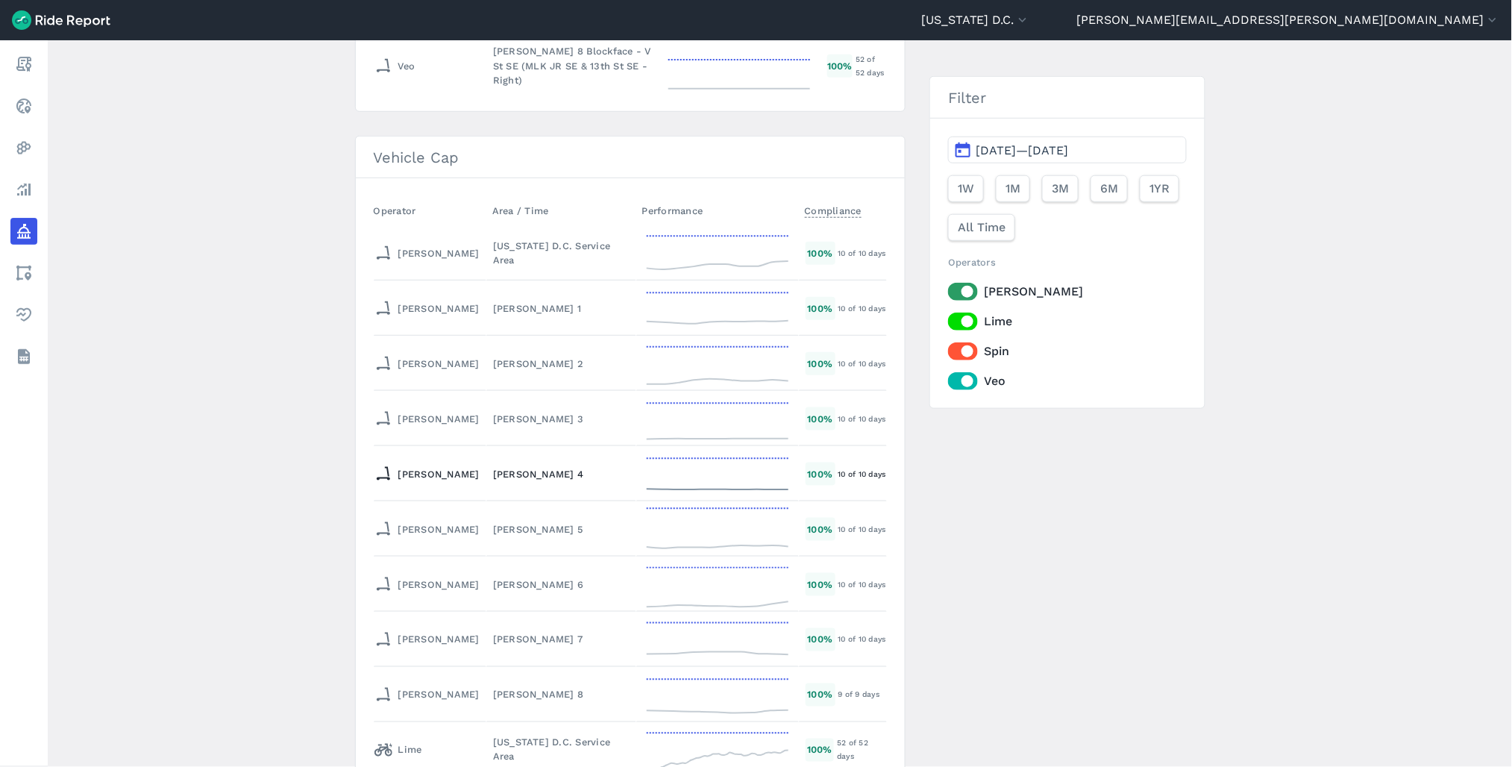
scroll to position [6380, 0]
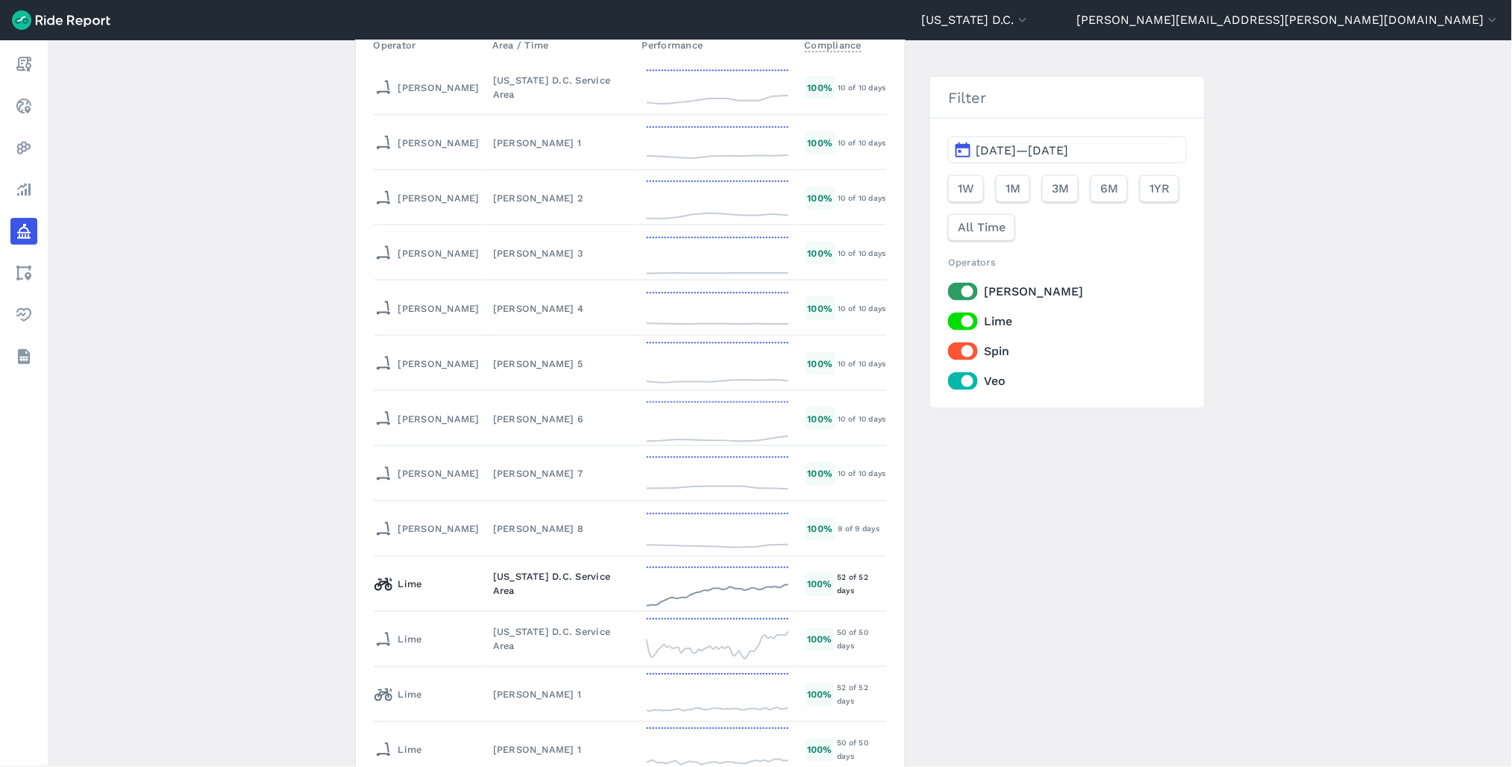
click at [526, 556] on td "[US_STATE] D.C. Service Area" at bounding box center [561, 583] width 150 height 55
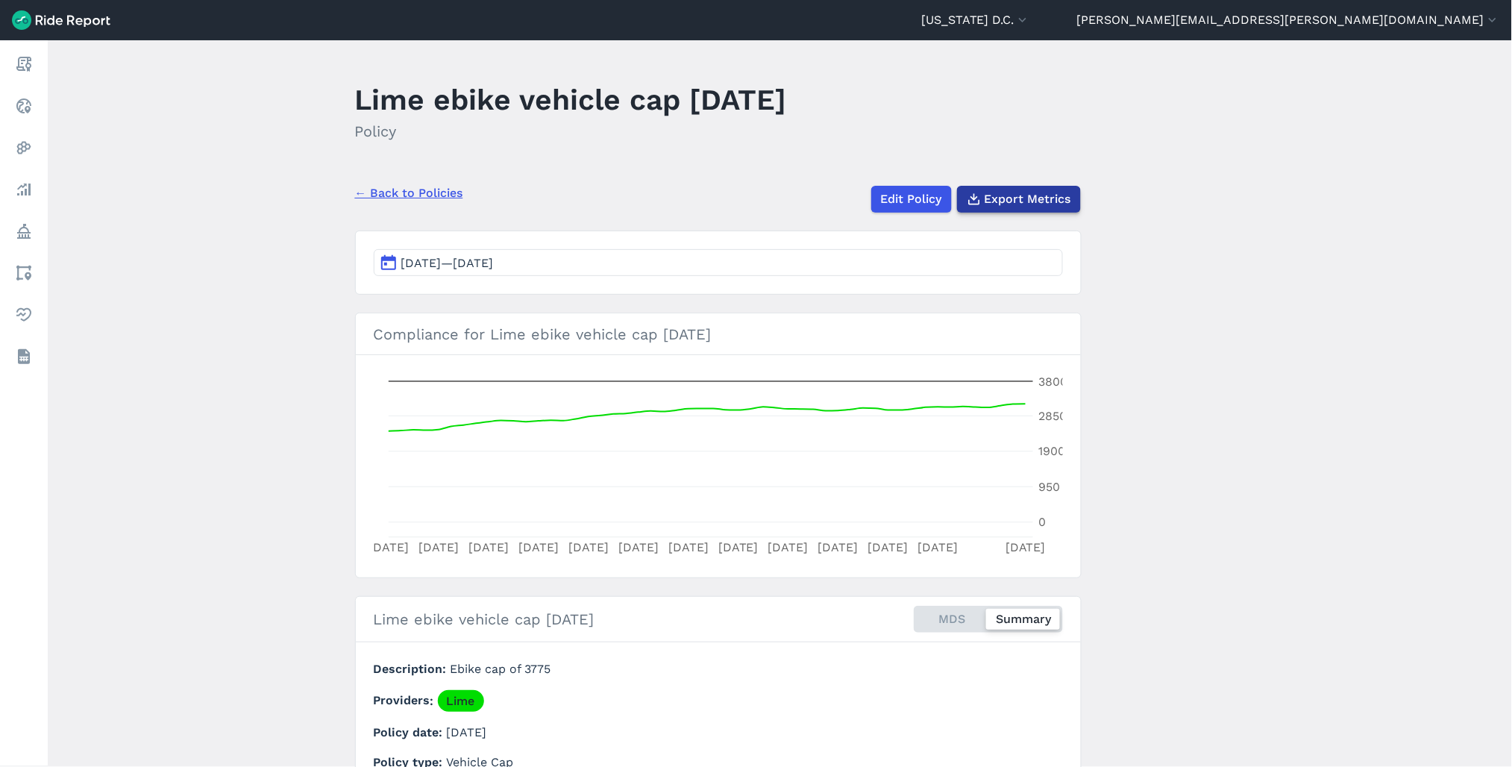
click at [1010, 195] on span "Export Metrics" at bounding box center [1027, 199] width 87 height 18
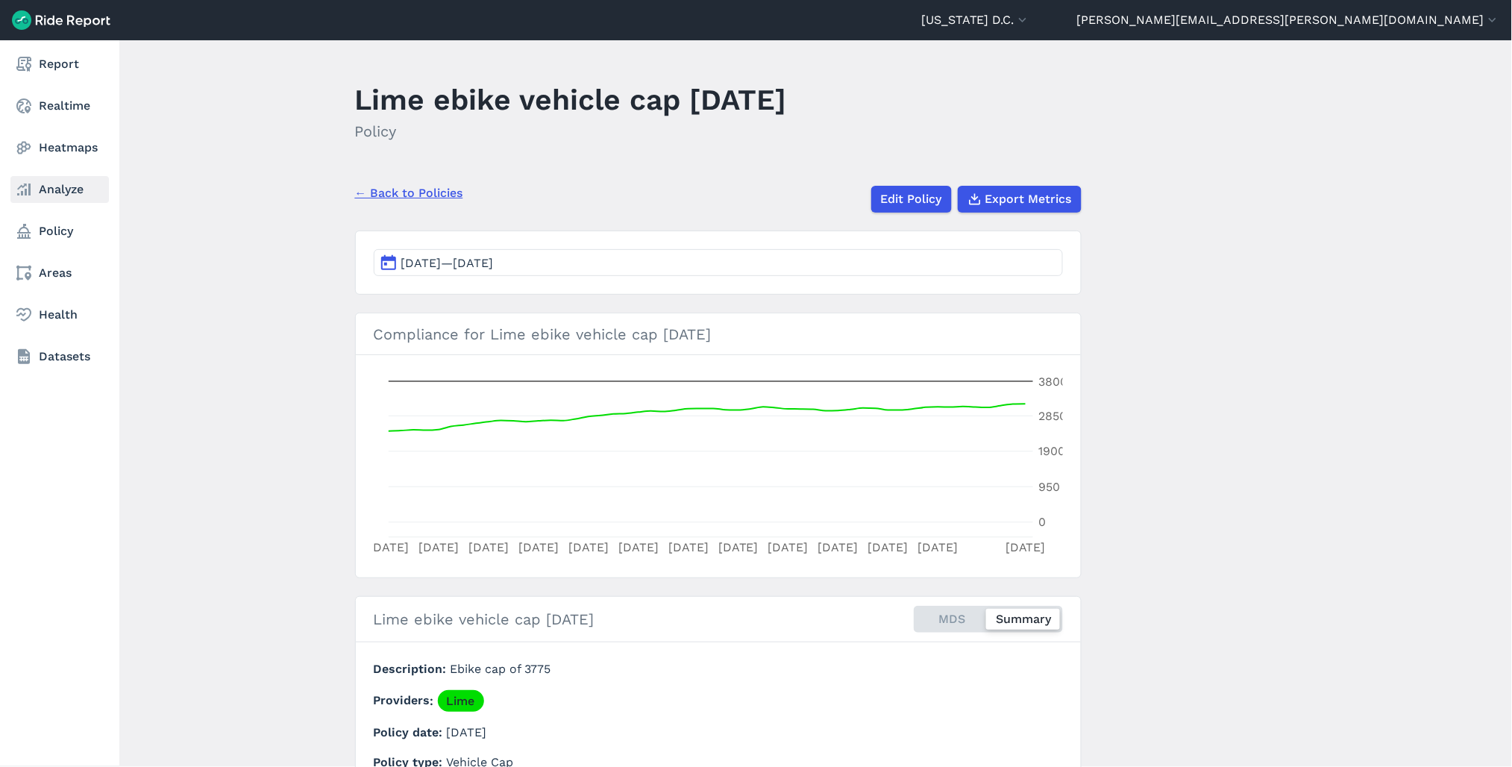
click at [62, 186] on link "Analyze" at bounding box center [59, 189] width 98 height 27
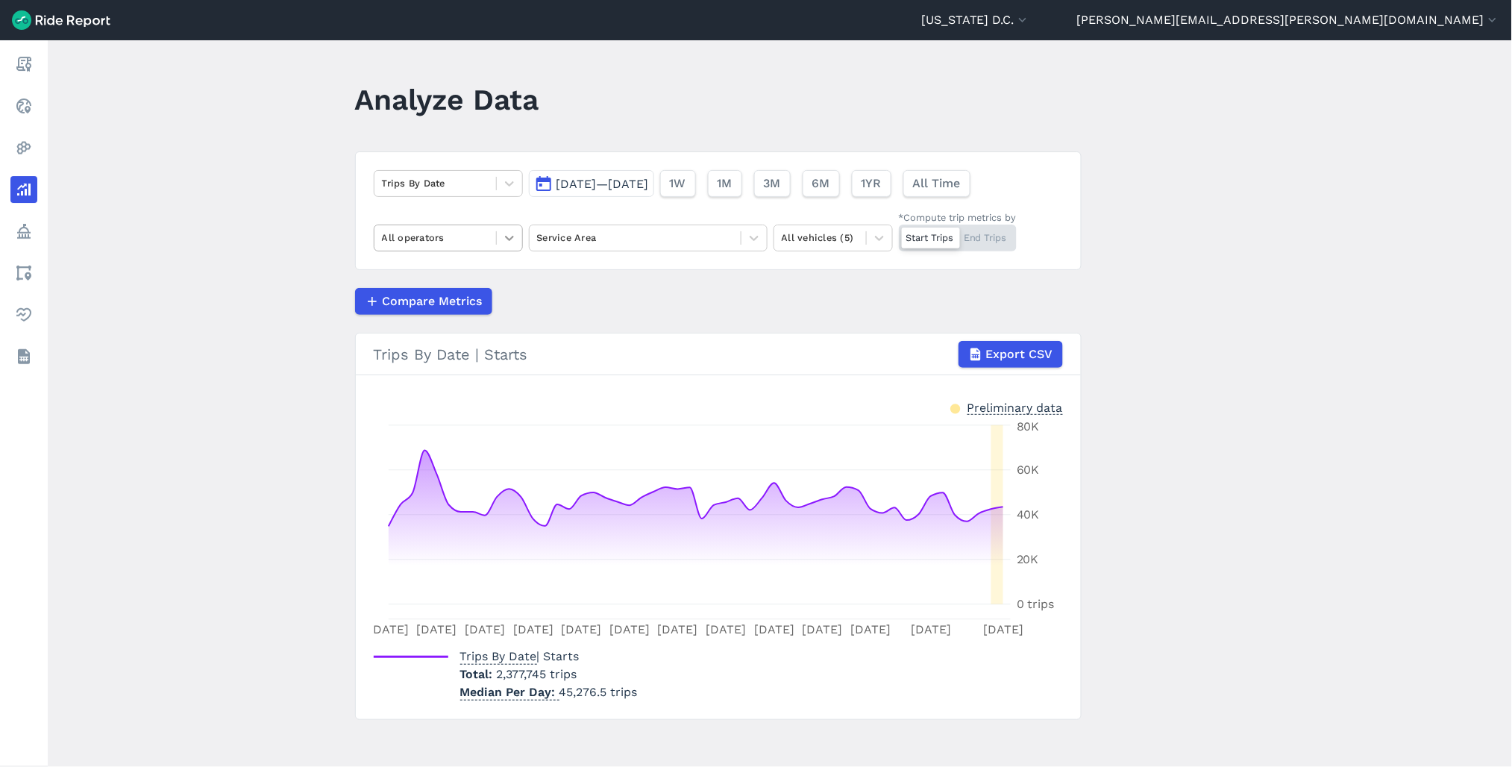
click at [505, 242] on icon at bounding box center [509, 237] width 15 height 15
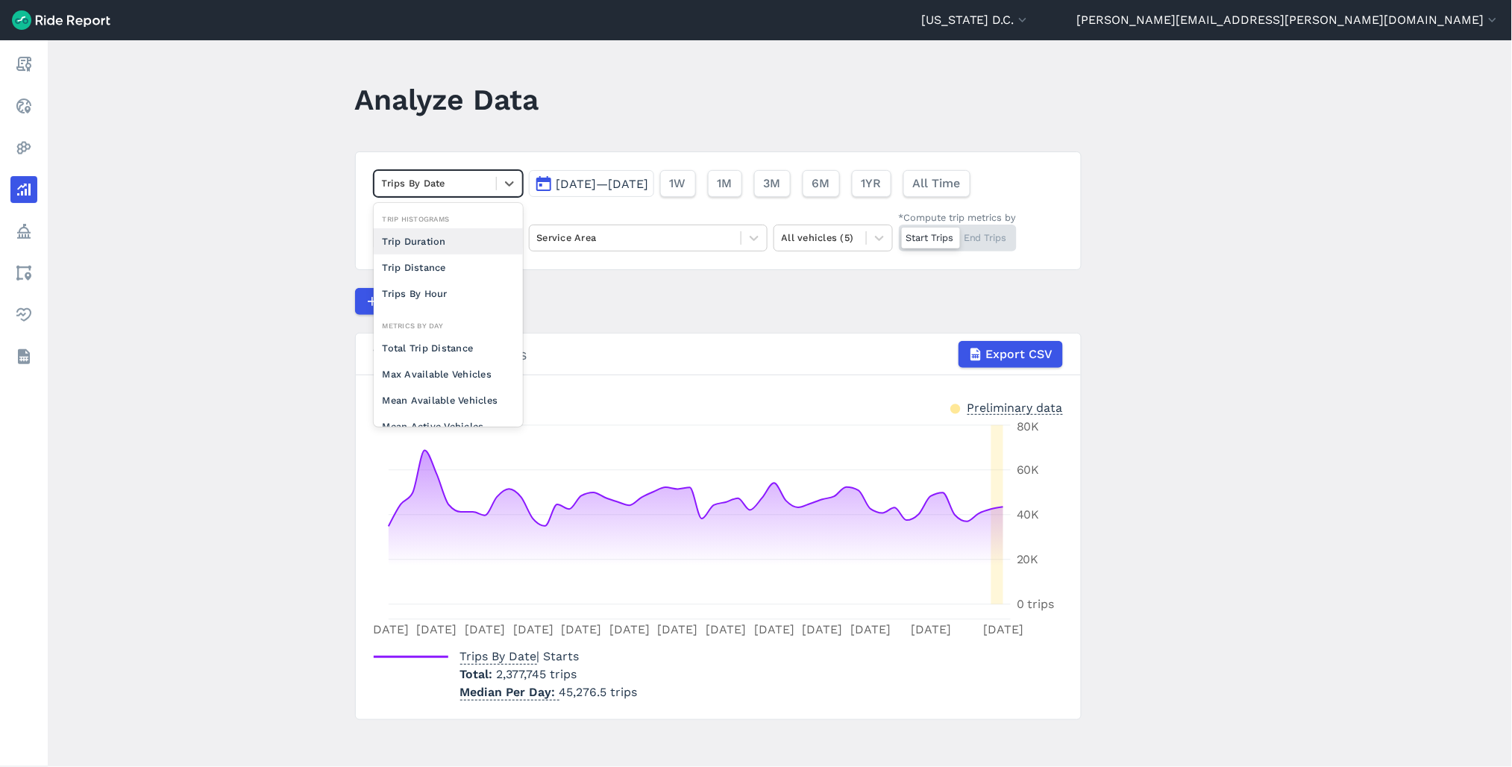
click at [457, 189] on div at bounding box center [435, 182] width 107 height 17
click at [425, 251] on div "Max Available Vehicles" at bounding box center [448, 245] width 149 height 26
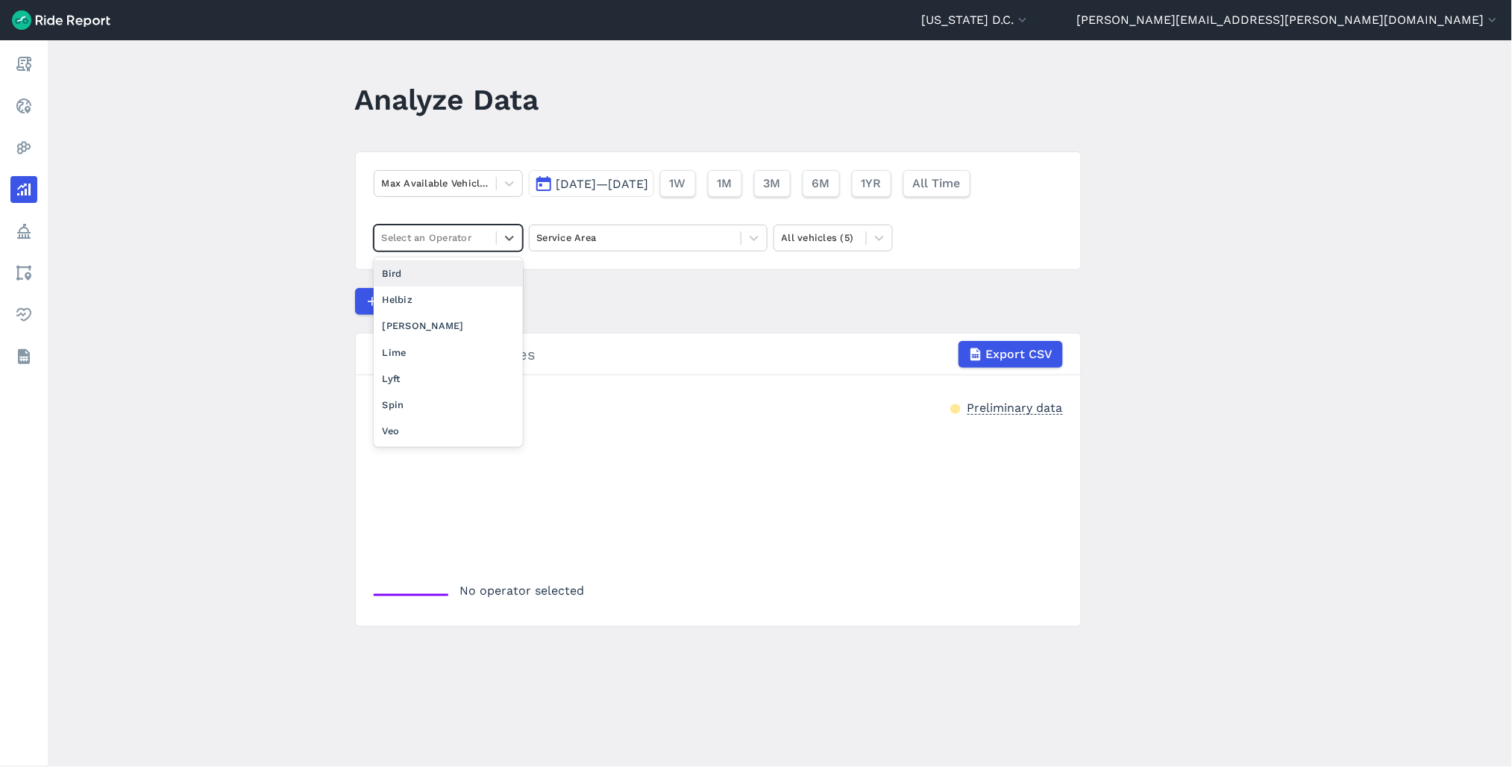
click at [467, 241] on div at bounding box center [435, 237] width 107 height 17
click at [444, 359] on div "Lime" at bounding box center [448, 352] width 149 height 26
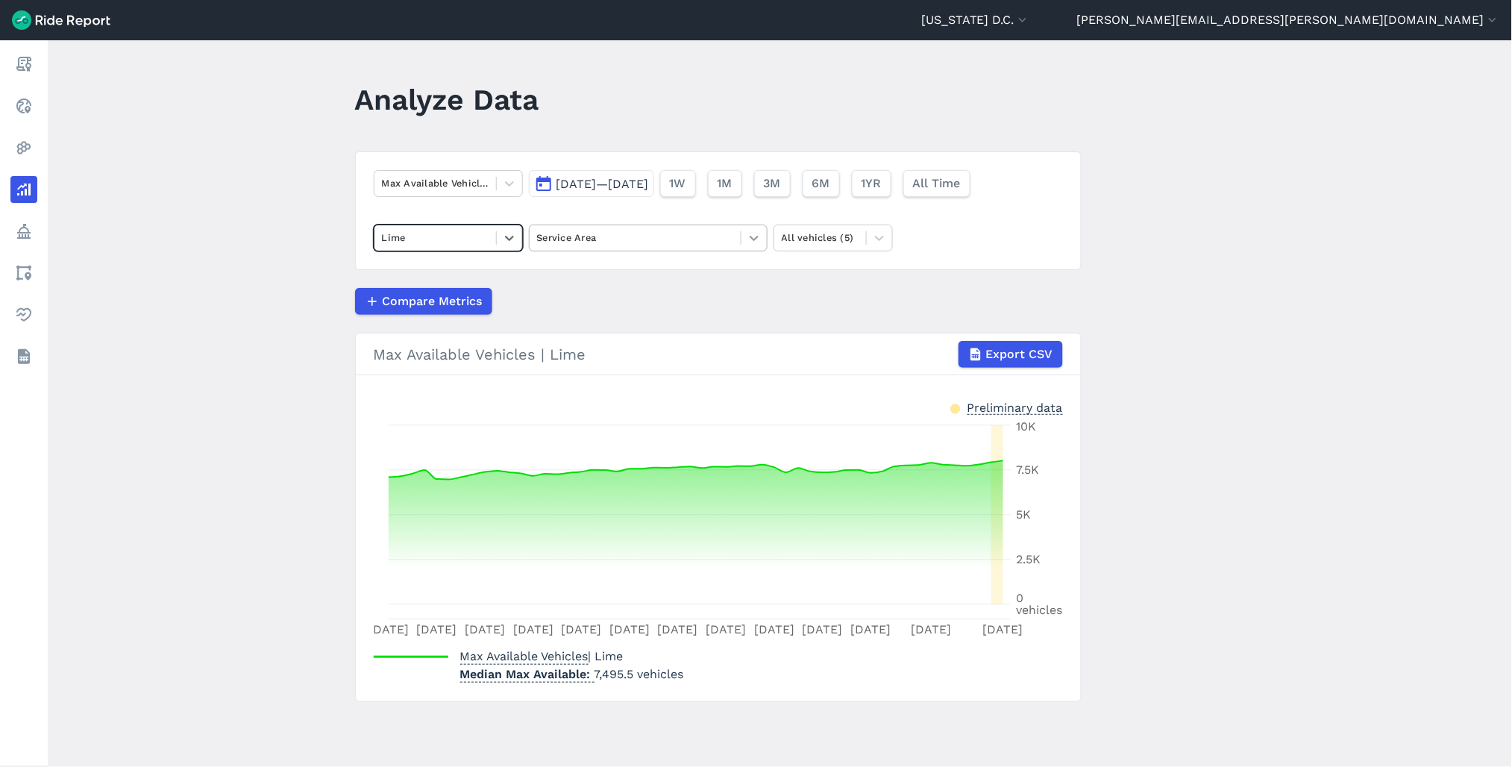
click at [757, 239] on icon at bounding box center [753, 237] width 15 height 15
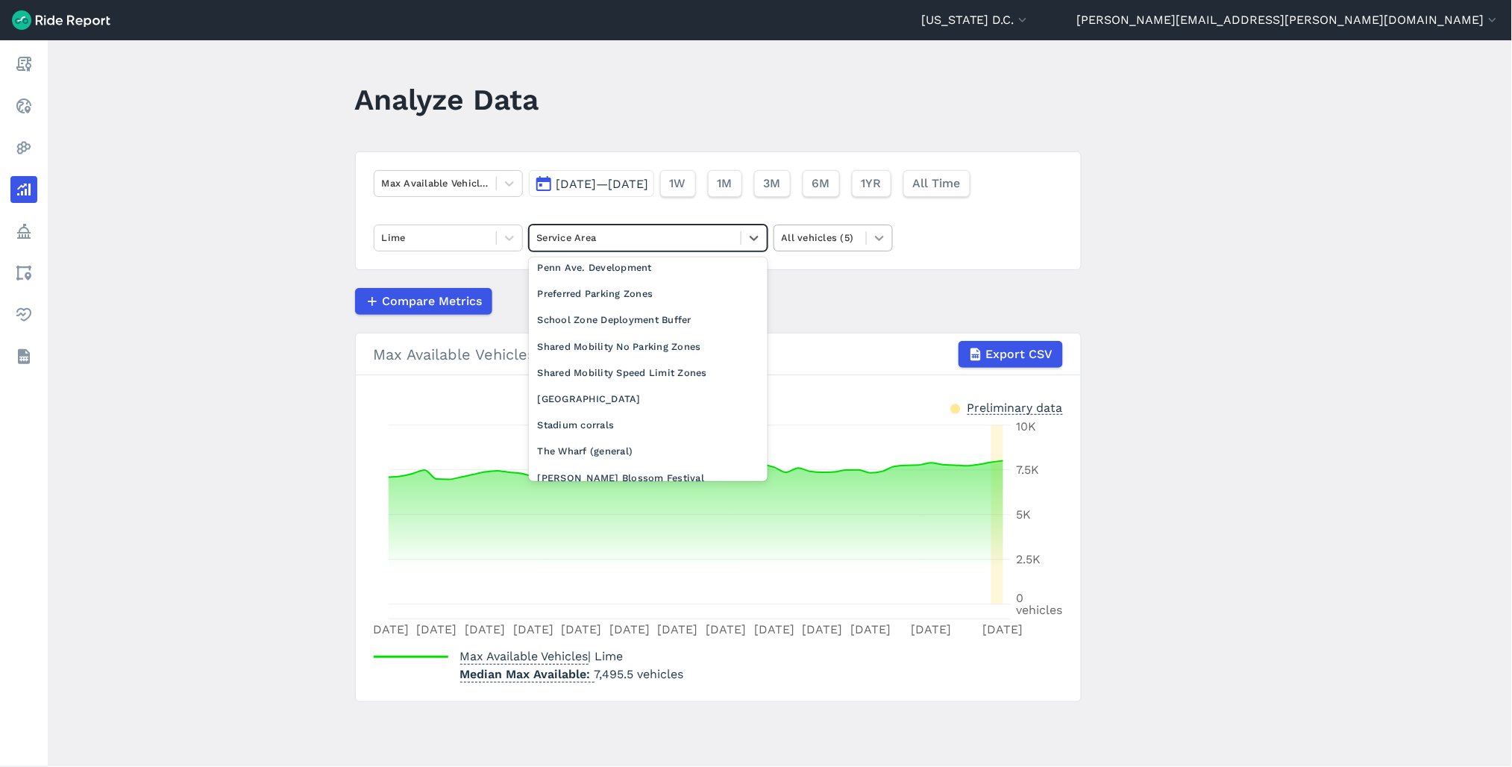
scroll to position [994, 0]
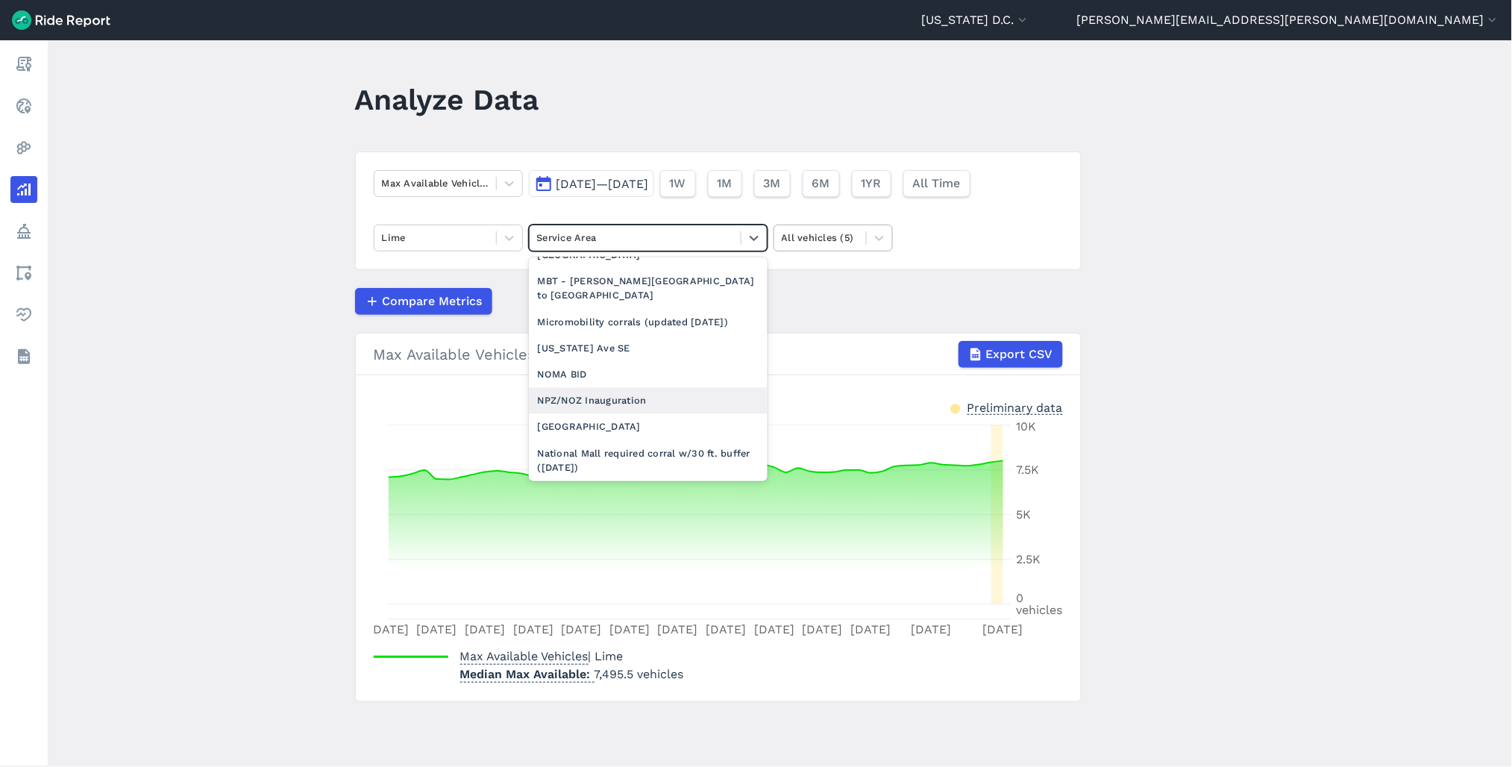
click at [861, 233] on div "All vehicles (5)" at bounding box center [820, 237] width 92 height 23
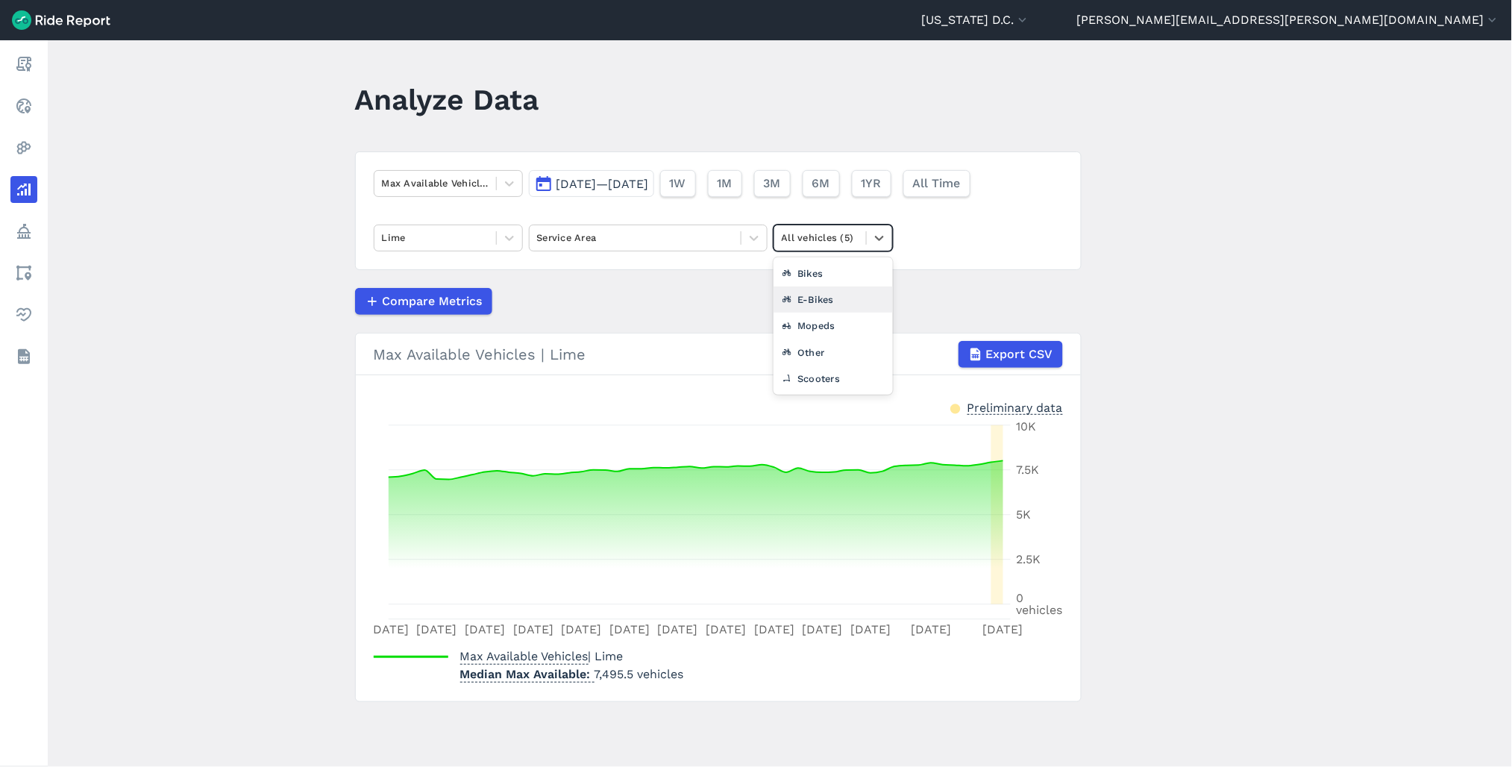
click at [815, 304] on div "E-Bikes" at bounding box center [832, 299] width 119 height 26
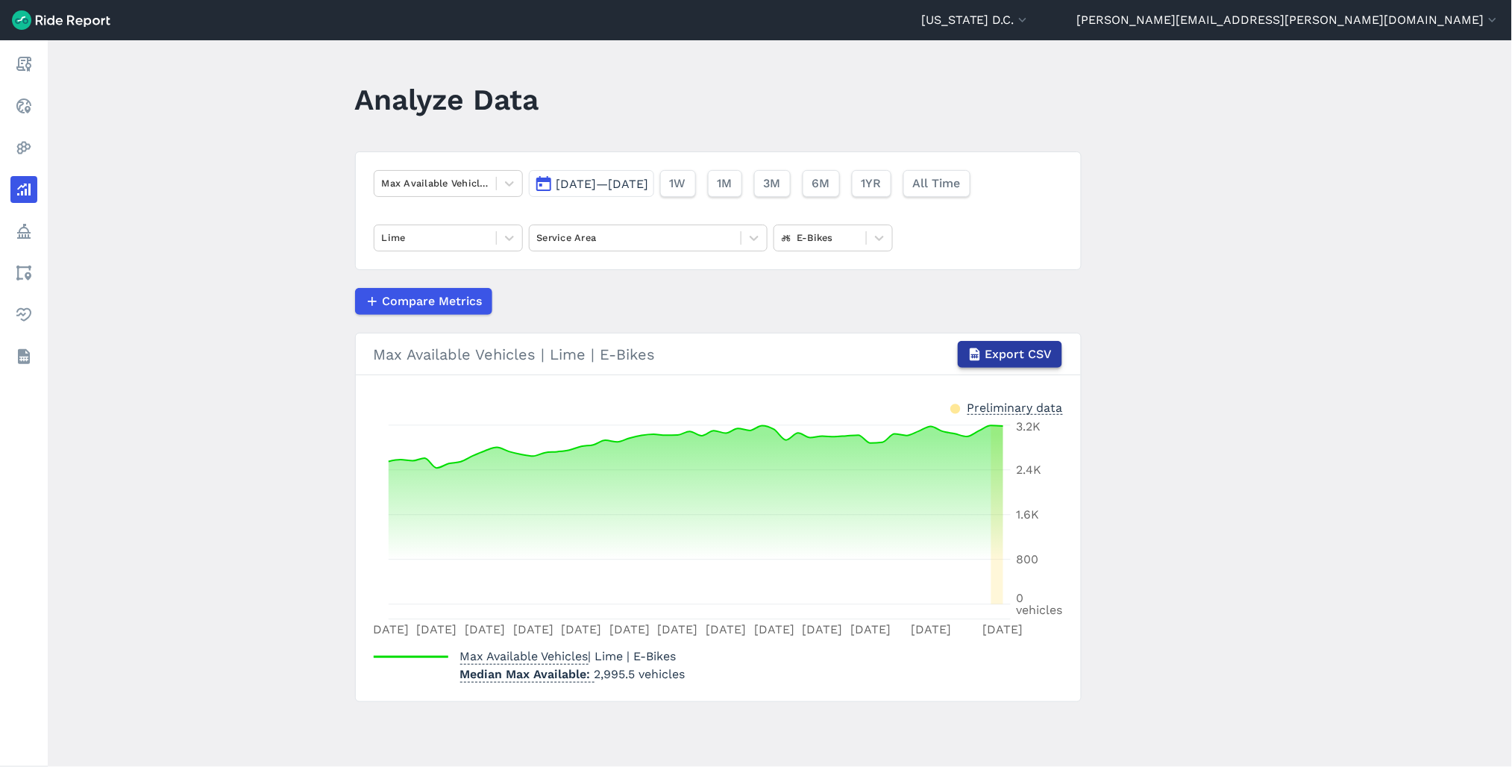
click at [1019, 359] on span "Export CSV" at bounding box center [1018, 354] width 67 height 18
click at [502, 182] on icon at bounding box center [509, 183] width 15 height 15
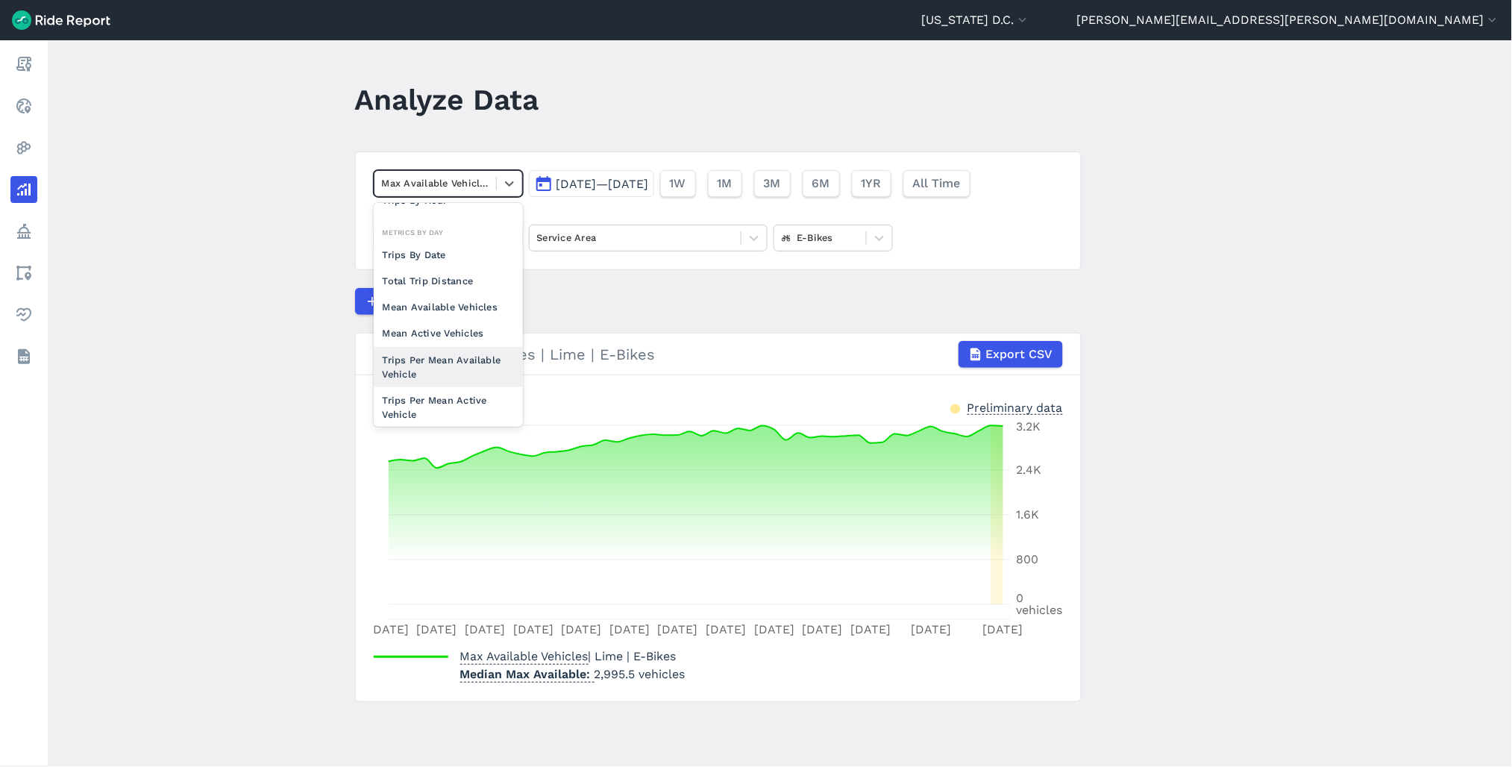
scroll to position [129, 0]
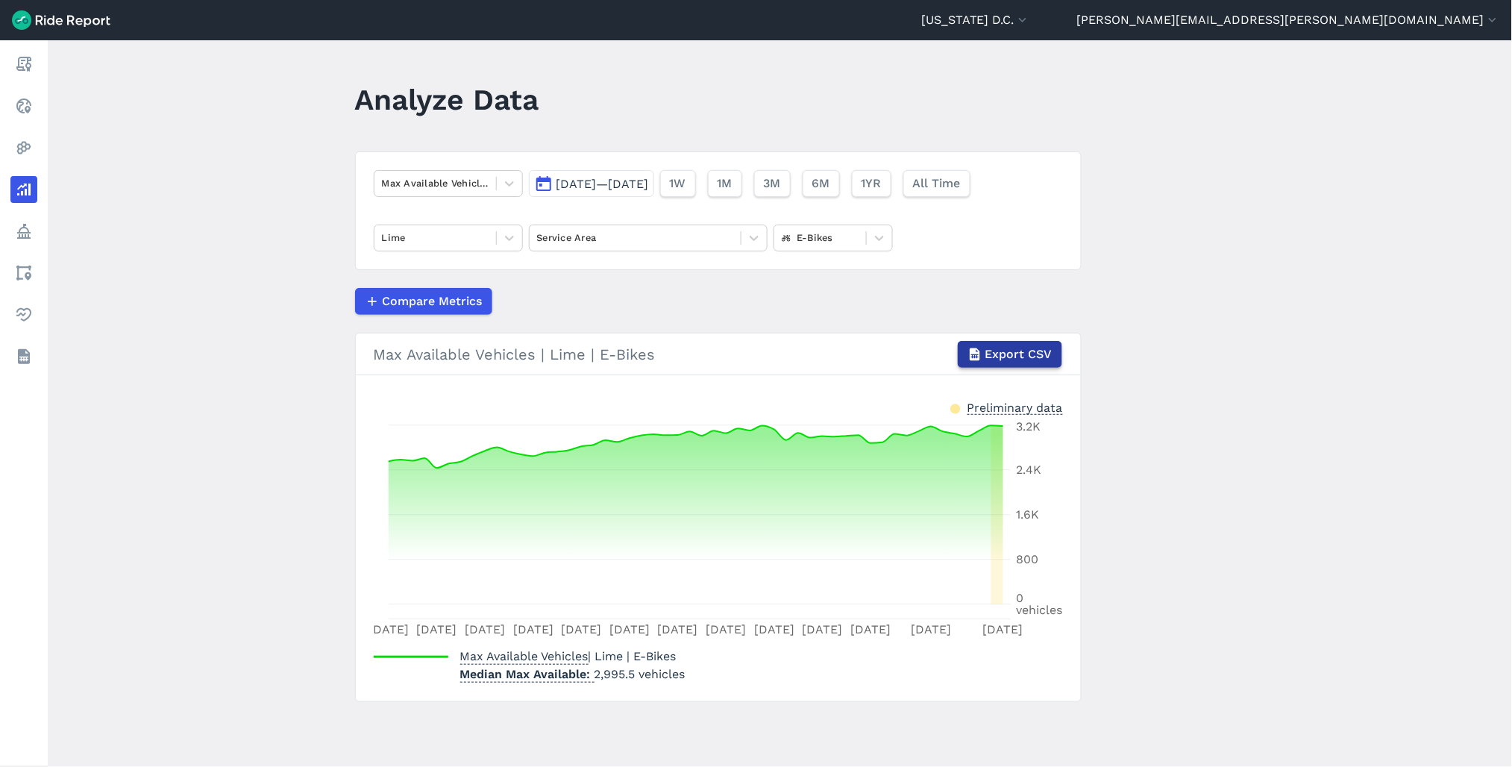
click at [1019, 349] on span "Export CSV" at bounding box center [1018, 354] width 67 height 18
